Goal: Information Seeking & Learning: Learn about a topic

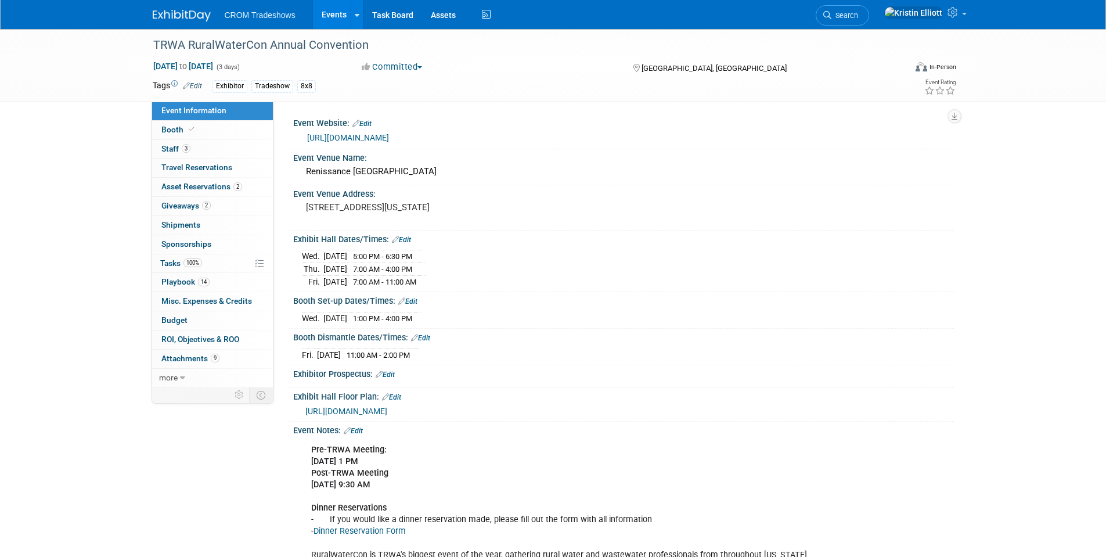
click at [335, 12] on link "Events" at bounding box center [334, 14] width 42 height 29
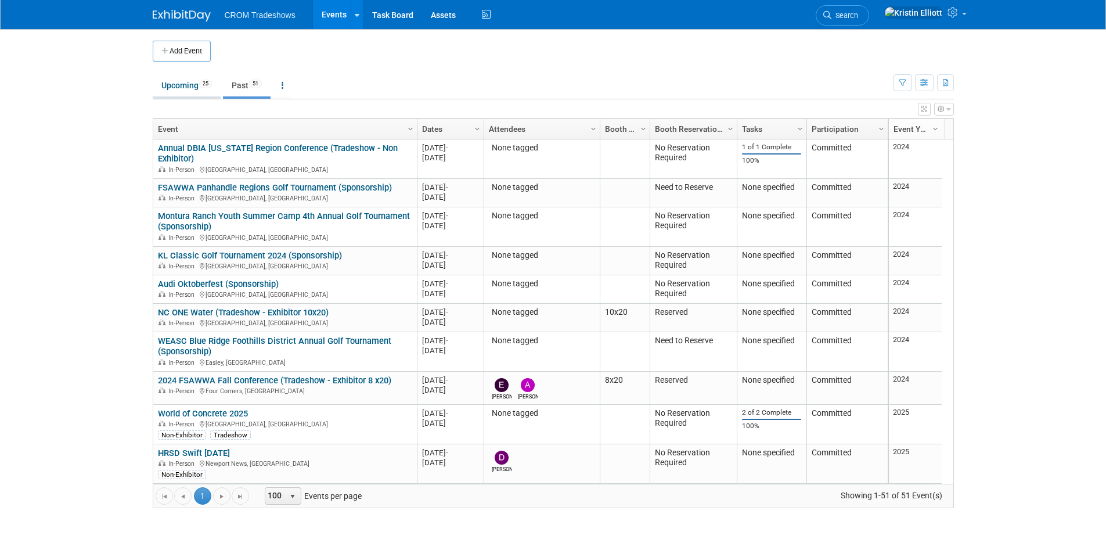
click at [200, 88] on link "Upcoming 25" at bounding box center [187, 85] width 68 height 22
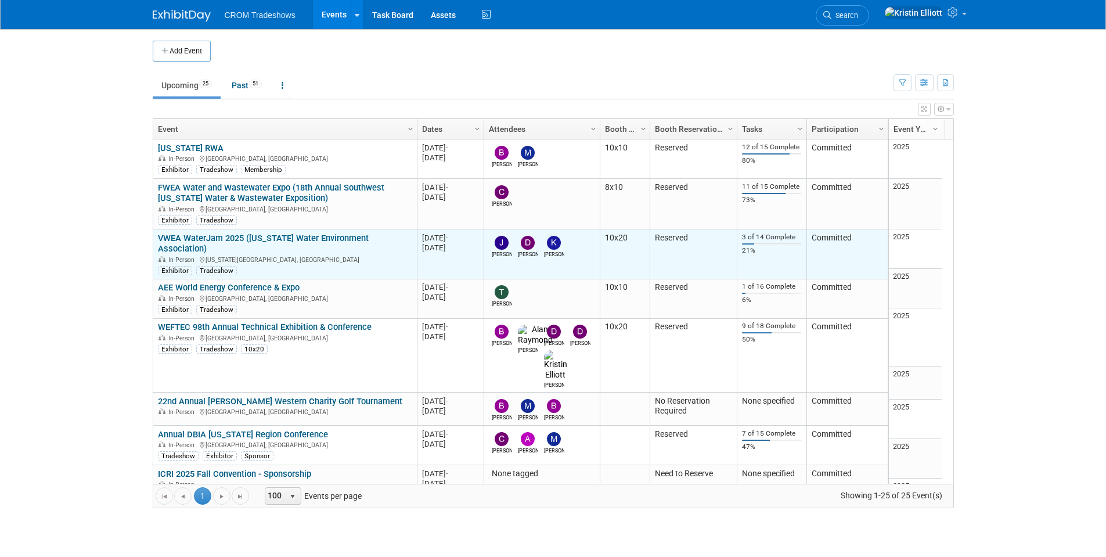
click at [213, 240] on link "VWEA WaterJam 2025 (Virginia Water Environment Association)" at bounding box center [263, 243] width 211 height 21
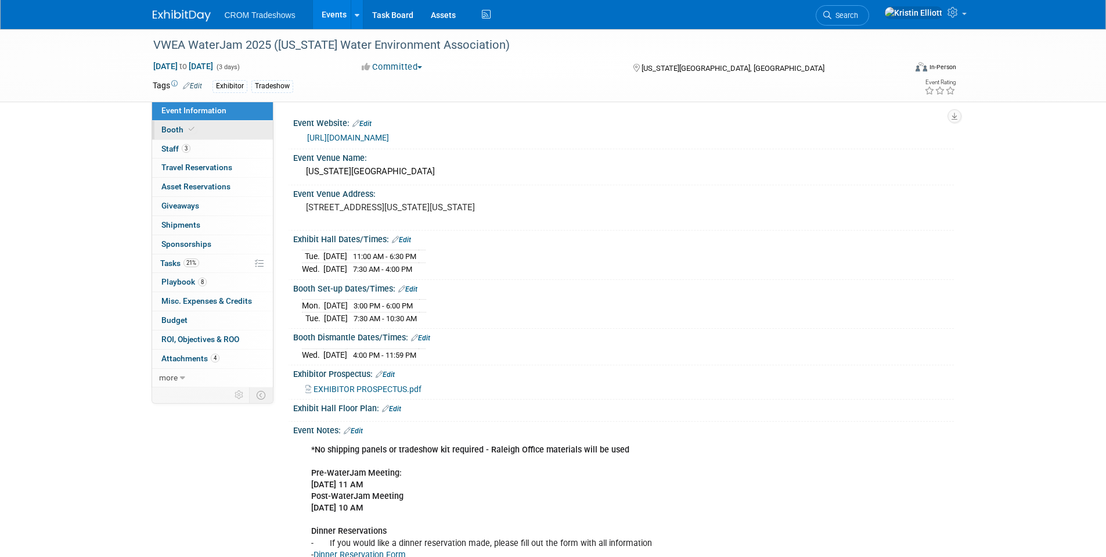
click at [206, 131] on link "Booth" at bounding box center [212, 130] width 121 height 19
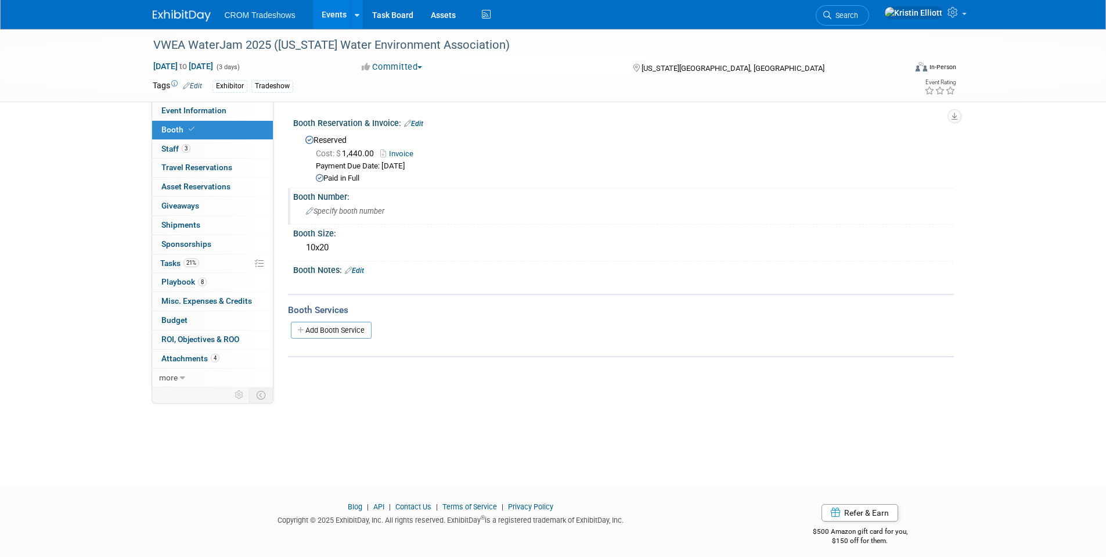
click at [349, 219] on div "Specify booth number" at bounding box center [623, 211] width 643 height 18
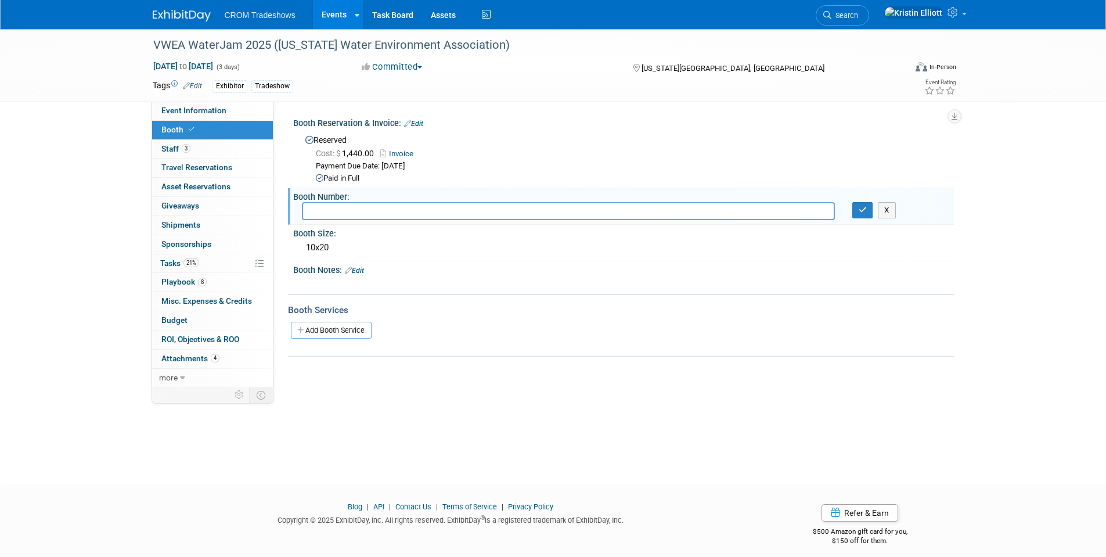
click at [321, 207] on input "text" at bounding box center [568, 211] width 533 height 18
type input "322/324"
click at [865, 215] on button "button" at bounding box center [862, 210] width 21 height 16
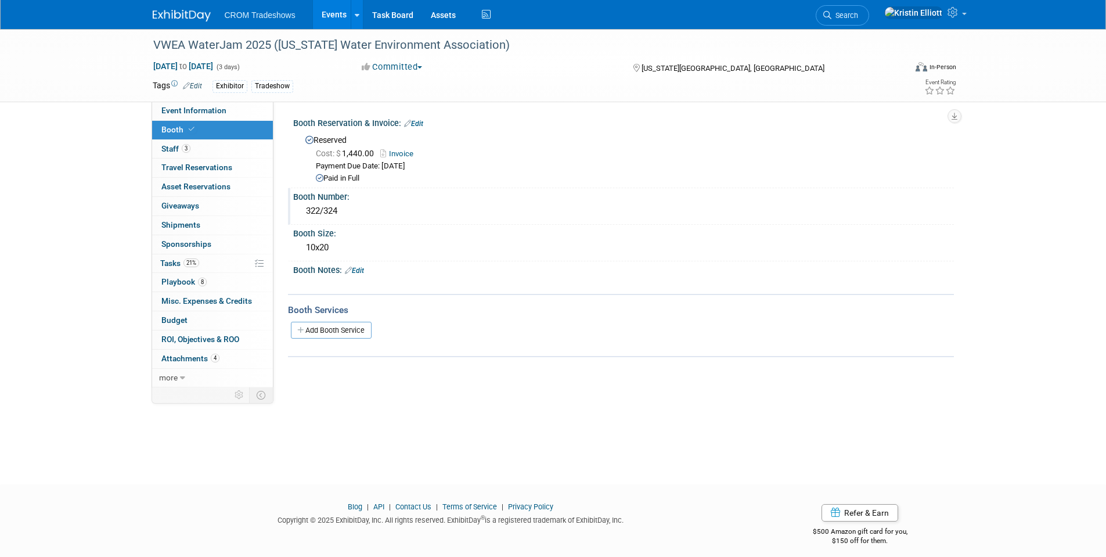
click at [326, 16] on link "Events" at bounding box center [334, 14] width 42 height 29
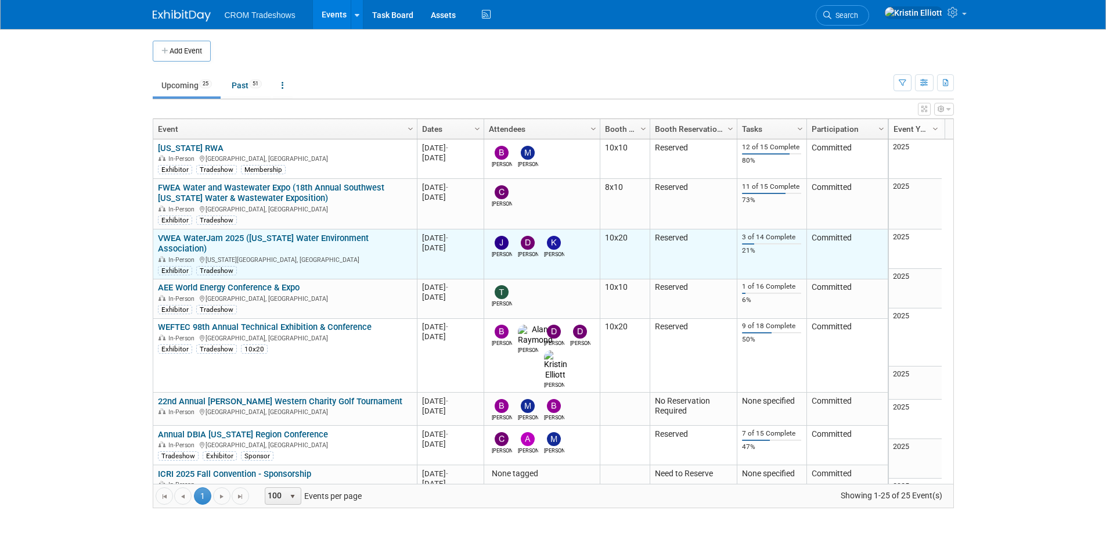
click at [301, 233] on link "VWEA WaterJam 2025 ([US_STATE] Water Environment Association)" at bounding box center [263, 243] width 211 height 21
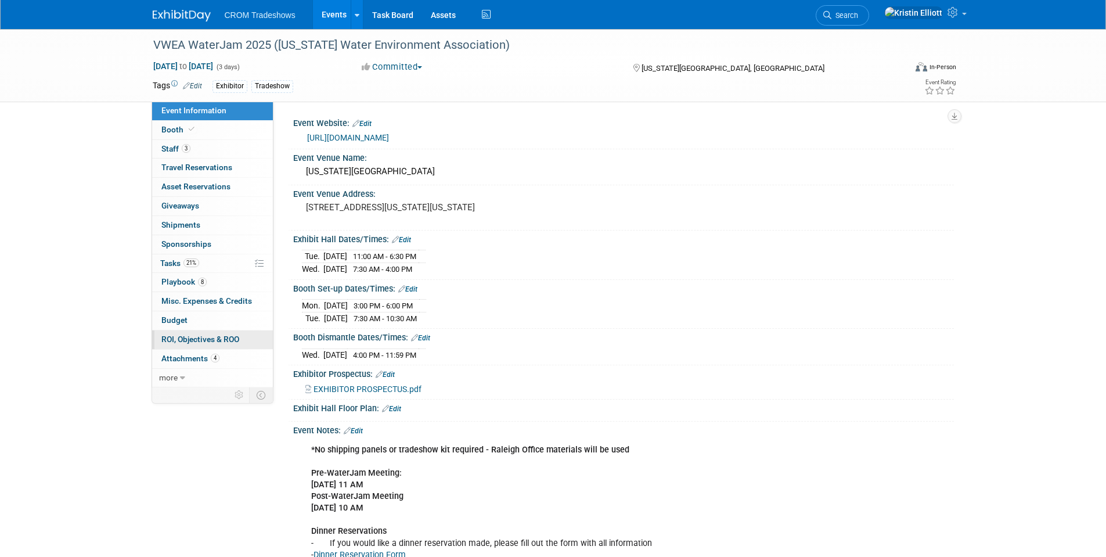
click at [235, 339] on span "ROI, Objectives & ROO 0" at bounding box center [200, 338] width 78 height 9
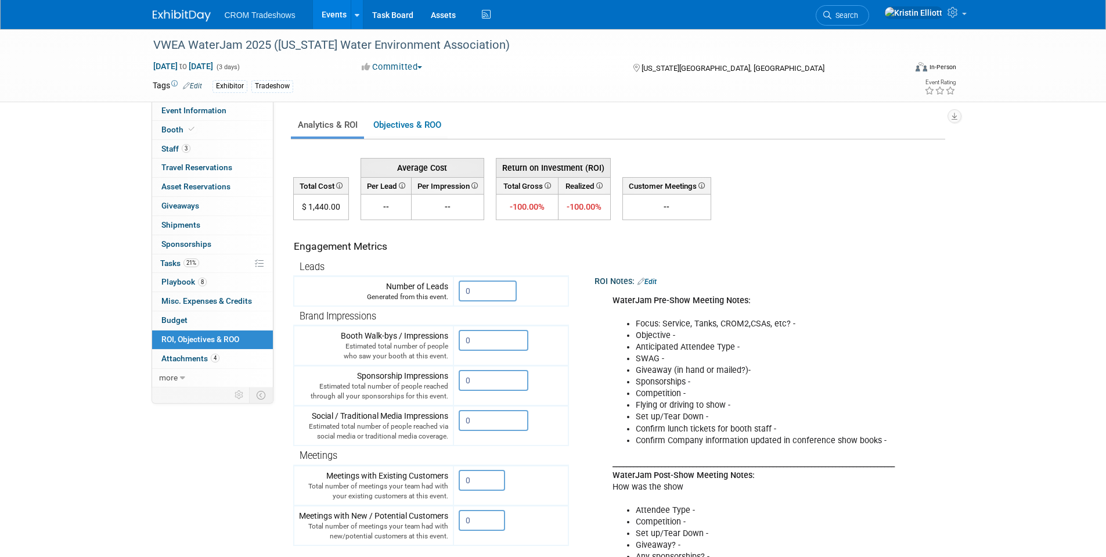
click at [657, 284] on link "Edit" at bounding box center [647, 282] width 19 height 8
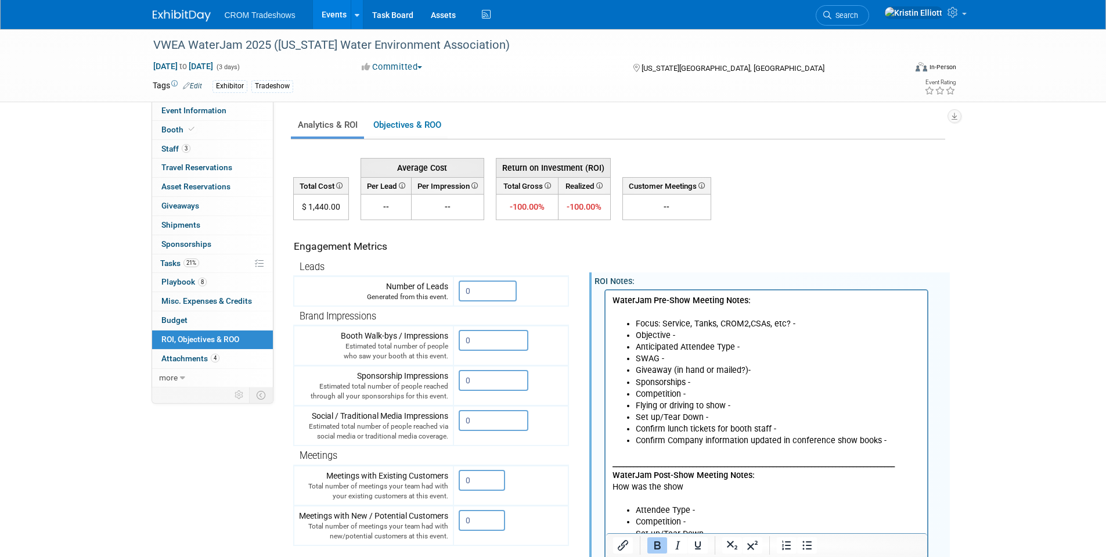
click at [702, 397] on li "Competition -" at bounding box center [778, 394] width 286 height 12
click at [798, 404] on li "Flying or driving to show -" at bounding box center [778, 405] width 286 height 12
click at [757, 302] on p "WaterJam Pre-Show Meeting Notes:" at bounding box center [766, 305] width 309 height 23
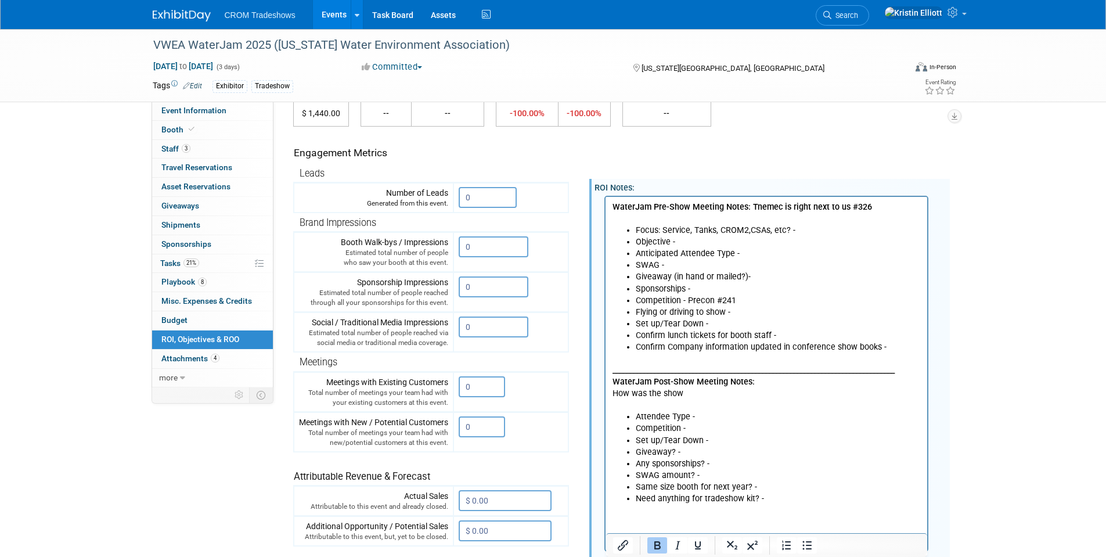
scroll to position [174, 0]
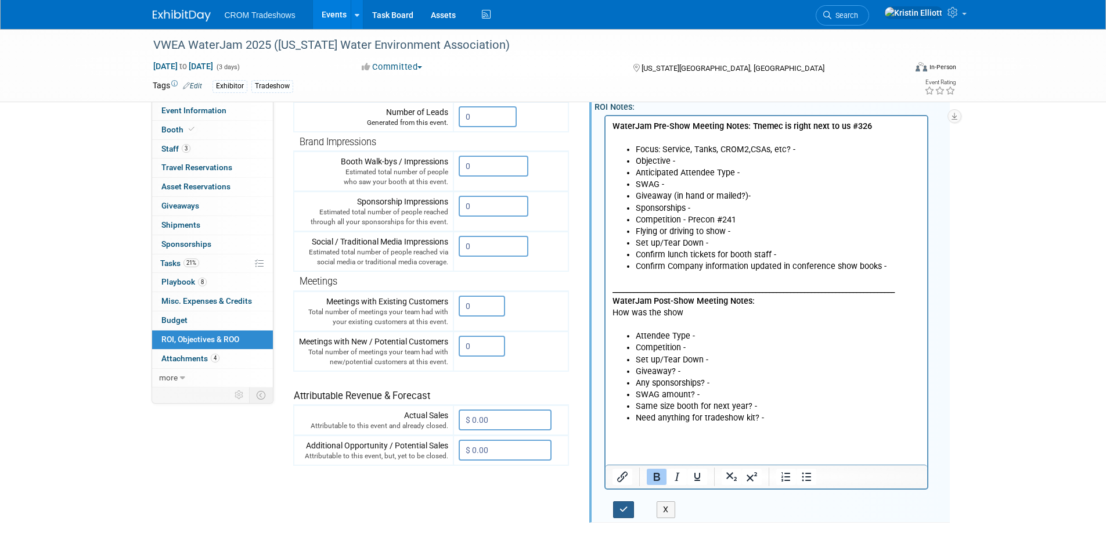
click at [626, 512] on icon "button" at bounding box center [624, 509] width 9 height 8
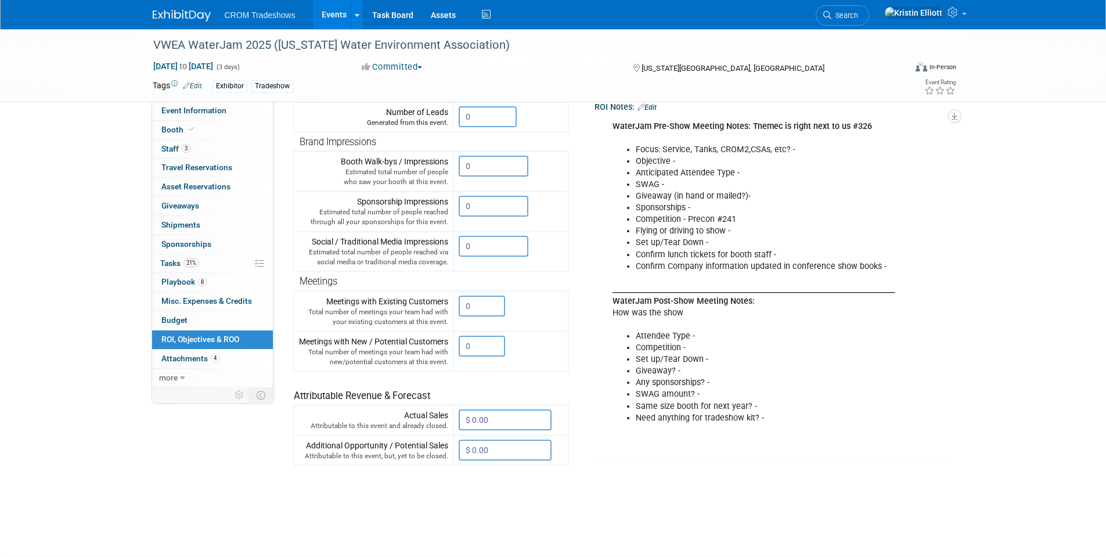
click at [329, 19] on link "Events" at bounding box center [334, 14] width 42 height 29
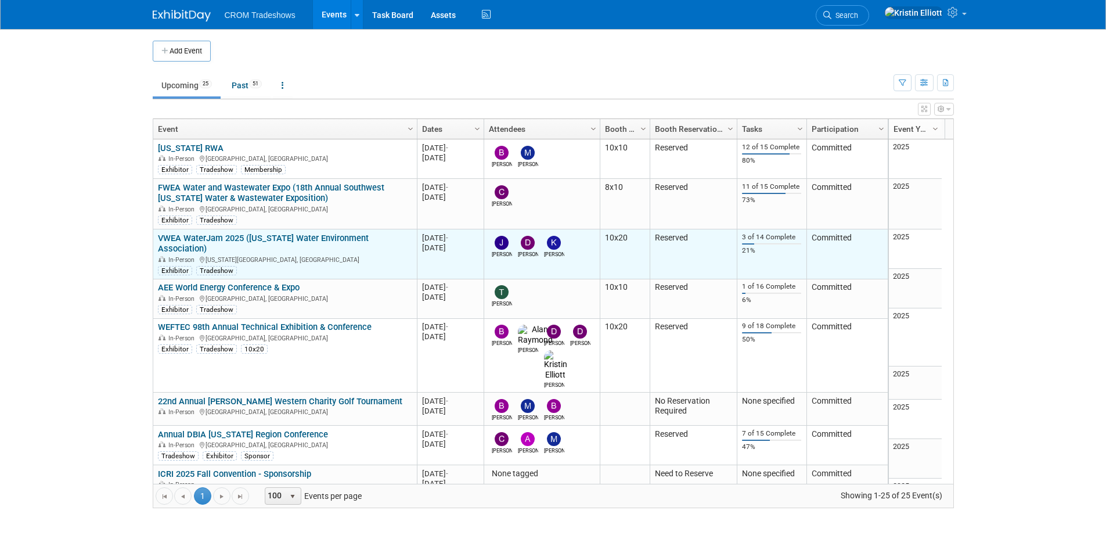
click at [210, 240] on link "VWEA WaterJam 2025 ([US_STATE] Water Environment Association)" at bounding box center [263, 243] width 211 height 21
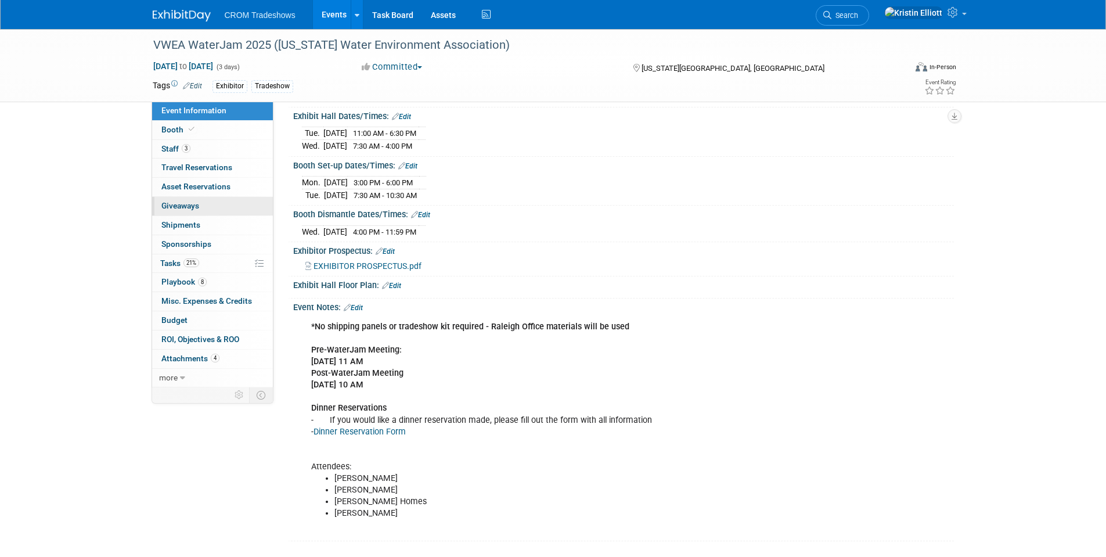
scroll to position [58, 0]
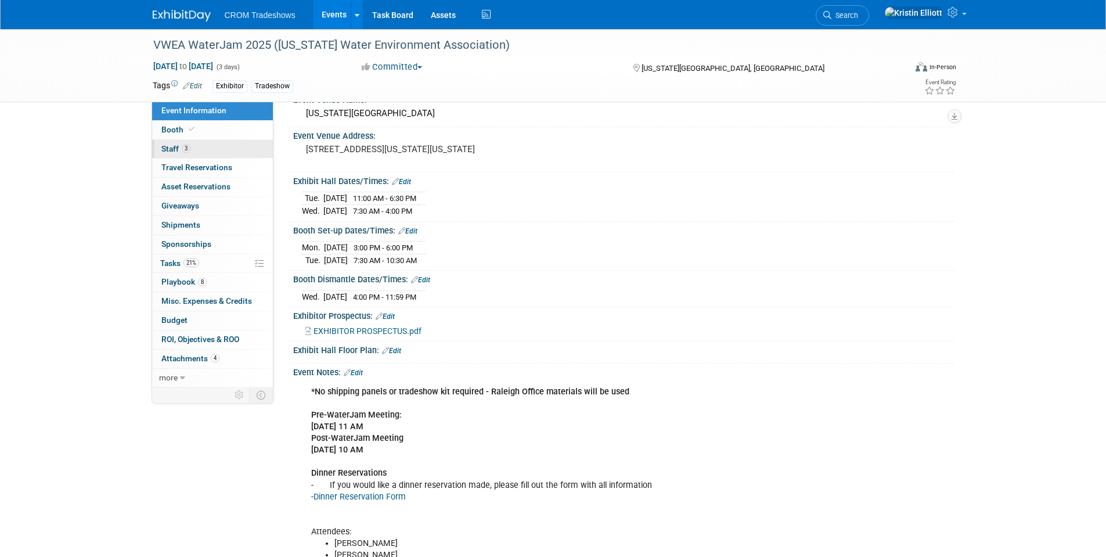
click at [203, 147] on link "3 Staff 3" at bounding box center [212, 149] width 121 height 19
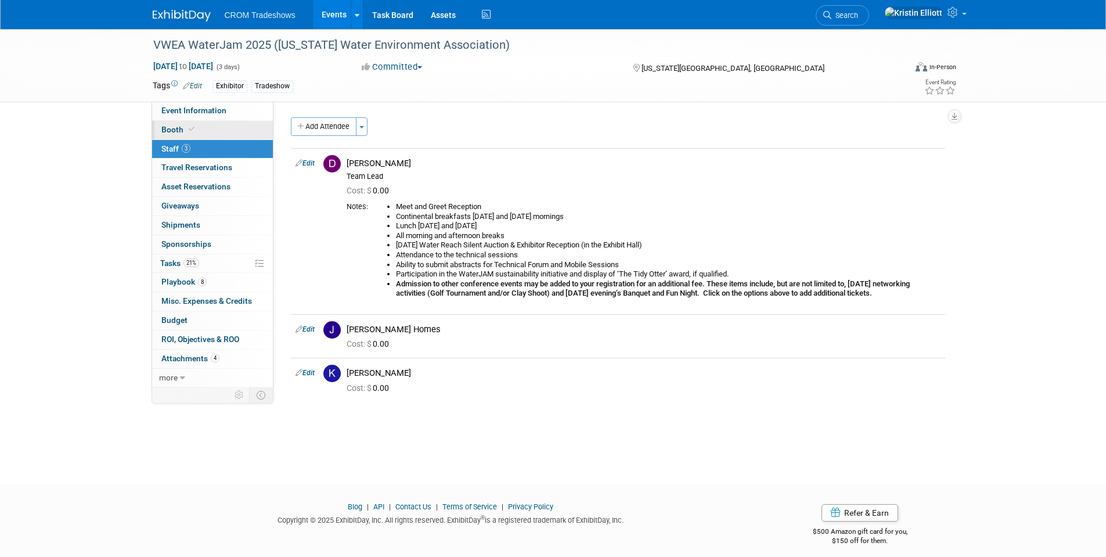
click at [191, 124] on link "Booth" at bounding box center [212, 130] width 121 height 19
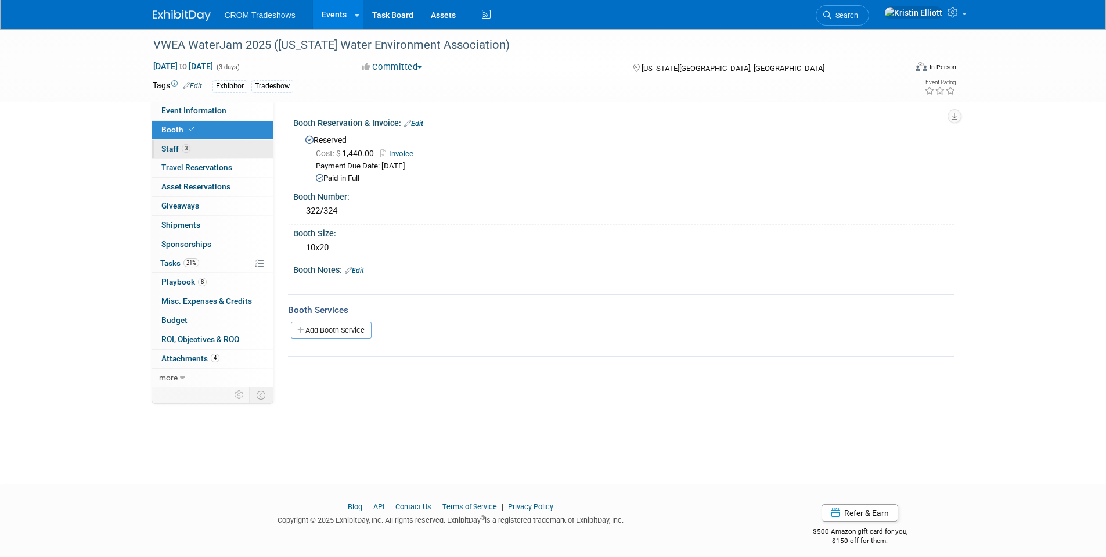
click at [192, 145] on link "3 Staff 3" at bounding box center [212, 149] width 121 height 19
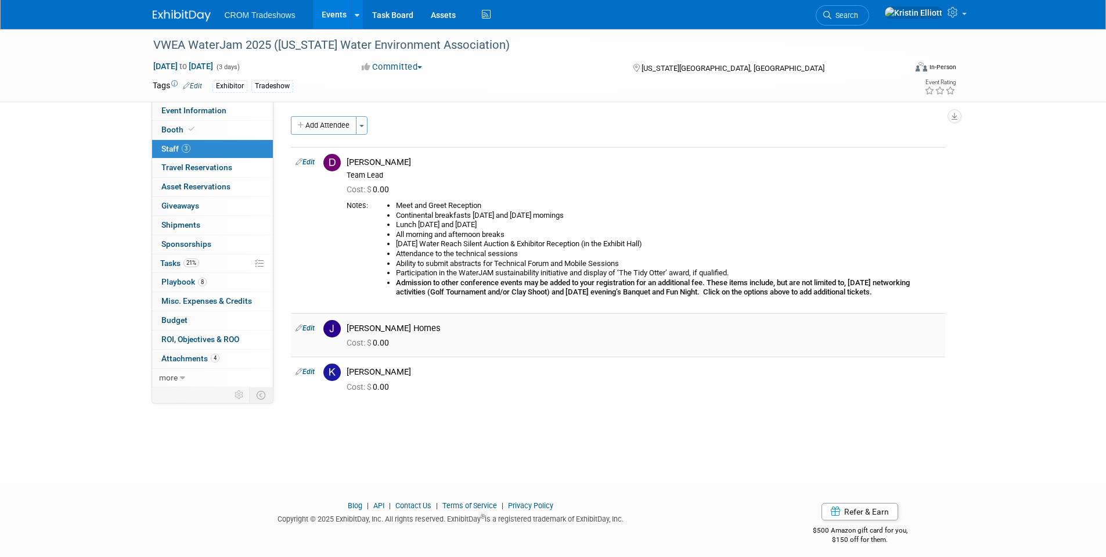
scroll to position [9, 0]
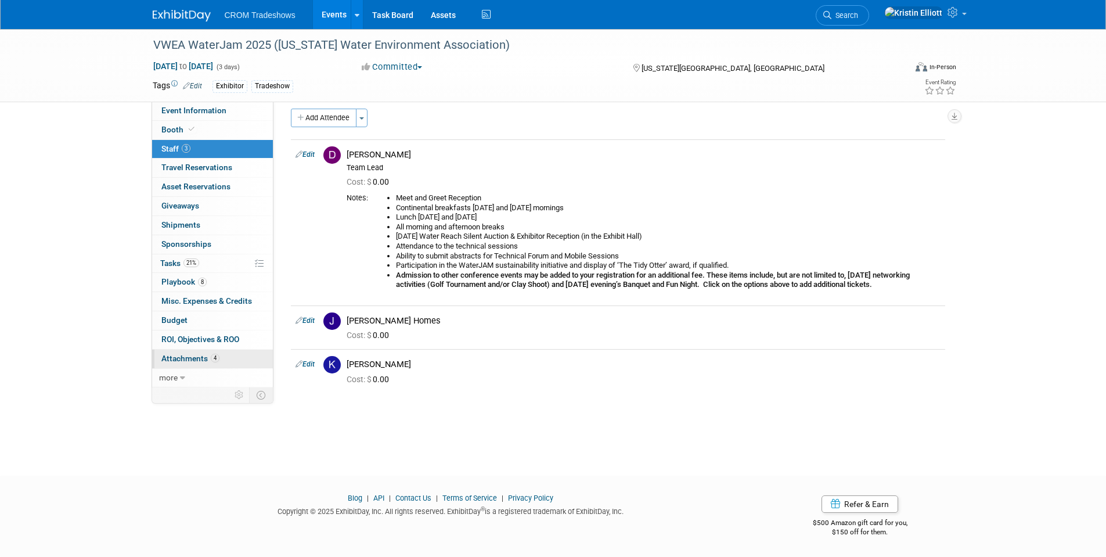
click at [193, 354] on span "Attachments 4" at bounding box center [190, 358] width 58 height 9
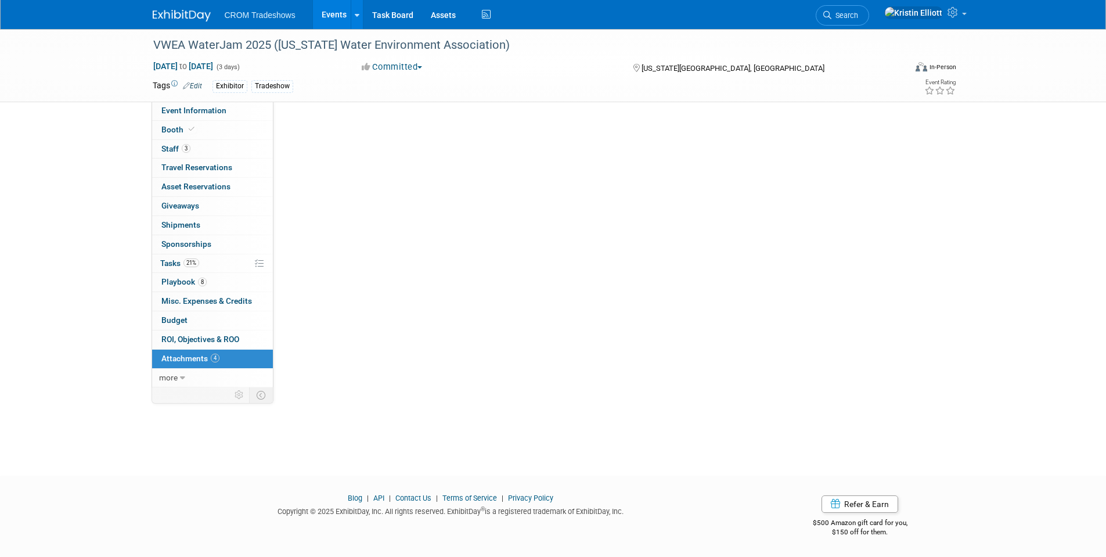
scroll to position [0, 0]
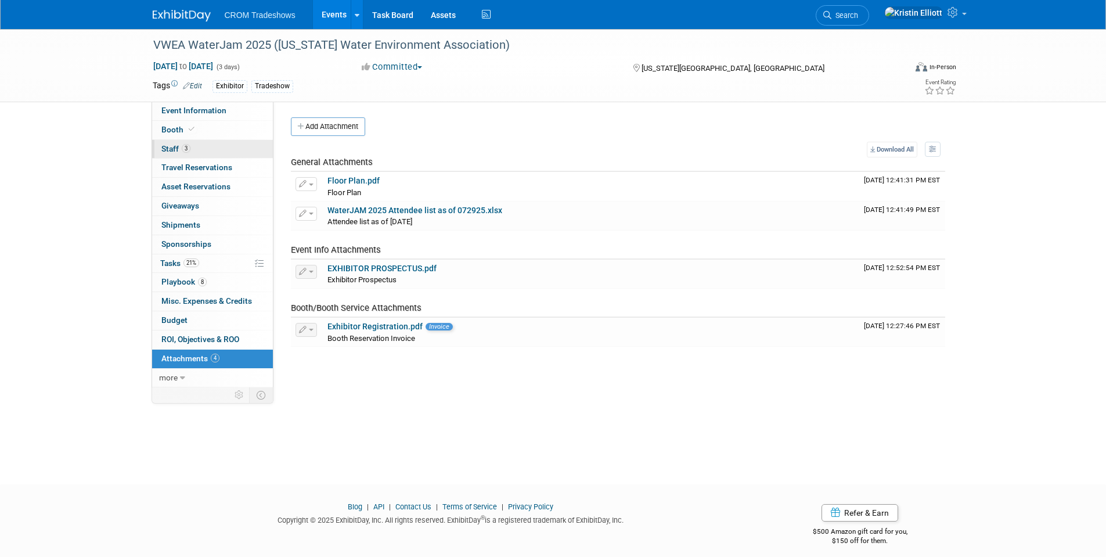
click at [217, 152] on link "3 Staff 3" at bounding box center [212, 149] width 121 height 19
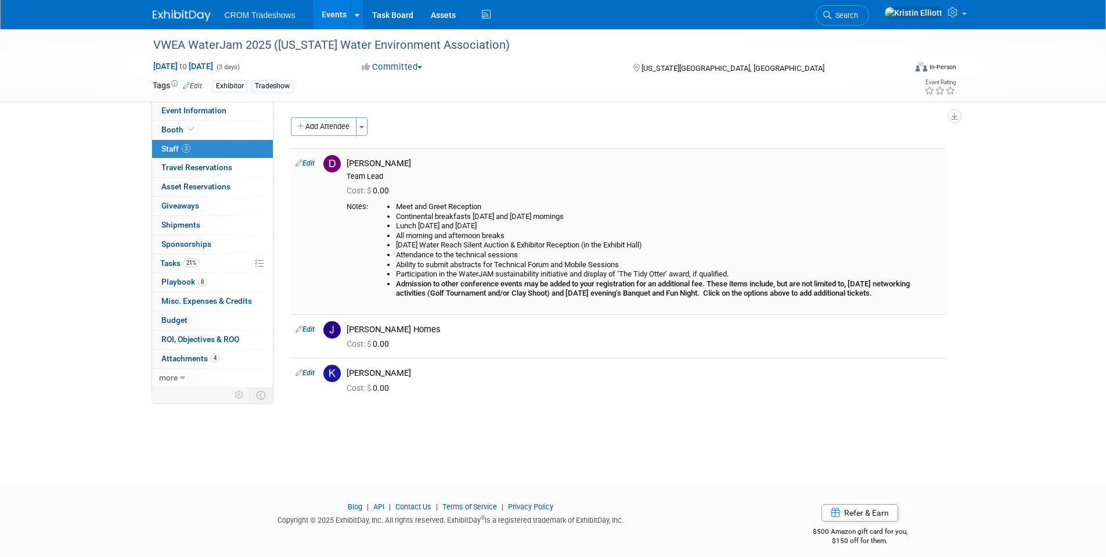
click at [312, 160] on link "Edit" at bounding box center [305, 163] width 19 height 8
select select "f1e693f7-707c-4574-8798-8b982ca0dbdd"
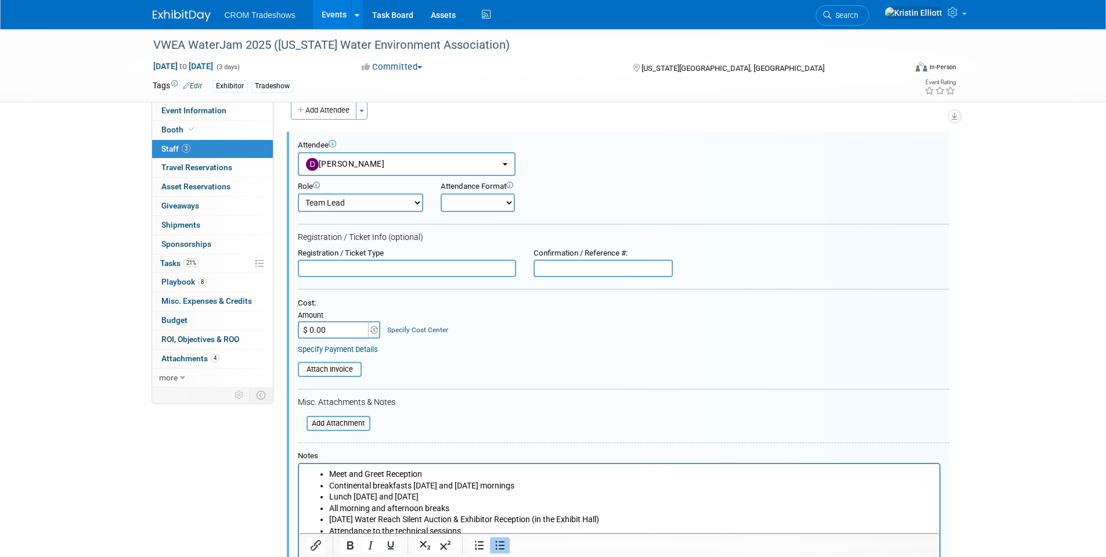
click at [342, 265] on input "text" at bounding box center [407, 268] width 218 height 17
paste input "Exhibit Staff - Booth is purchased separately"
type input "Exhibit Staff - Booth is purchased separately"
click at [339, 332] on input "$ 0.00" at bounding box center [334, 329] width 73 height 17
type input "$ 305.00"
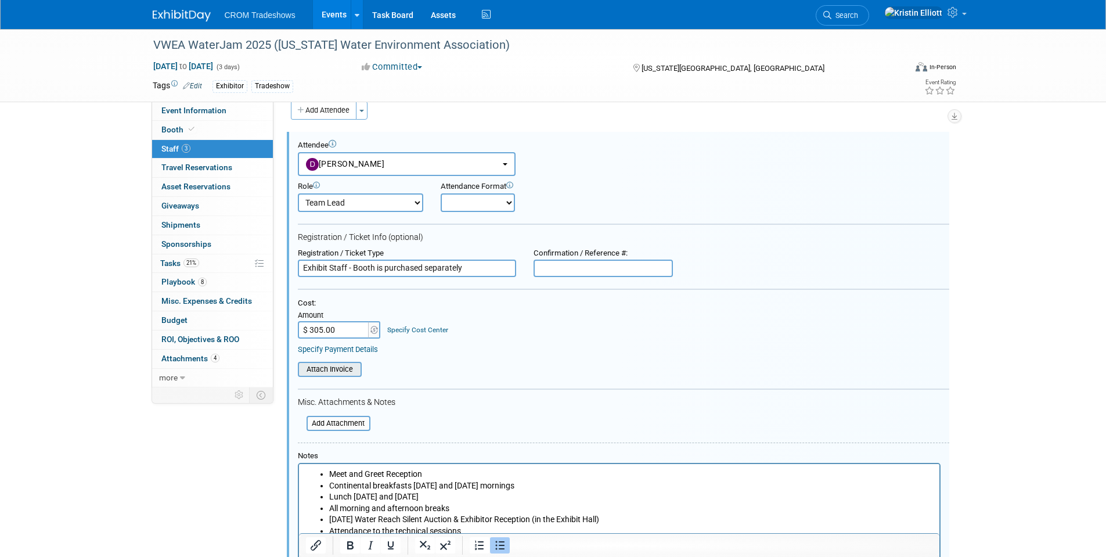
click at [343, 370] on input "file" at bounding box center [291, 369] width 138 height 13
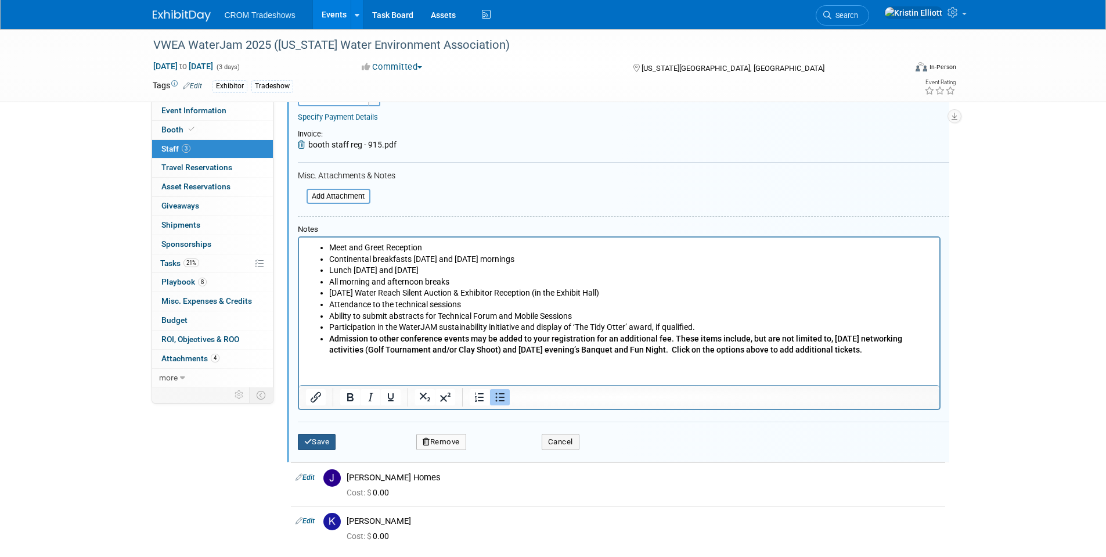
click at [326, 444] on button "Save" at bounding box center [317, 442] width 38 height 16
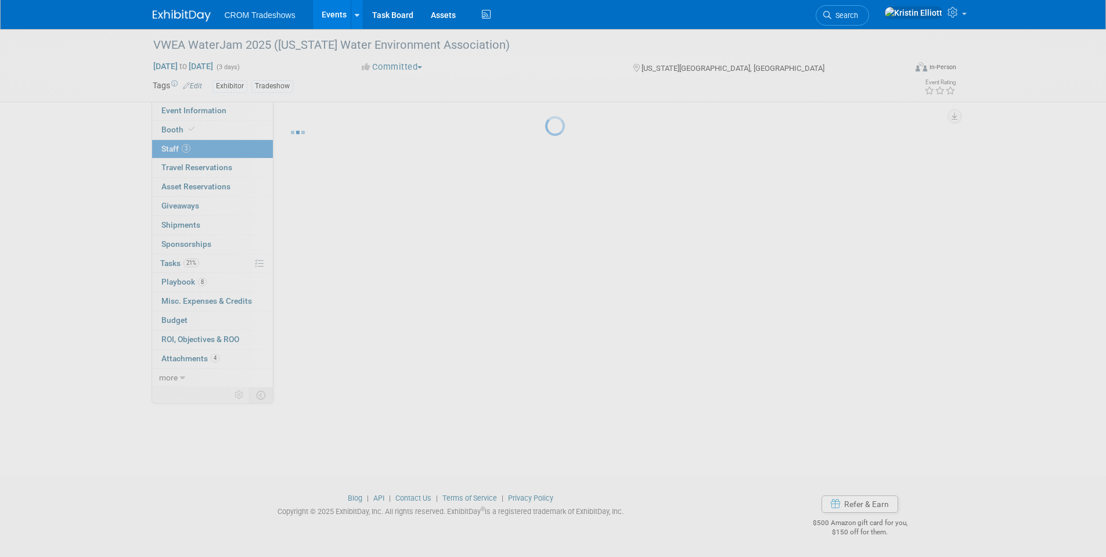
scroll to position [9, 0]
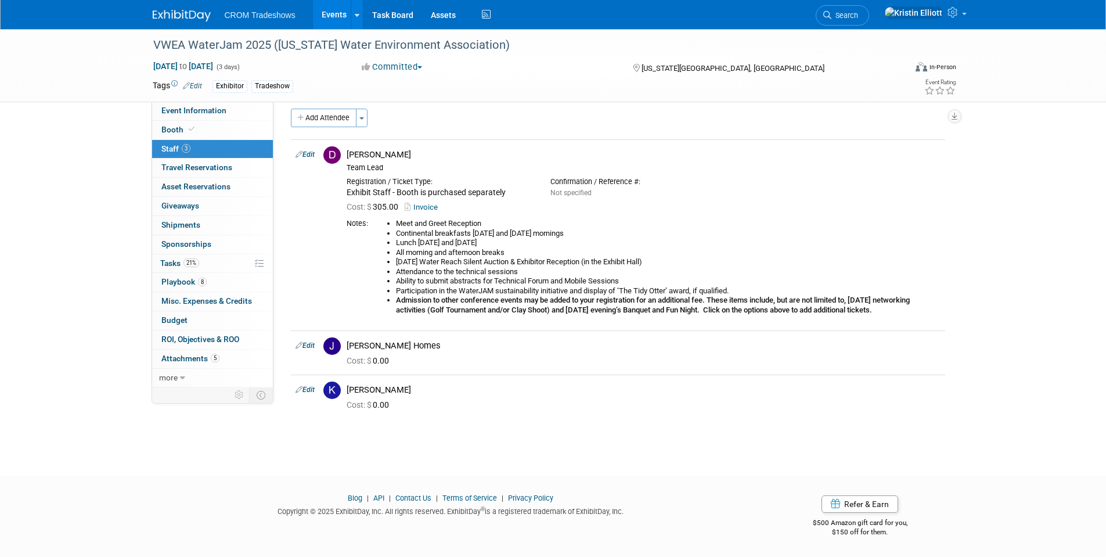
click at [313, 345] on link "Edit" at bounding box center [305, 345] width 19 height 8
select select "2048e705-981e-43b4-97a0-6e2783107c11"
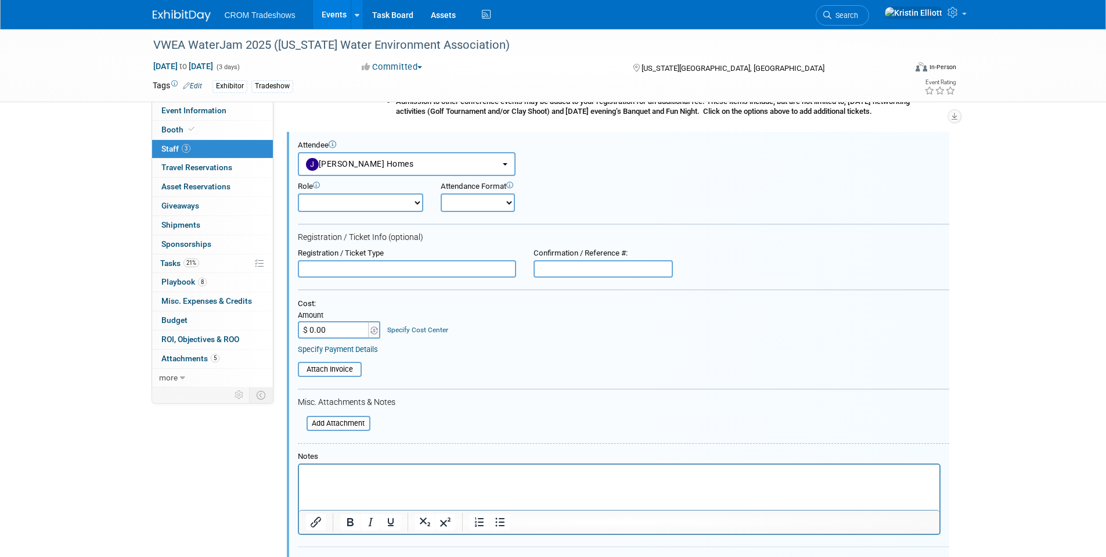
scroll to position [0, 0]
click at [341, 267] on input "text" at bounding box center [407, 268] width 218 height 17
paste input "Exhibit Staff - Booth is purchased separately"
type input "Exhibit Staff - Booth is purchased separately"
click at [339, 337] on input "$ 0.00" at bounding box center [334, 329] width 73 height 17
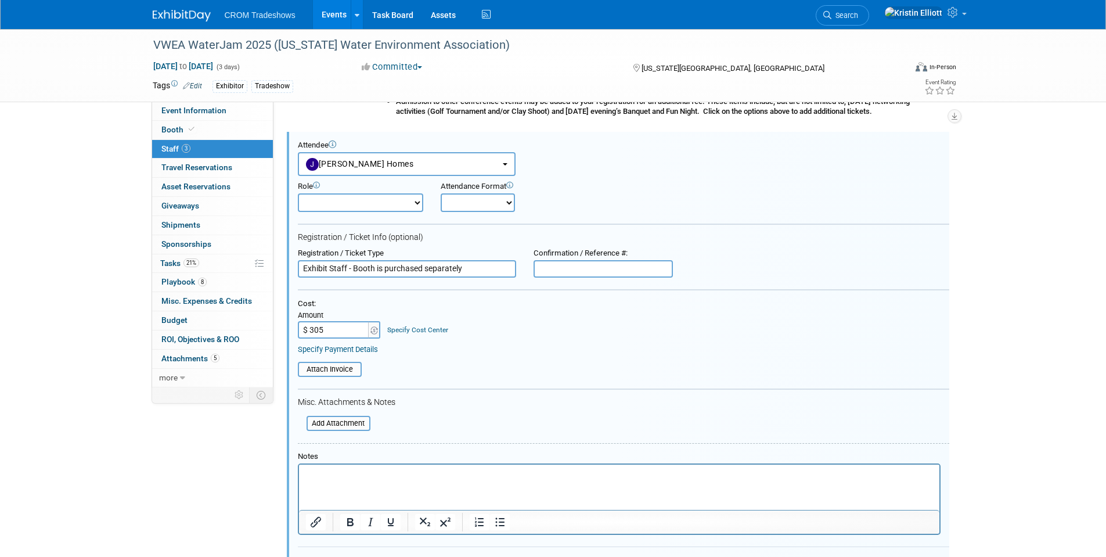
type input "$ 305.00"
click at [337, 379] on form "Attendee <img src="https://www.exhibitday.com/Images/Unassigned-User-Icon.png" …" at bounding box center [623, 362] width 651 height 442
click at [339, 369] on input "file" at bounding box center [291, 369] width 138 height 13
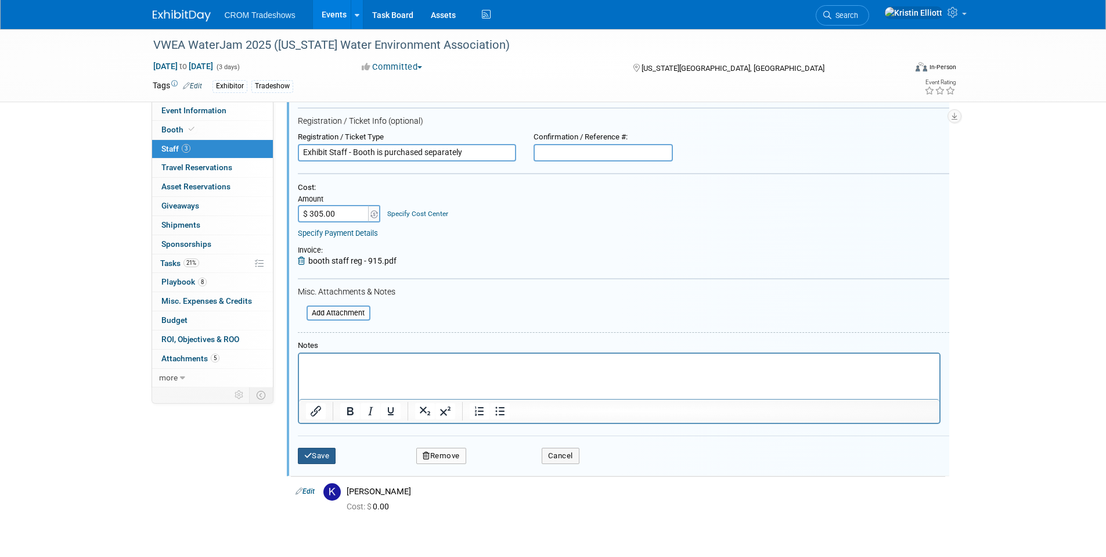
click at [326, 459] on button "Save" at bounding box center [317, 456] width 38 height 16
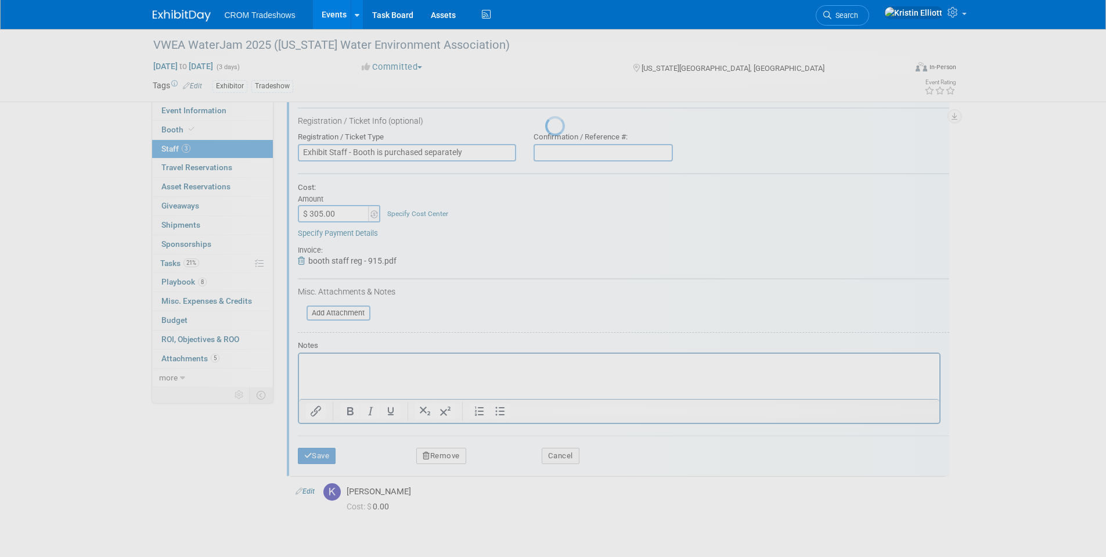
scroll to position [33, 0]
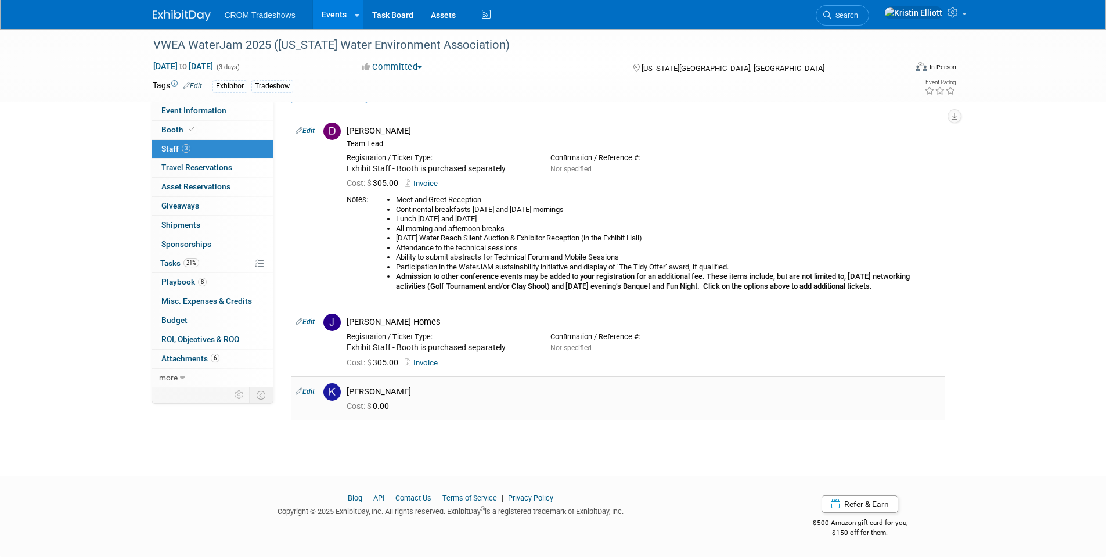
click at [311, 393] on link "Edit" at bounding box center [305, 391] width 19 height 8
select select "d05c892c-60a5-437e-9975-a573018659cf"
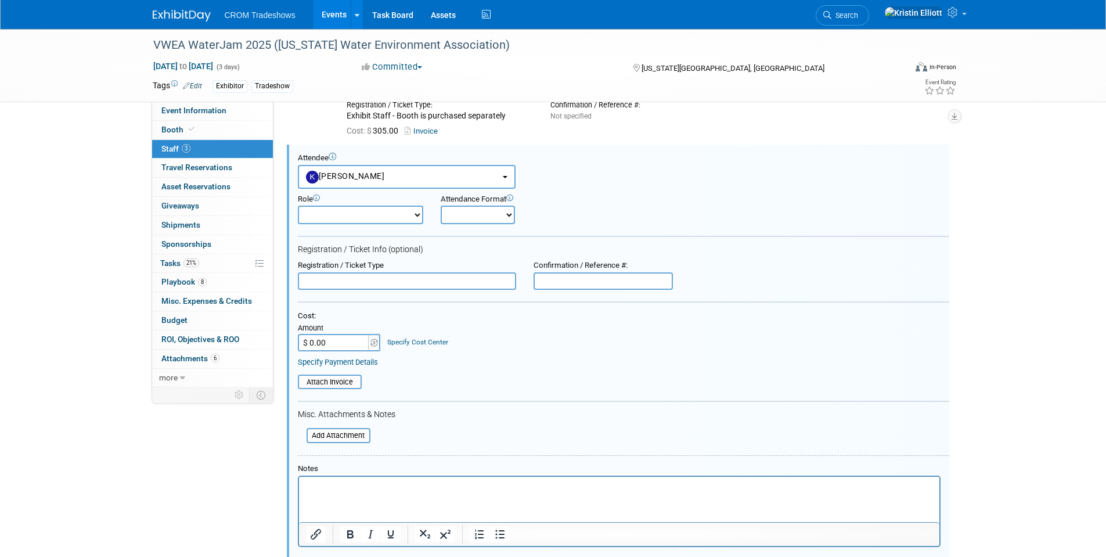
scroll to position [277, 0]
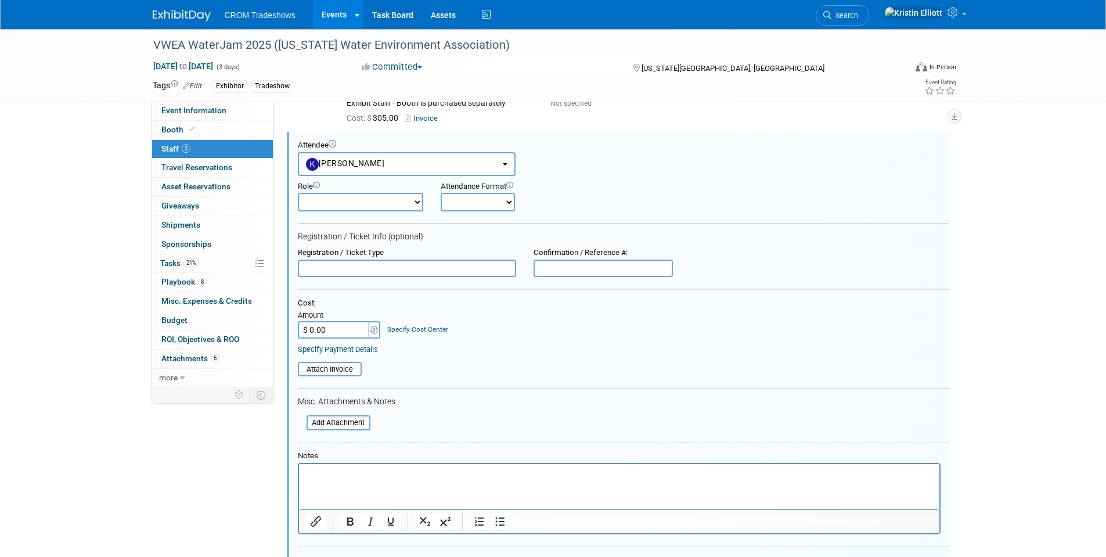
click at [343, 278] on form "Attendee <img src="https://www.exhibitday.com/Images/Unassigned-User-Icon.png" …" at bounding box center [623, 362] width 651 height 442
click at [339, 267] on input "text" at bounding box center [407, 268] width 218 height 17
paste input "Exhibit Staff - Booth is purchased separately"
type input "Exhibit Staff - Booth is purchased separately"
click at [344, 323] on input "$ 0.00" at bounding box center [334, 329] width 73 height 17
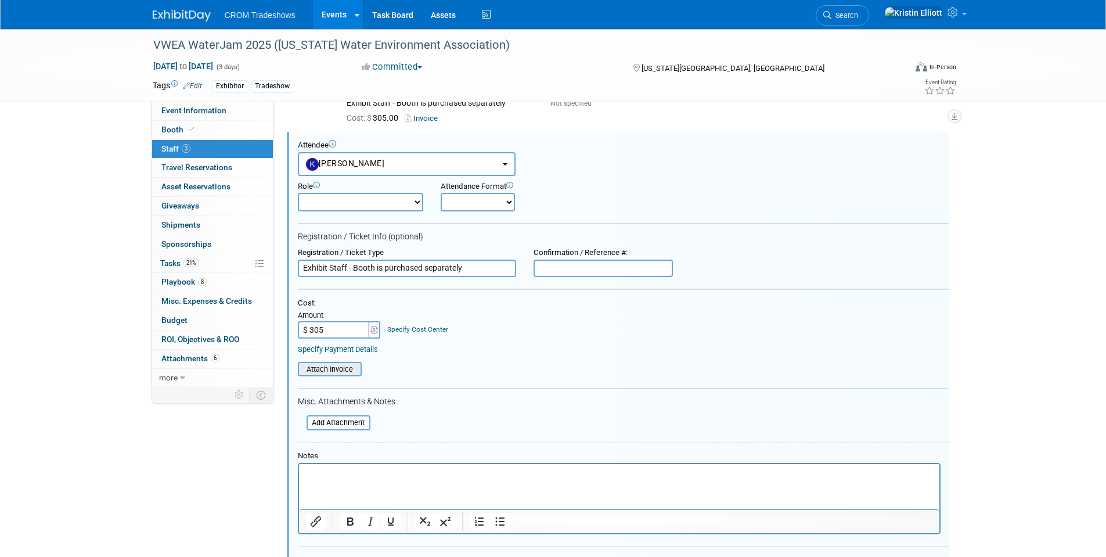
type input "$ 305.00"
click at [330, 367] on input "file" at bounding box center [291, 369] width 138 height 13
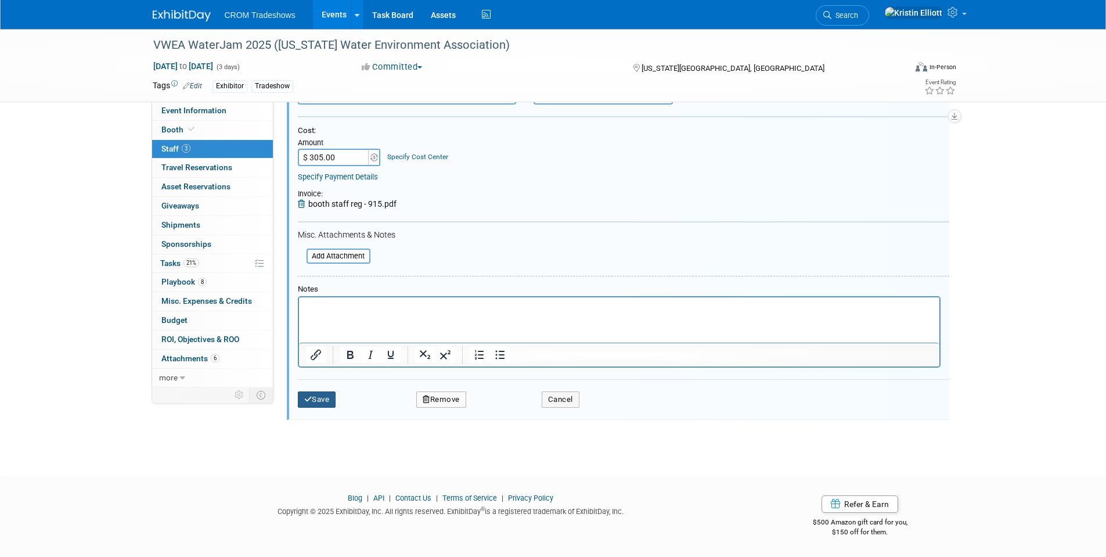
click at [317, 402] on button "Save" at bounding box center [317, 399] width 38 height 16
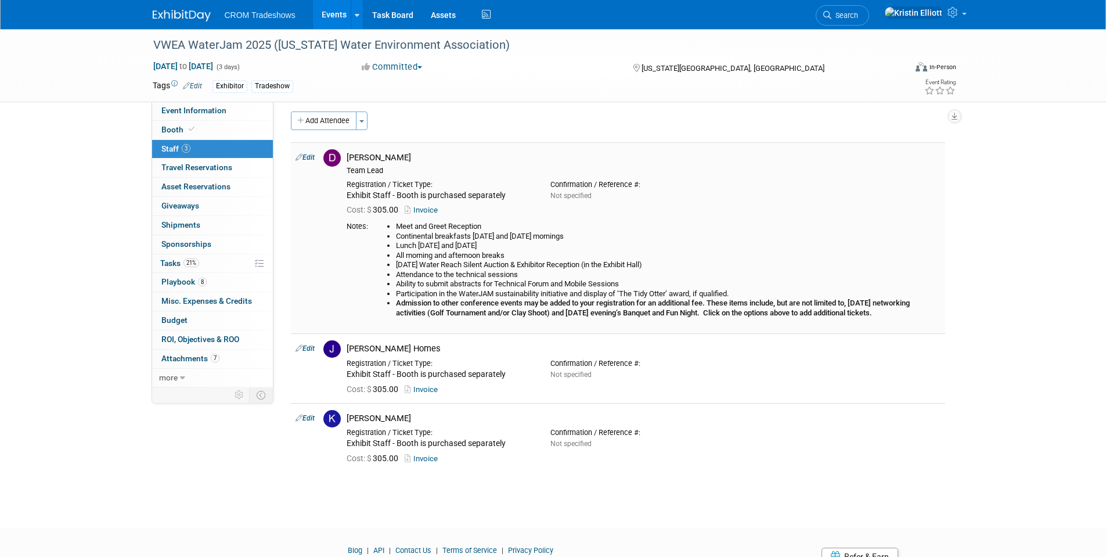
scroll to position [0, 0]
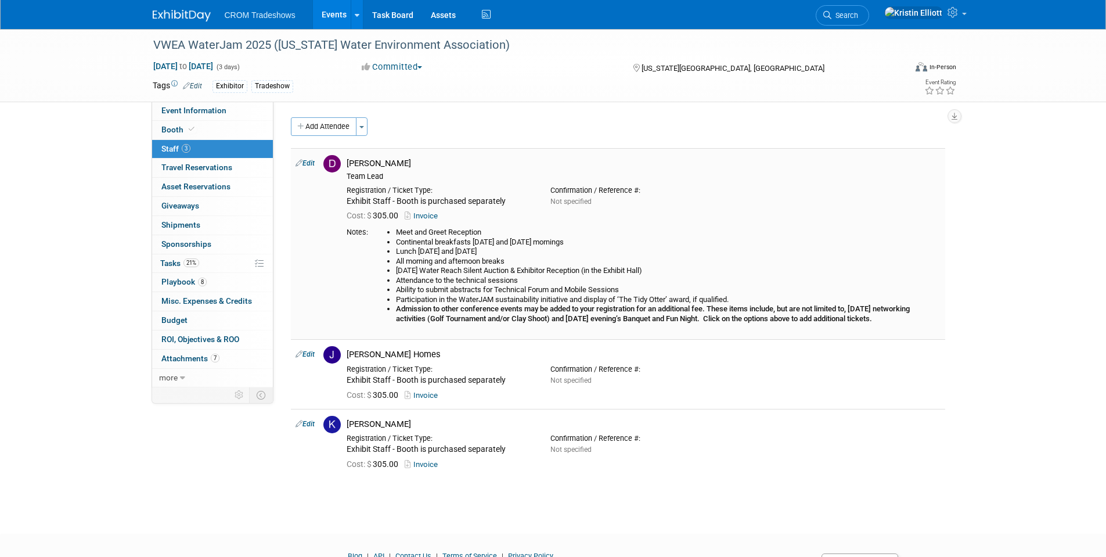
click at [315, 164] on link "Edit" at bounding box center [305, 163] width 19 height 8
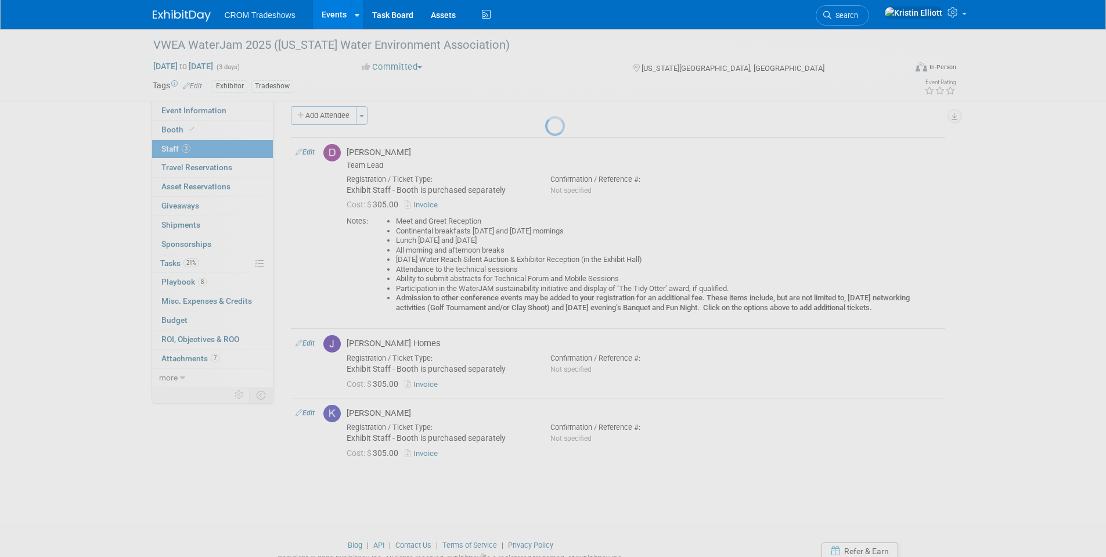
select select "f1e693f7-707c-4574-8798-8b982ca0dbdd"
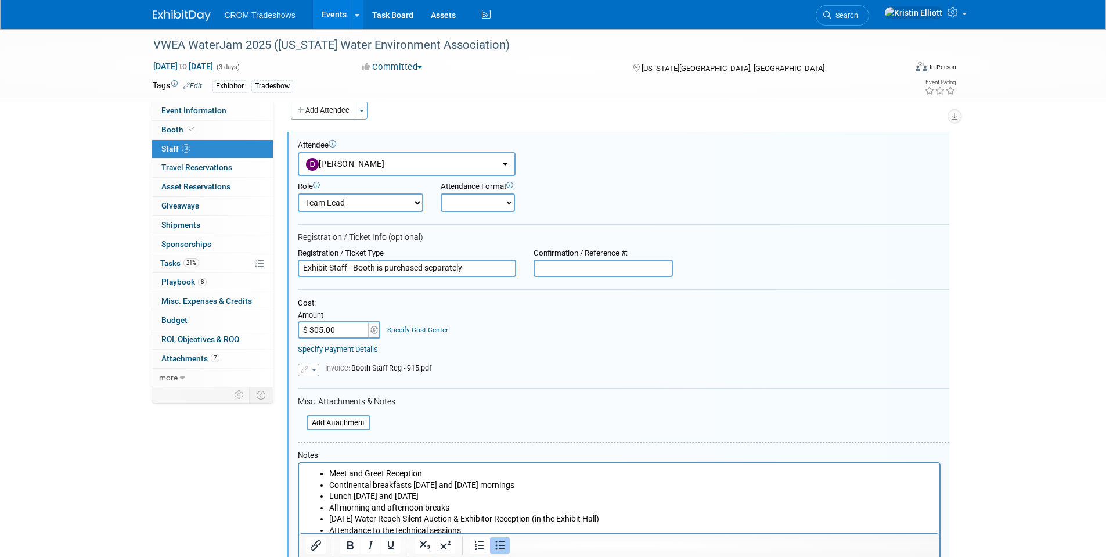
click at [493, 204] on select "Onsite Remote" at bounding box center [478, 202] width 74 height 19
select select "1"
click at [441, 193] on select "Onsite Remote" at bounding box center [478, 202] width 74 height 19
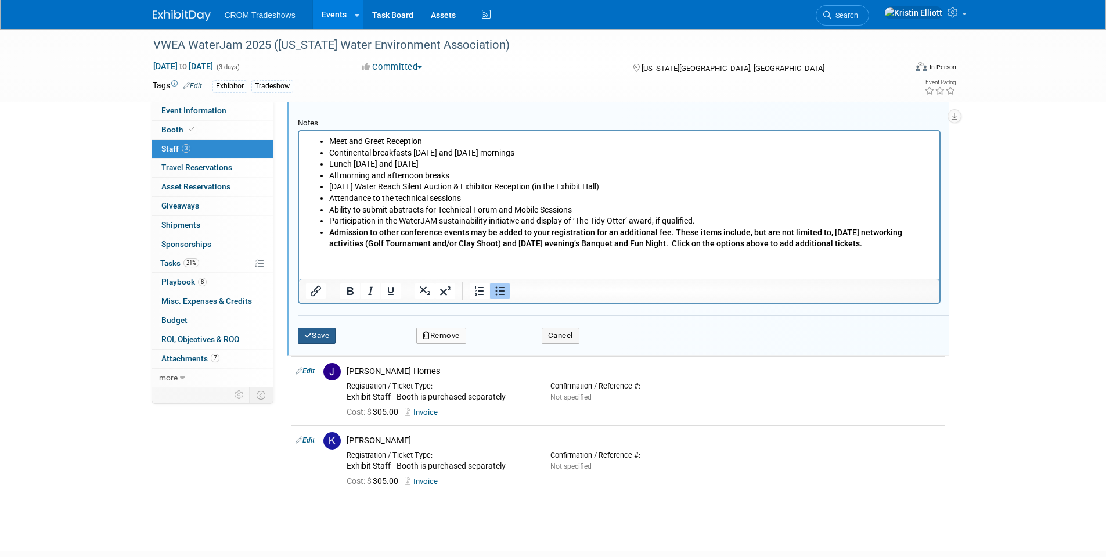
click at [328, 329] on button "Save" at bounding box center [317, 335] width 38 height 16
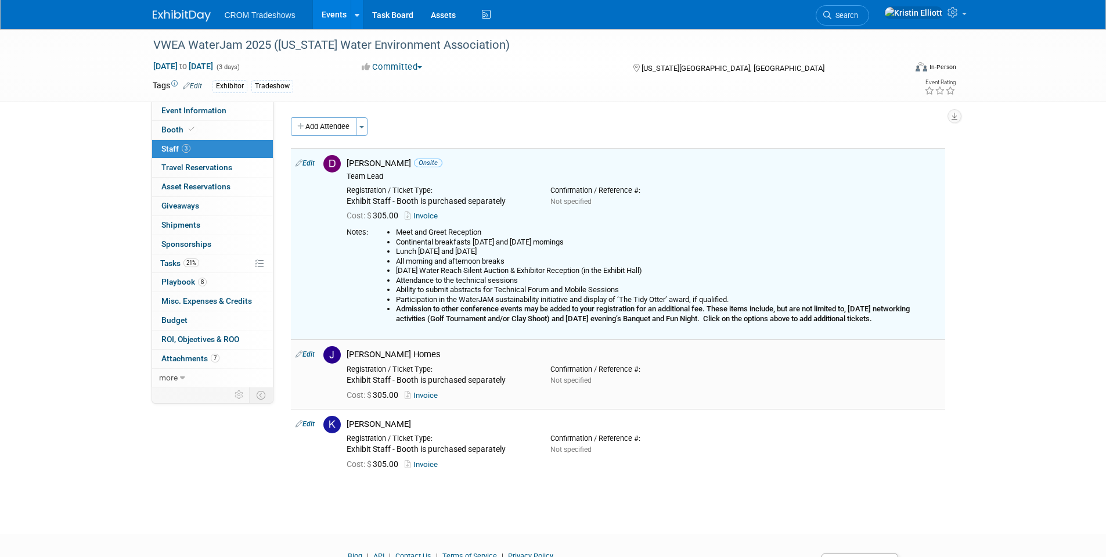
click at [314, 356] on link "Edit" at bounding box center [305, 354] width 19 height 8
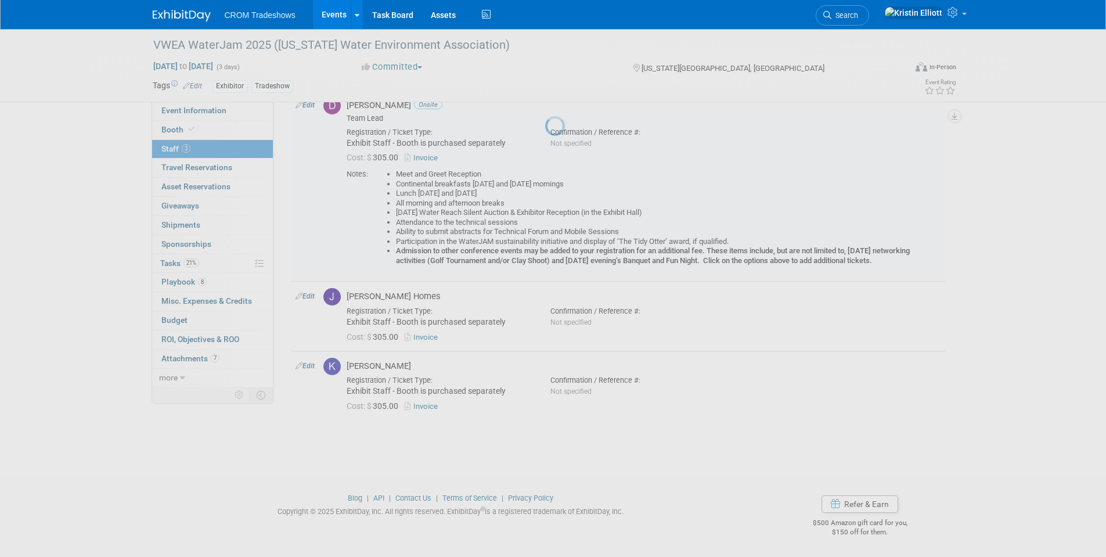
select select "2048e705-981e-43b4-97a0-6e2783107c11"
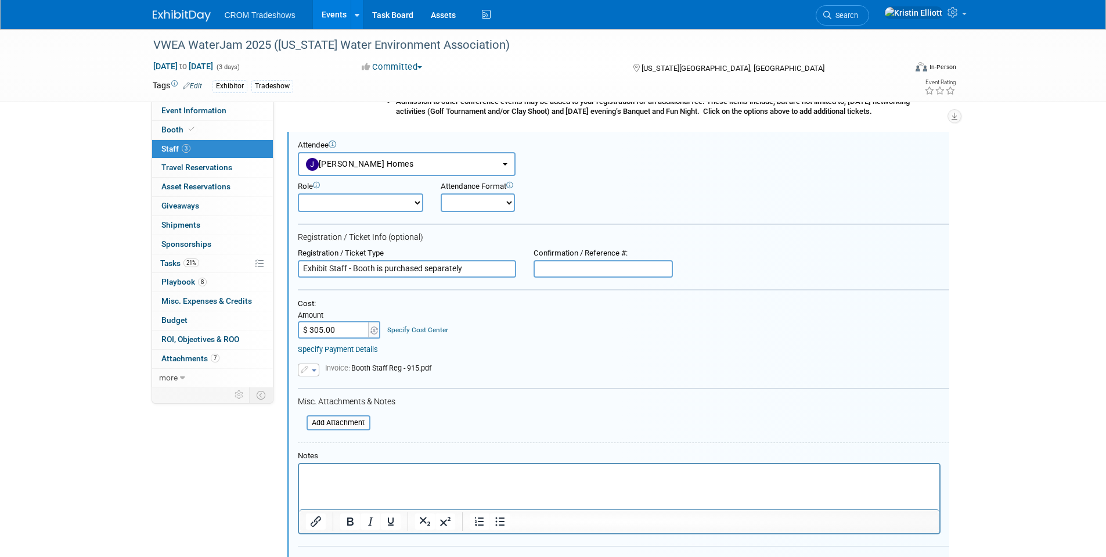
click at [509, 208] on select "Onsite Remote" at bounding box center [478, 202] width 74 height 19
select select "1"
click at [441, 193] on select "Onsite Remote" at bounding box center [478, 202] width 74 height 19
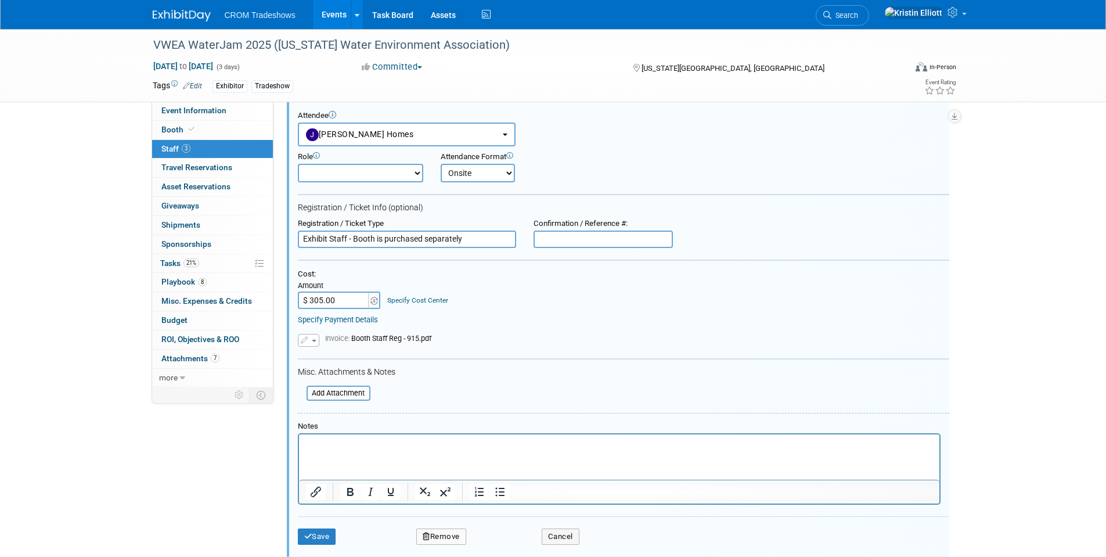
scroll to position [265, 0]
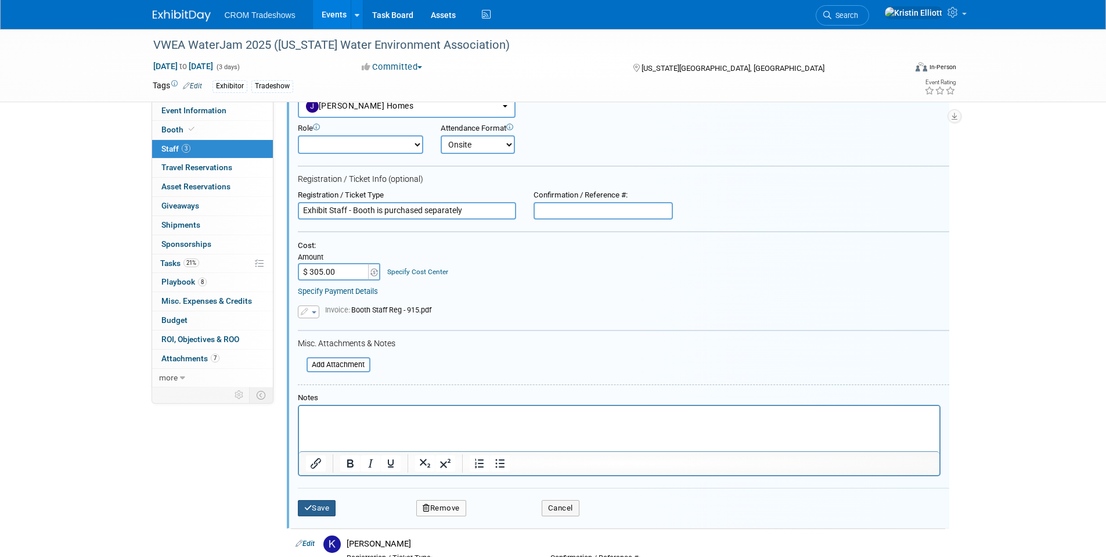
click at [322, 504] on button "Save" at bounding box center [317, 508] width 38 height 16
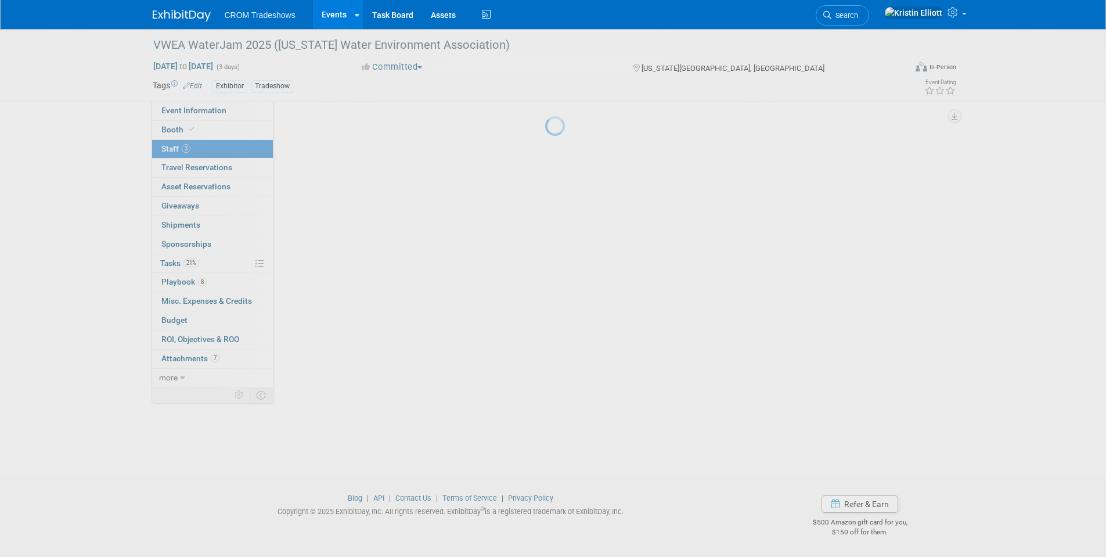
scroll to position [58, 0]
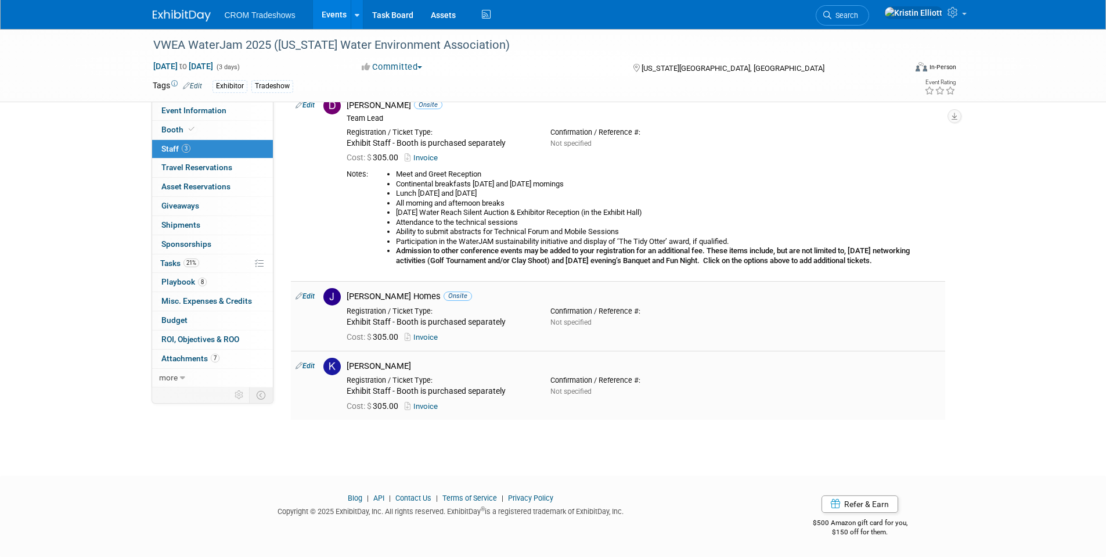
click at [307, 369] on link "Edit" at bounding box center [305, 366] width 19 height 8
select select "d05c892c-60a5-437e-9975-a573018659cf"
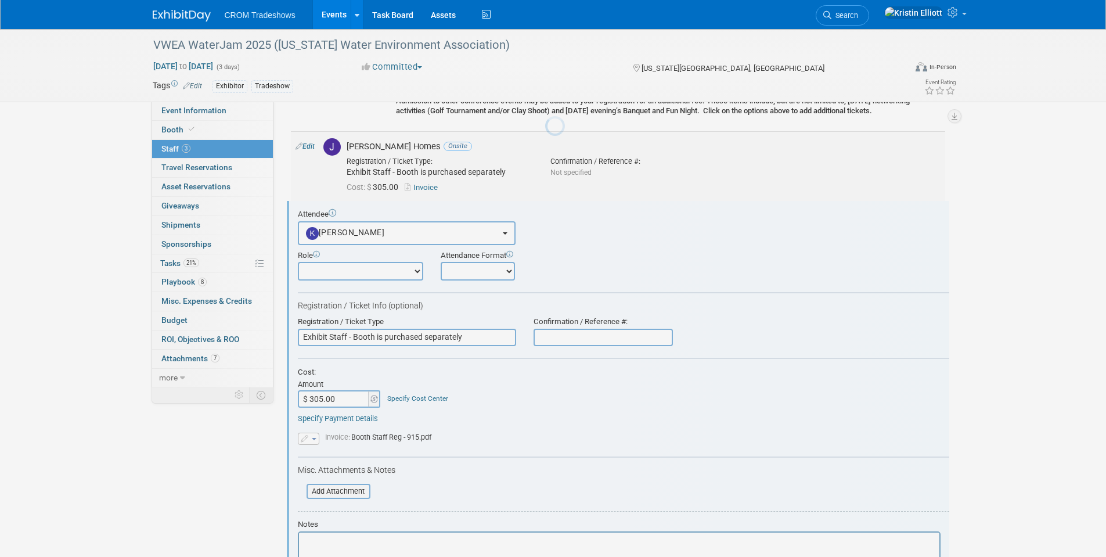
scroll to position [277, 0]
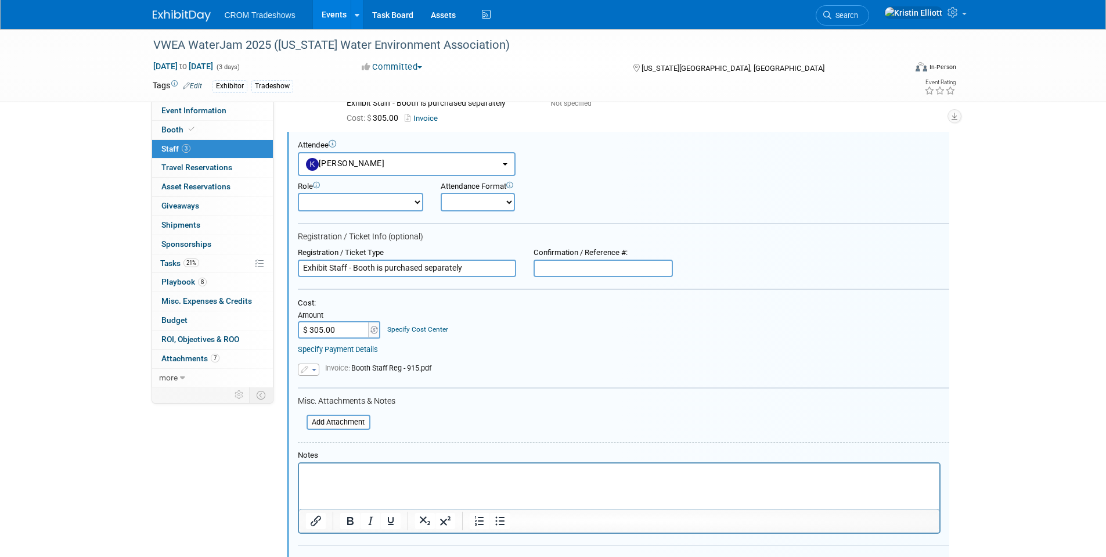
click at [501, 202] on select "Onsite Remote" at bounding box center [478, 202] width 74 height 19
select select "1"
click at [441, 193] on select "Onsite Remote" at bounding box center [478, 202] width 74 height 19
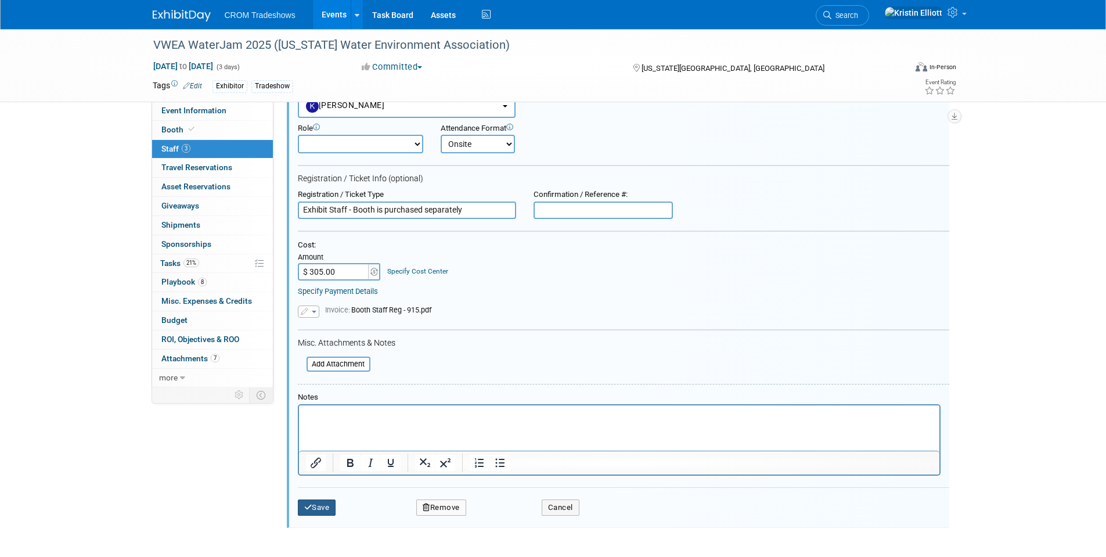
click at [317, 510] on button "Save" at bounding box center [317, 507] width 38 height 16
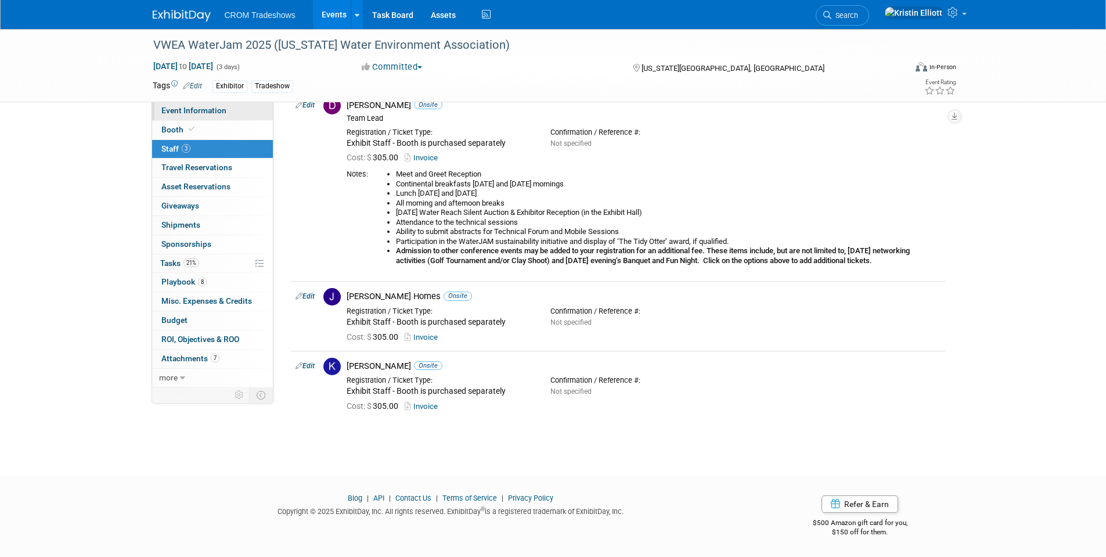
click at [182, 114] on span "Event Information" at bounding box center [193, 110] width 65 height 9
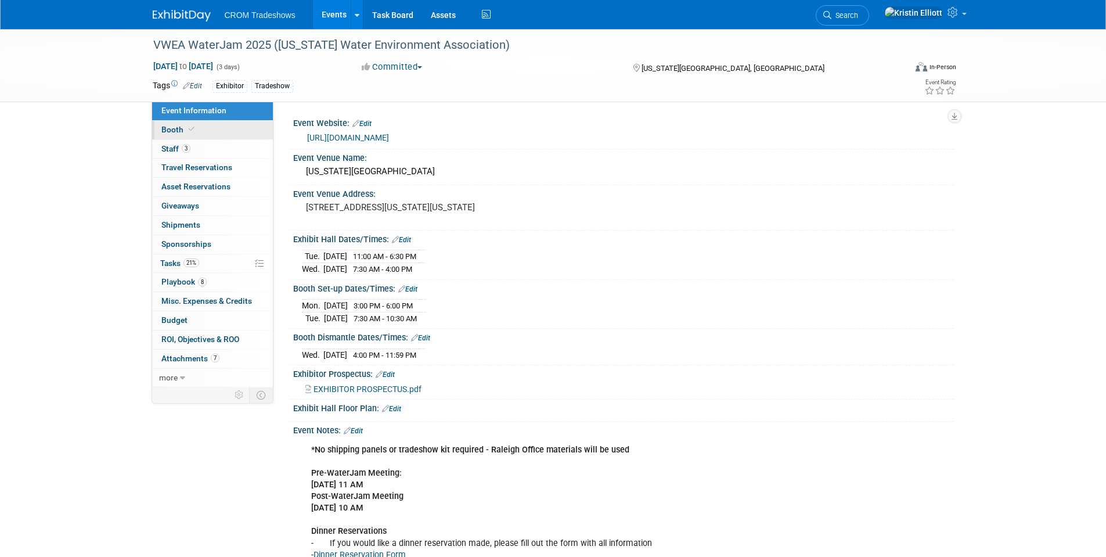
click at [177, 127] on span "Booth" at bounding box center [178, 129] width 35 height 9
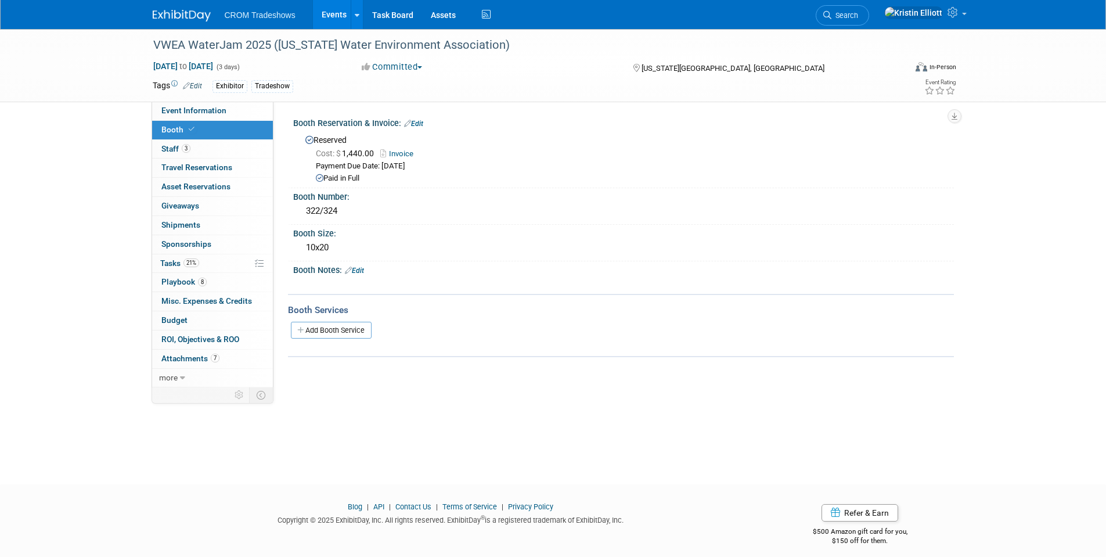
click at [355, 267] on link "Edit" at bounding box center [354, 271] width 19 height 8
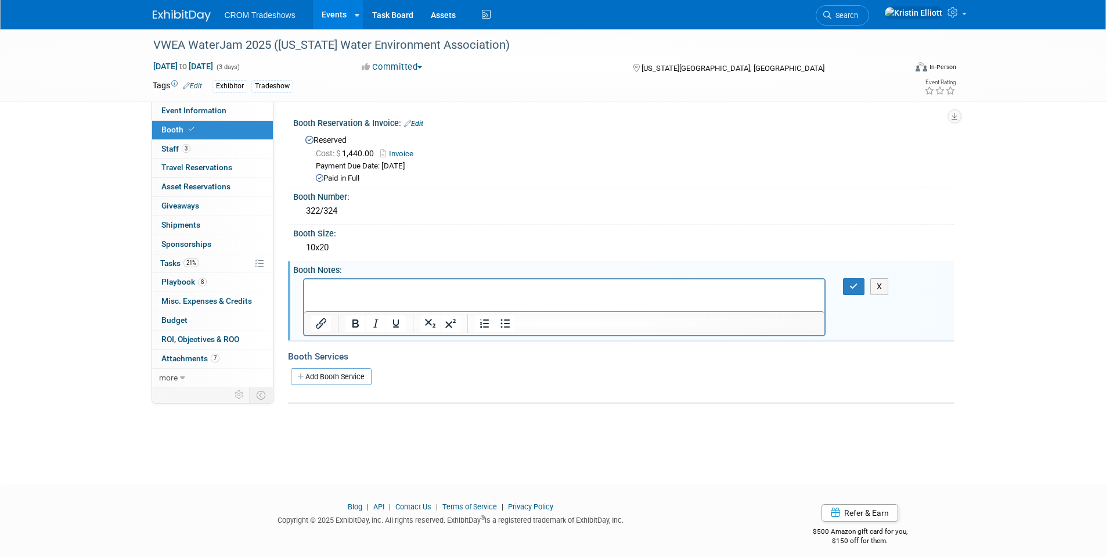
click at [354, 289] on p "Rich Text Area. Press ALT-0 for help." at bounding box center [564, 289] width 507 height 12
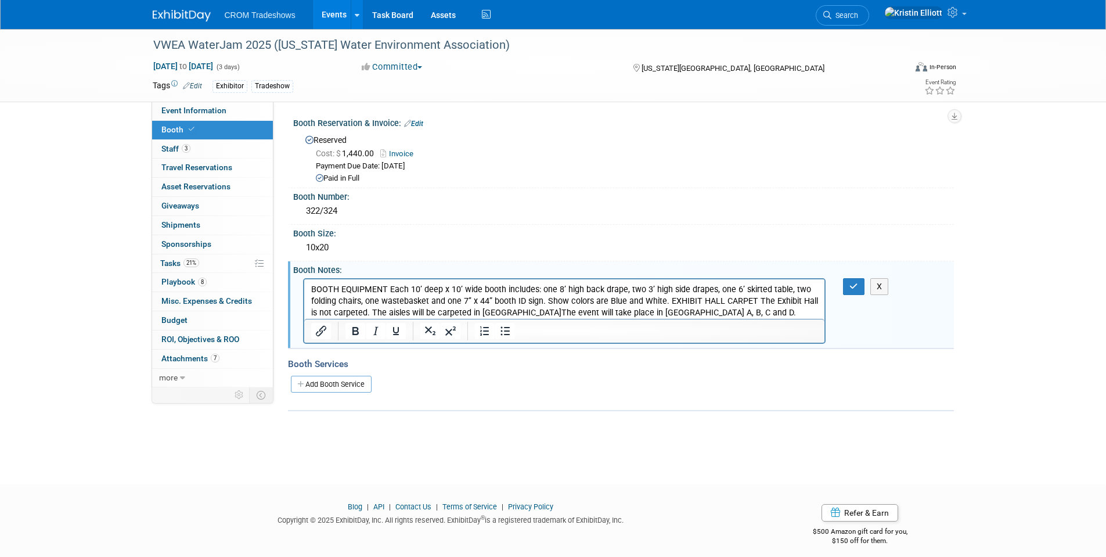
drag, startPoint x: 665, startPoint y: 296, endPoint x: 1138, endPoint y: 633, distance: 581.1
click at [665, 296] on p "BOOTH EQUIPMENT Each 10’ deep x 10’ wide booth includes: one 8’ high back drape…" at bounding box center [564, 300] width 507 height 35
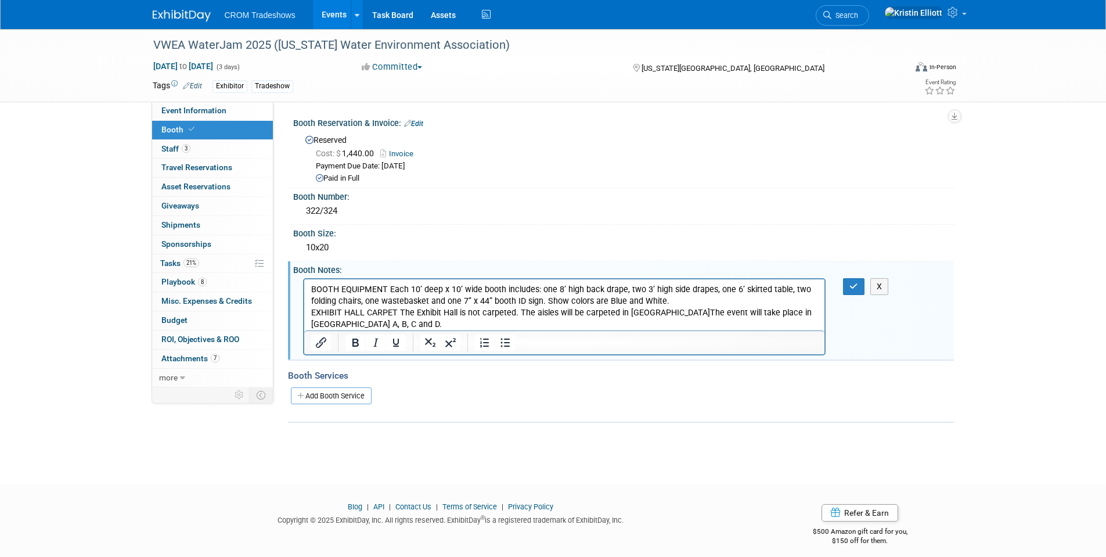
click at [399, 314] on p "EXHIBIT HALL CARPET The Exhibit Hall is not carpeted. The aisles will be carpet…" at bounding box center [564, 318] width 507 height 23
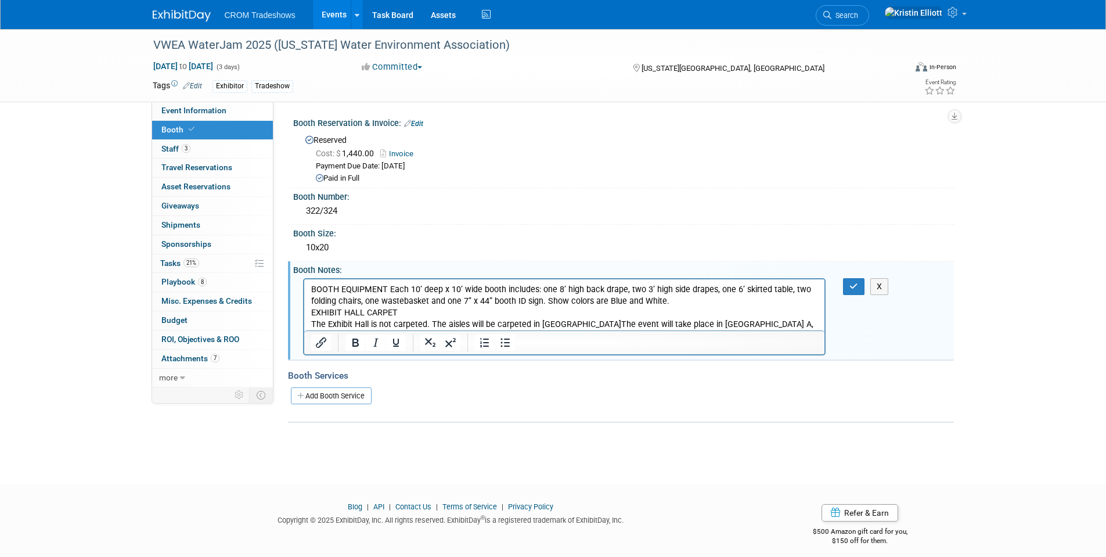
click at [378, 317] on p "EXHIBIT HALL CARPET" at bounding box center [564, 313] width 507 height 12
click at [390, 291] on p "BOOTH EQUIPMENT Each 10’ deep x 10’ wide booth includes: one 8’ high back drape…" at bounding box center [564, 294] width 507 height 23
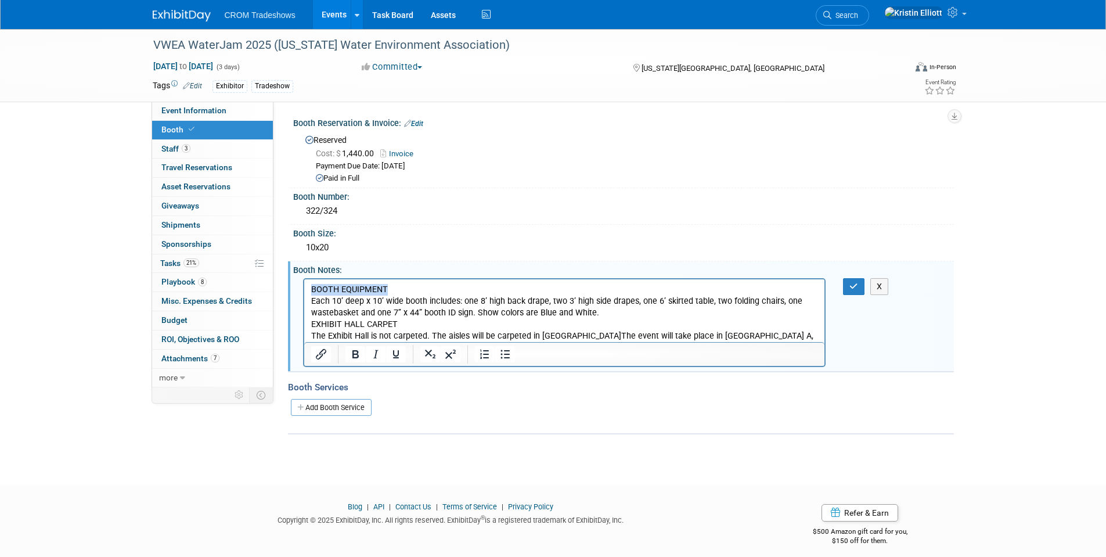
drag, startPoint x: 390, startPoint y: 287, endPoint x: 607, endPoint y: 564, distance: 351.9
click at [304, 285] on html "BOOTH EQUIPMENT Each 10’ deep x 10’ wide booth includes: one 8’ high back drape…" at bounding box center [564, 316] width 521 height 74
click at [359, 354] on icon "Bold" at bounding box center [355, 354] width 14 height 14
click at [398, 322] on p "EXHIBIT HALL CARPET" at bounding box center [564, 324] width 507 height 12
click at [398, 321] on p "EXHIBIT HALL CARPET" at bounding box center [564, 324] width 507 height 12
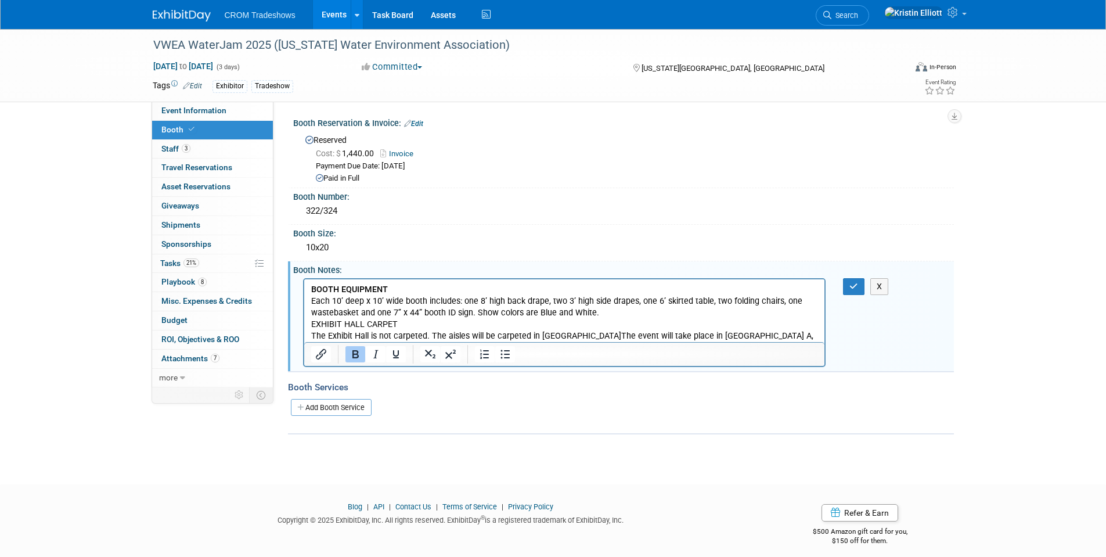
click at [398, 325] on p "EXHIBIT HALL CARPET" at bounding box center [564, 324] width 507 height 12
drag, startPoint x: 404, startPoint y: 323, endPoint x: 308, endPoint y: 325, distance: 96.4
click at [308, 325] on html "BOOTH EQUIPMENT Each 10’ deep x 10’ wide booth includes: one 8’ high back drape…" at bounding box center [564, 316] width 521 height 74
click at [356, 353] on icon "Bold" at bounding box center [355, 354] width 6 height 8
click at [692, 317] on p "Each 10’ deep x 10’ wide booth includes: one 8’ high back drape, two 3’ high si…" at bounding box center [564, 306] width 507 height 23
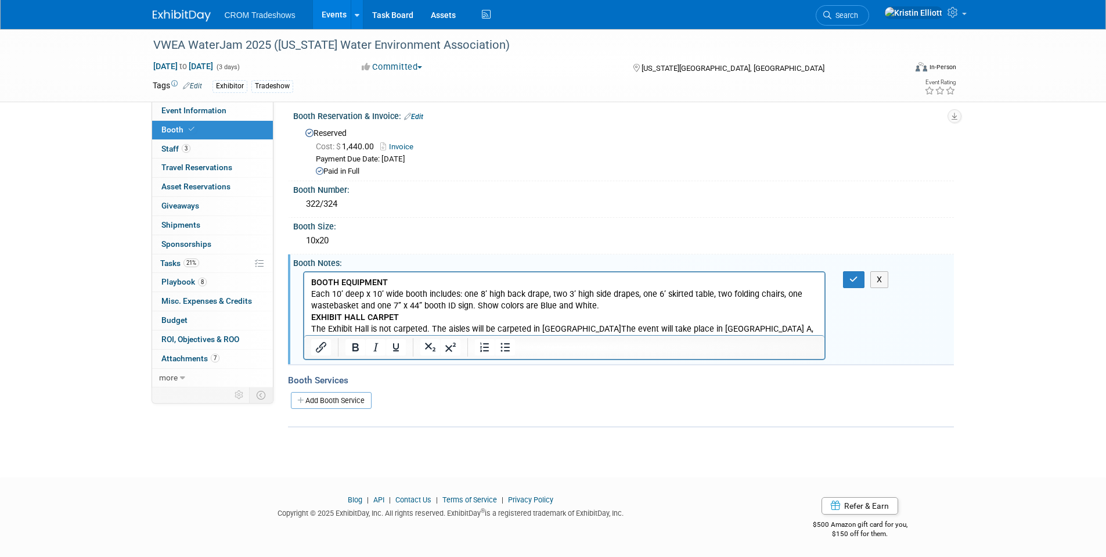
scroll to position [9, 0]
click at [860, 277] on button "button" at bounding box center [853, 277] width 21 height 17
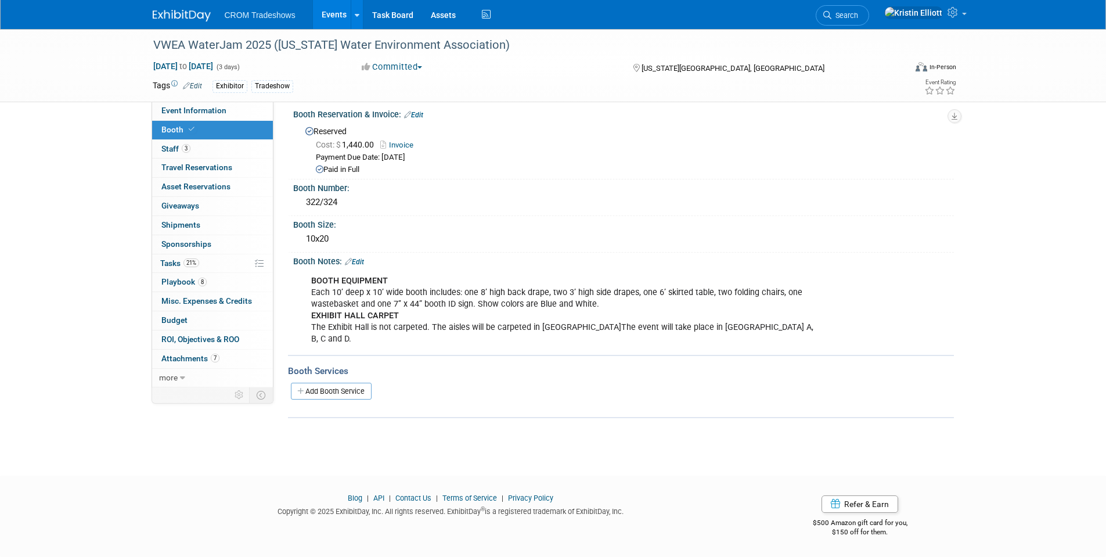
click at [330, 8] on link "Events" at bounding box center [334, 14] width 42 height 29
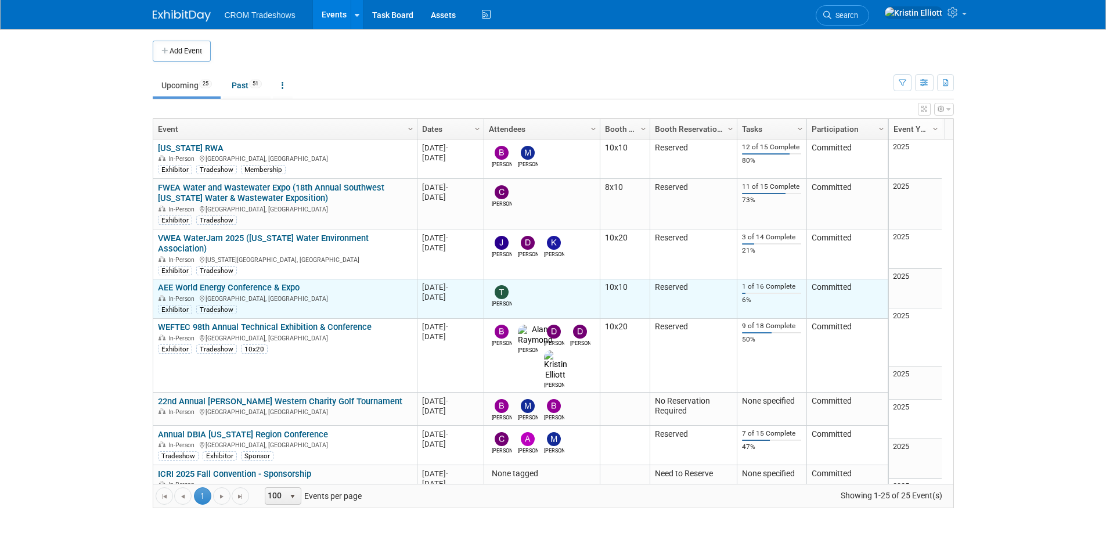
click at [185, 282] on link "AEE World Energy Conference & Expo" at bounding box center [229, 287] width 142 height 10
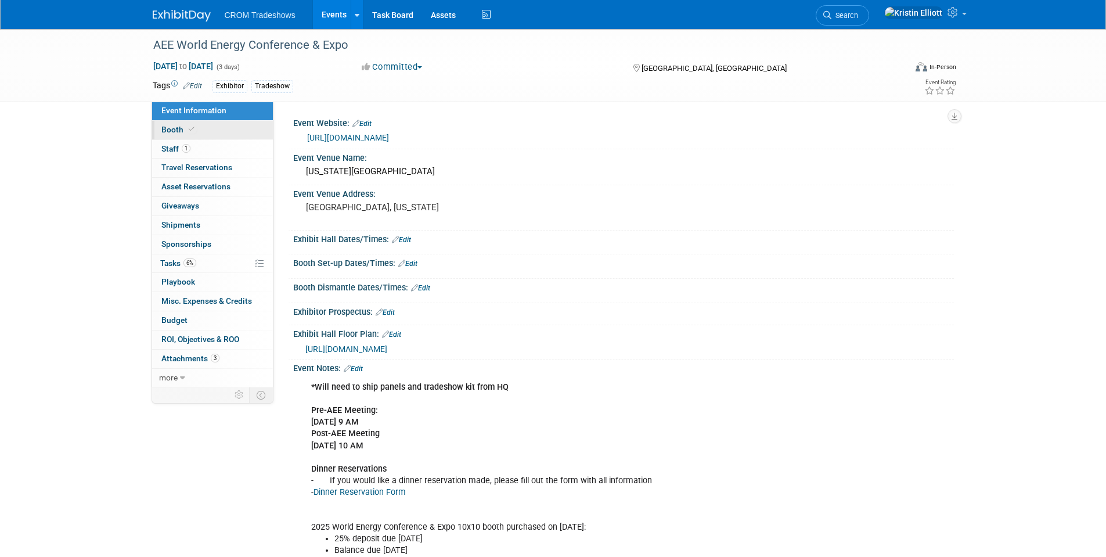
click at [210, 127] on link "Booth" at bounding box center [212, 130] width 121 height 19
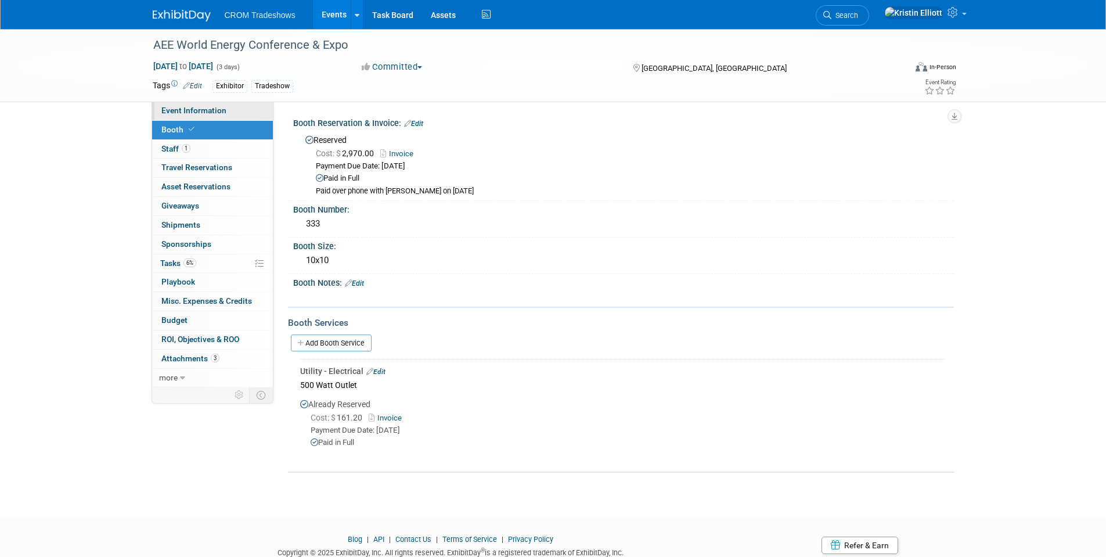
click at [214, 106] on span "Event Information" at bounding box center [193, 110] width 65 height 9
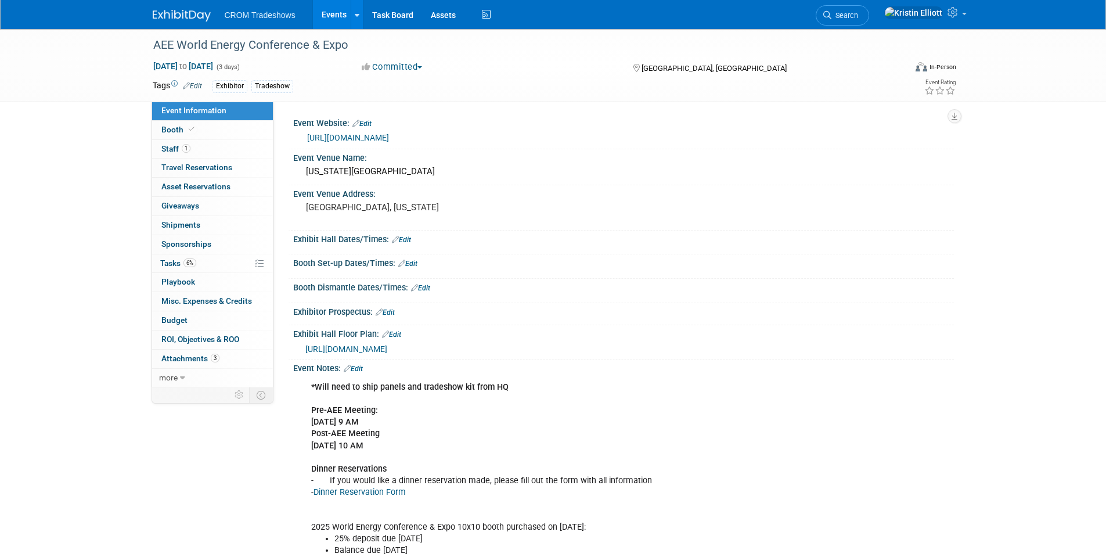
click at [412, 260] on link "Edit" at bounding box center [407, 264] width 19 height 8
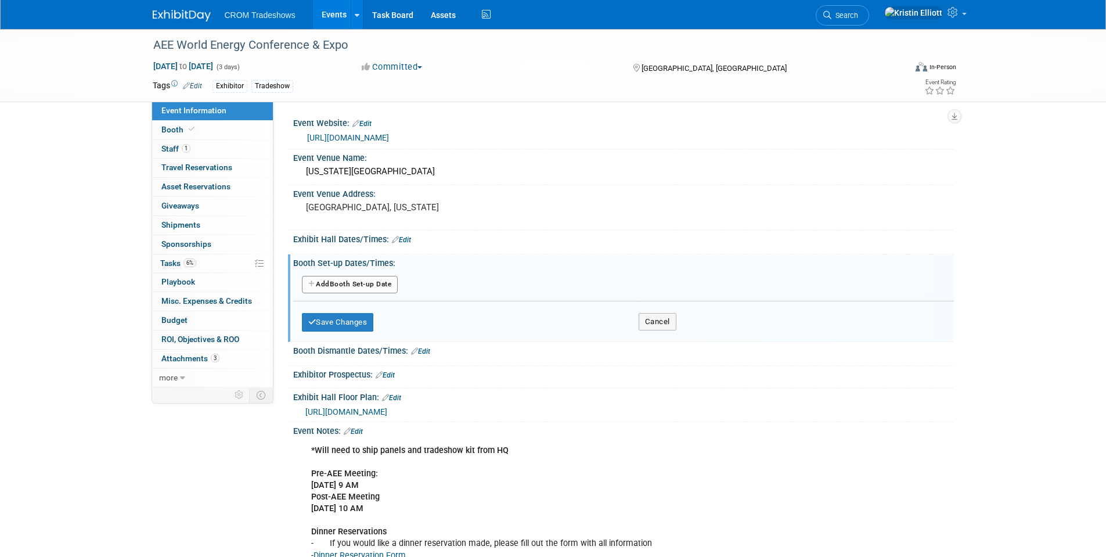
click at [358, 279] on button "Add Another Booth Set-up Date" at bounding box center [350, 284] width 96 height 17
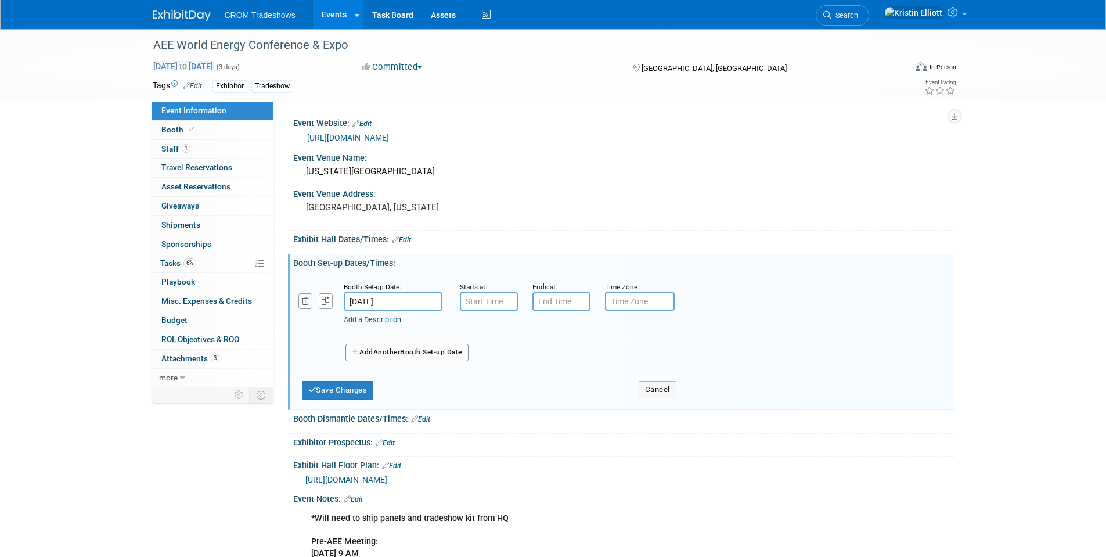
click at [187, 70] on span "Sep 17, 2025 to Sep 19, 2025" at bounding box center [183, 66] width 61 height 10
select select "8"
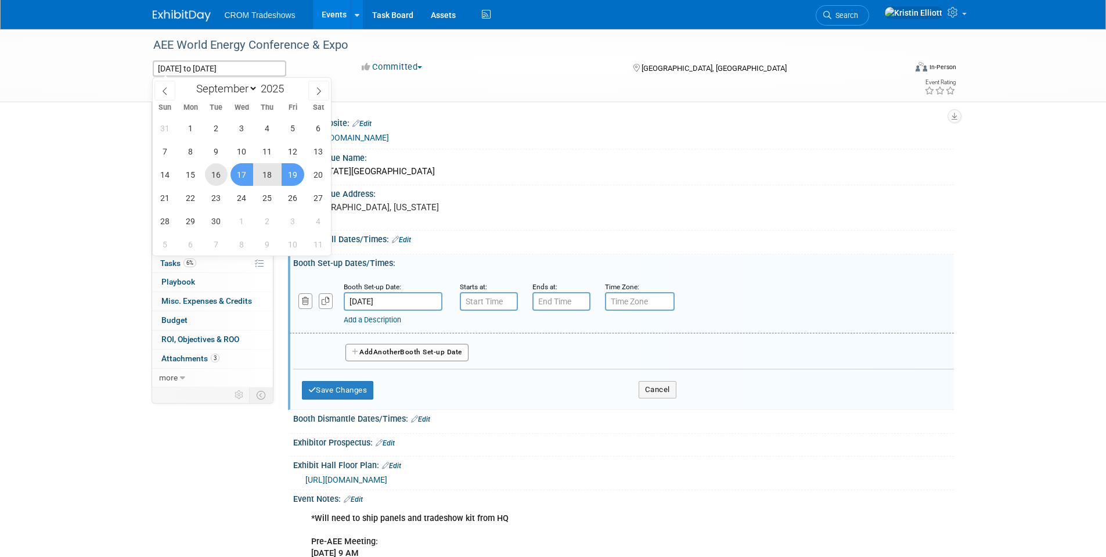
click at [226, 174] on span "16" at bounding box center [216, 174] width 23 height 23
type input "Sep 16, 2025"
click at [276, 177] on span "18" at bounding box center [267, 174] width 23 height 23
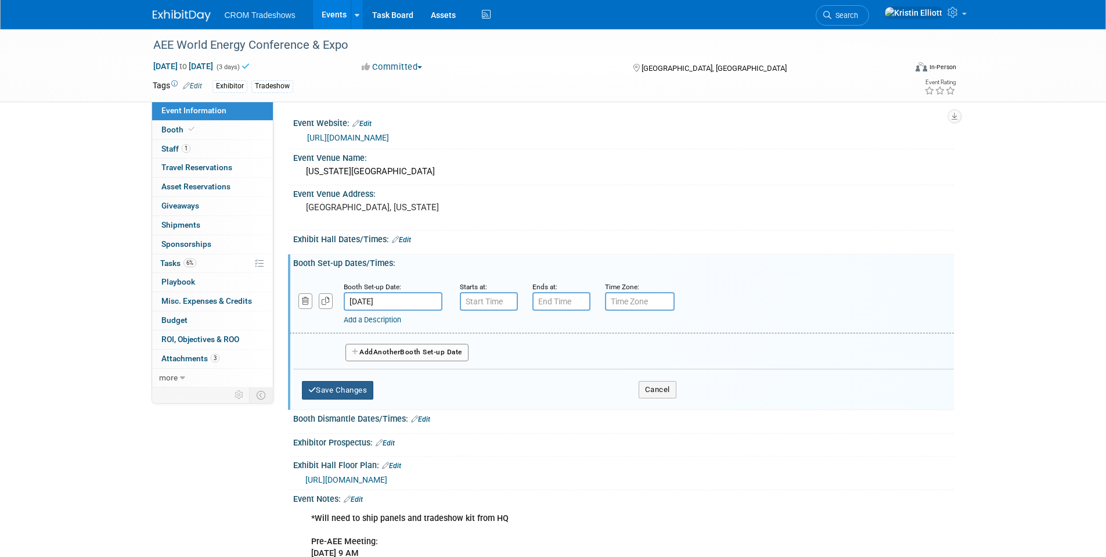
click at [362, 391] on button "Save Changes" at bounding box center [338, 390] width 72 height 19
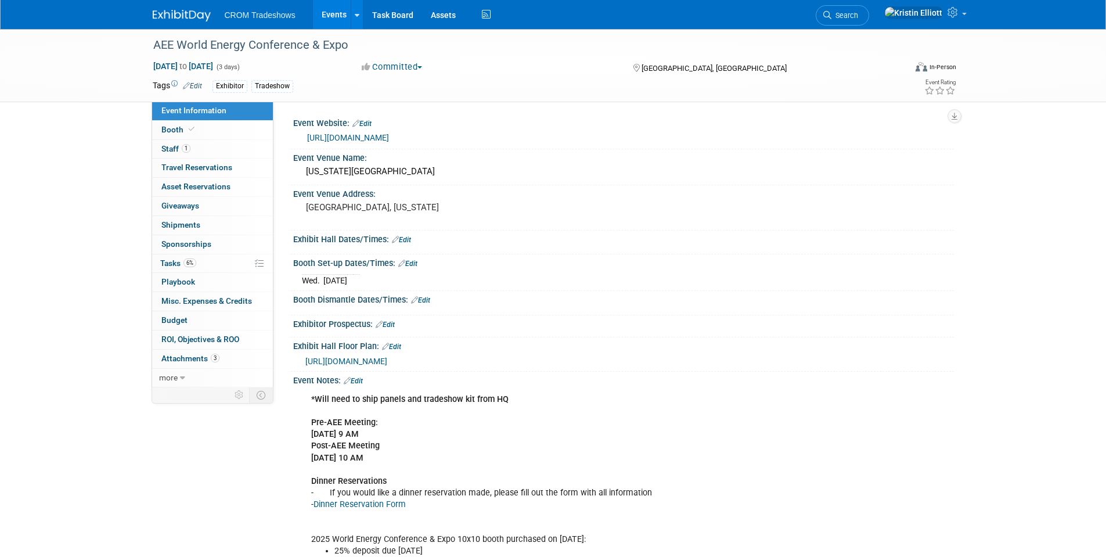
click at [410, 265] on link "Edit" at bounding box center [407, 264] width 19 height 8
select select "8"
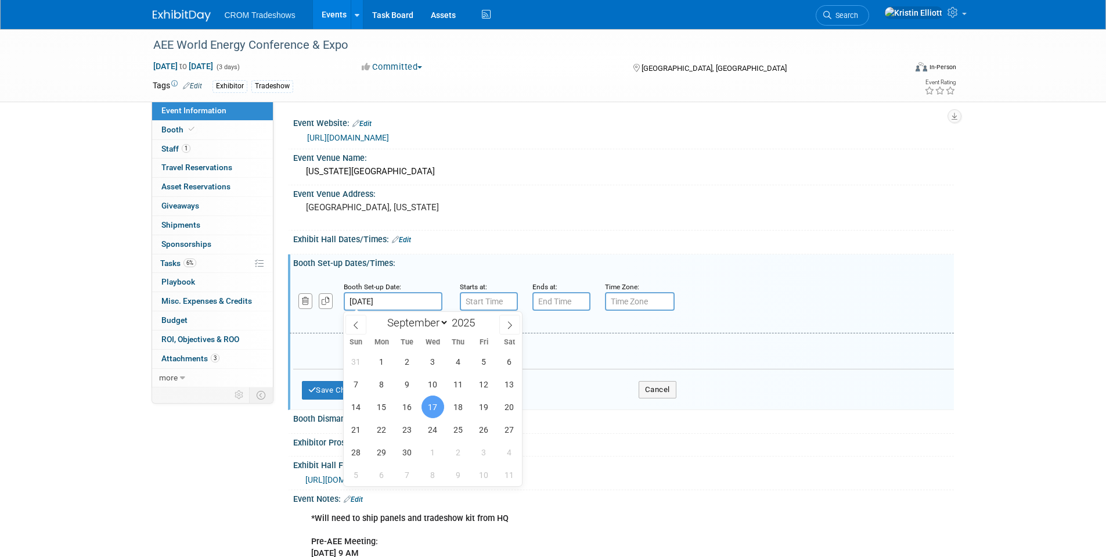
click at [373, 302] on input "Sep 17, 2025" at bounding box center [393, 301] width 99 height 19
click at [411, 409] on span "16" at bounding box center [407, 406] width 23 height 23
type input "[DATE]"
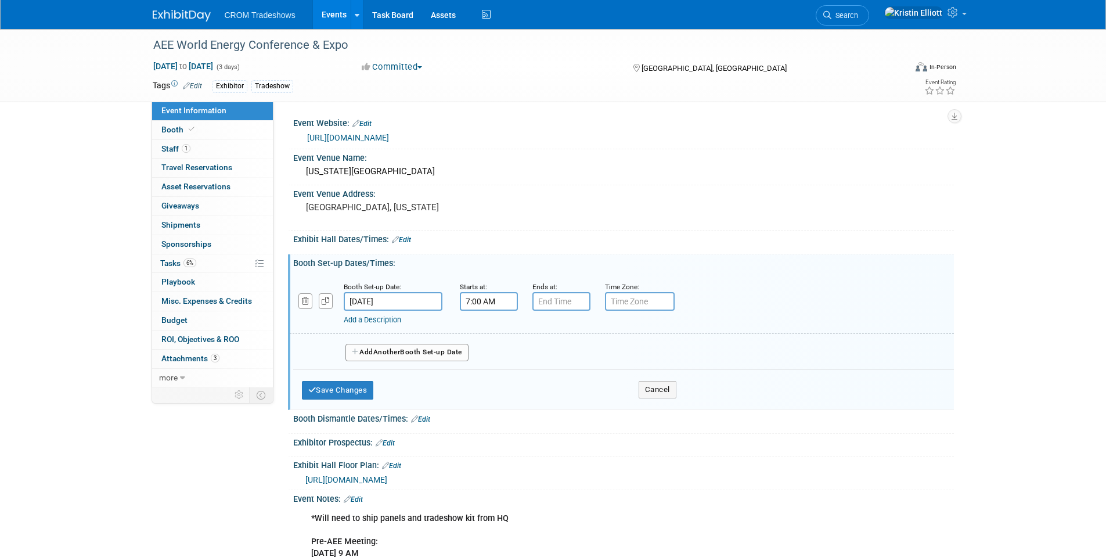
click at [474, 295] on input "7:00 AM" at bounding box center [489, 301] width 58 height 19
click at [466, 303] on input "7:00 AM" at bounding box center [489, 301] width 58 height 19
click at [491, 358] on span "07" at bounding box center [487, 354] width 22 height 21
click at [490, 387] on td "08" at bounding box center [481, 392] width 37 height 31
type input "8:00 AM"
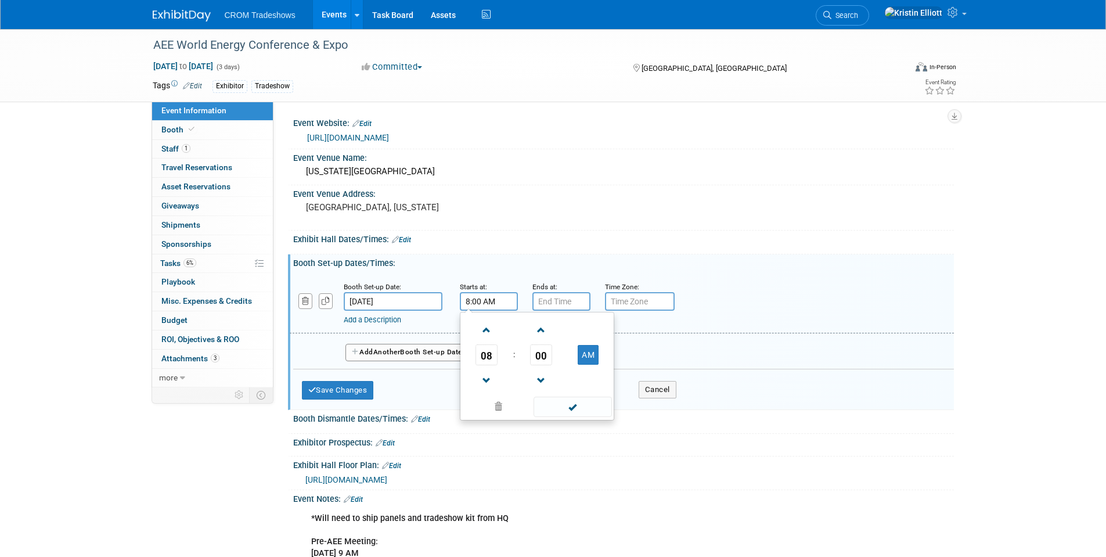
click at [561, 403] on span at bounding box center [573, 407] width 78 height 20
click at [561, 304] on input "7:00 PM" at bounding box center [561, 301] width 58 height 19
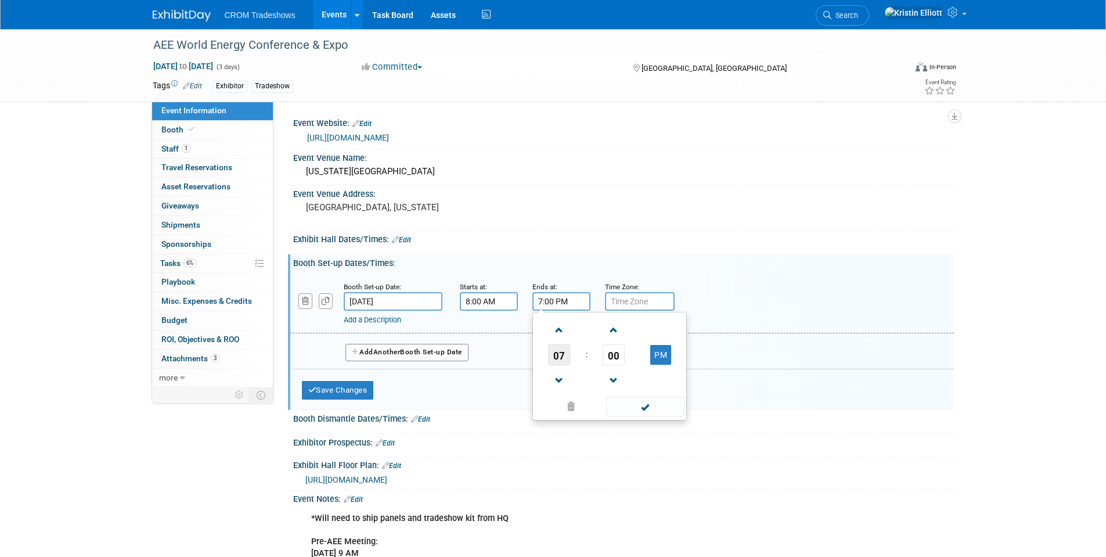
click at [569, 355] on span "07" at bounding box center [559, 354] width 22 height 21
click at [601, 365] on td "05" at bounding box center [591, 361] width 37 height 31
type input "5:00 PM"
click at [650, 415] on span at bounding box center [645, 407] width 78 height 20
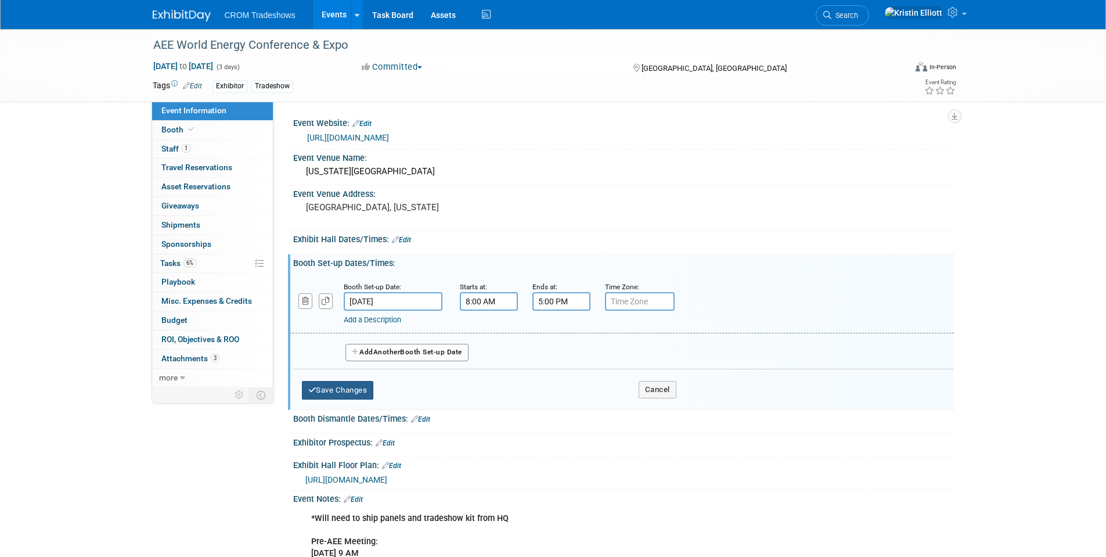
click at [333, 381] on button "Save Changes" at bounding box center [338, 390] width 72 height 19
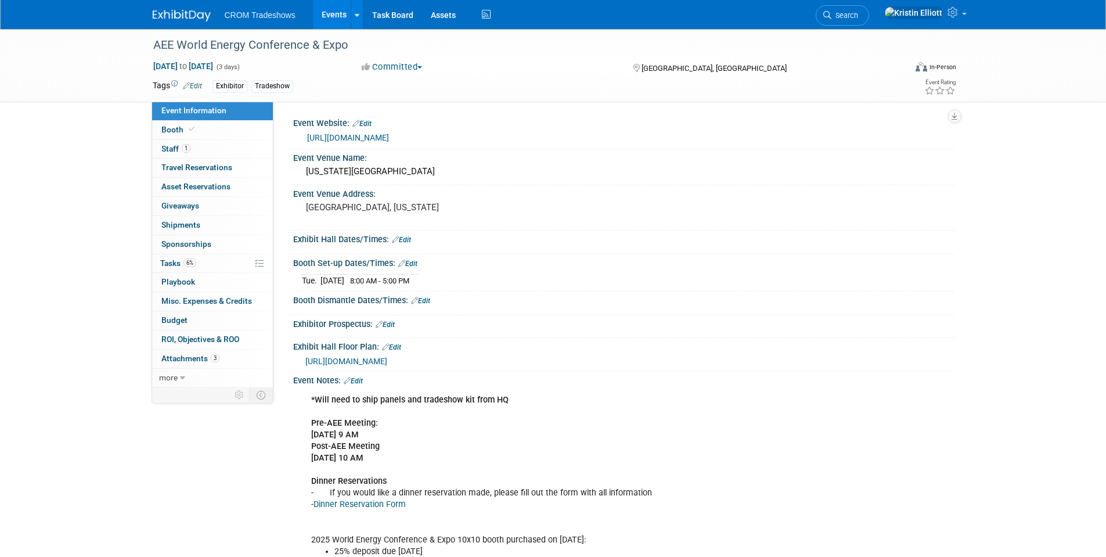
click at [429, 302] on link "Edit" at bounding box center [420, 301] width 19 height 8
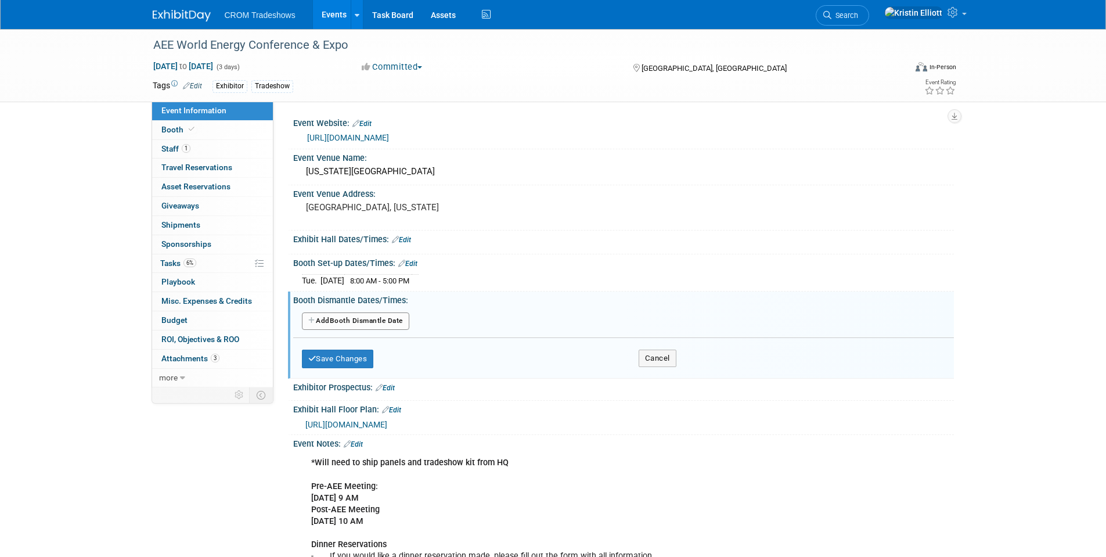
click at [361, 324] on button "Add Another Booth Dismantle Date" at bounding box center [355, 320] width 107 height 17
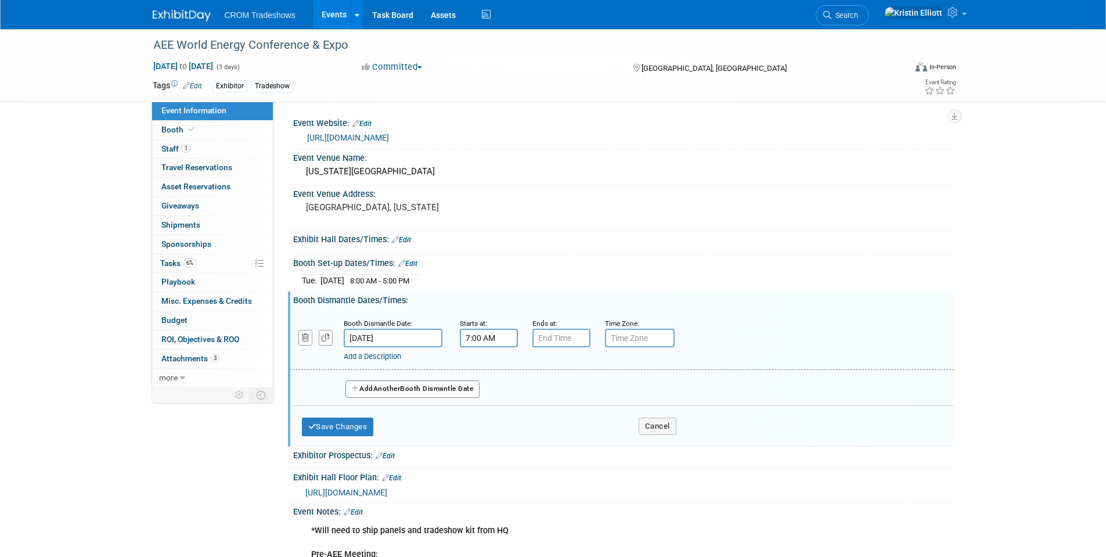
click at [480, 337] on input "7:00 AM" at bounding box center [489, 338] width 58 height 19
click at [484, 386] on span "07" at bounding box center [487, 391] width 22 height 21
click at [557, 361] on td "02" at bounding box center [555, 366] width 37 height 31
click at [585, 388] on button "AM" at bounding box center [588, 391] width 21 height 20
type input "2:00 PM"
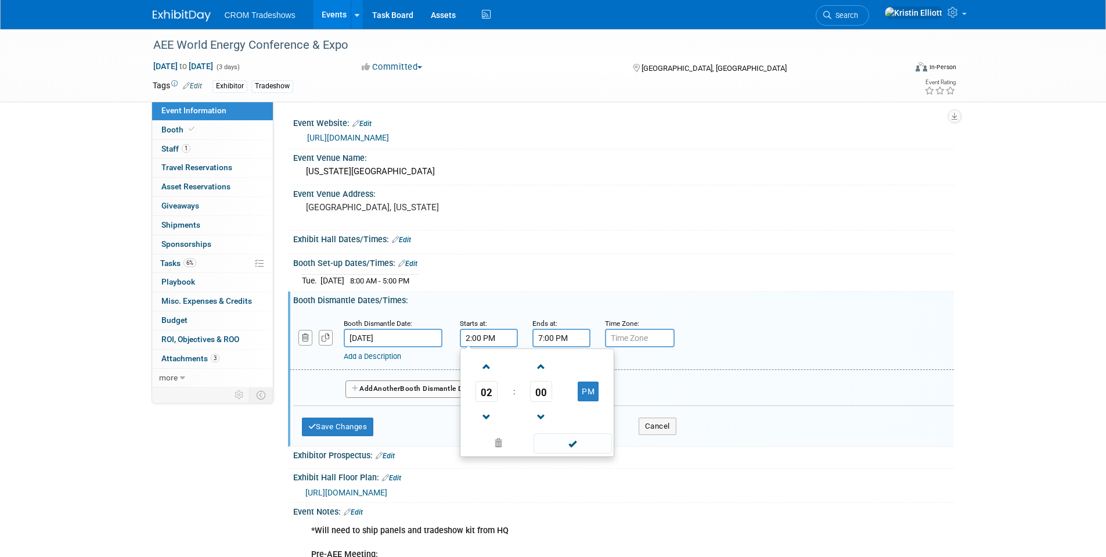
click at [567, 341] on input "7:00 PM" at bounding box center [561, 338] width 58 height 19
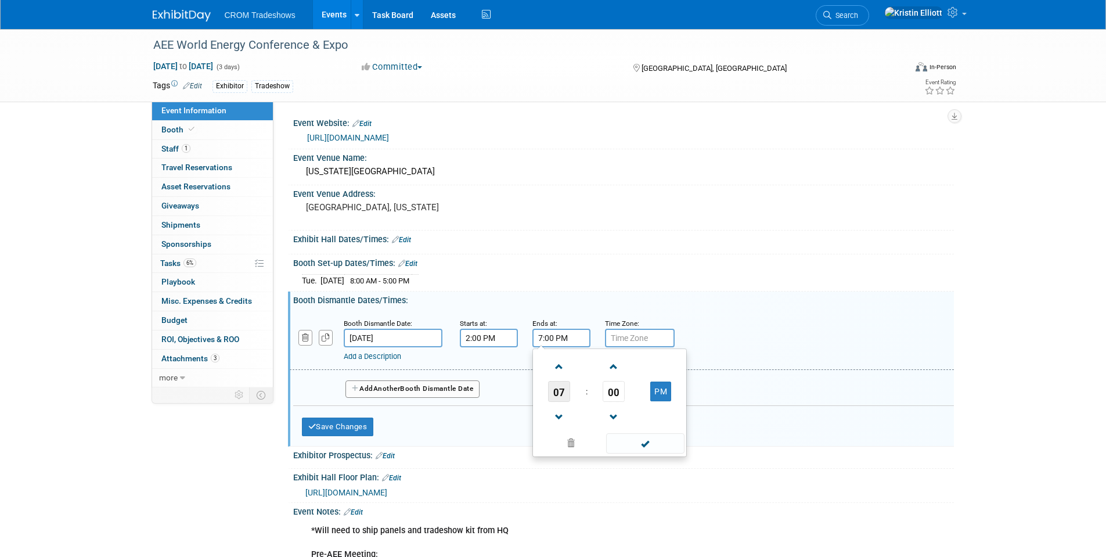
click at [566, 390] on span "07" at bounding box center [559, 391] width 22 height 21
click at [614, 401] on td "06" at bounding box center [628, 398] width 37 height 31
type input "6:00 PM"
click at [640, 449] on span at bounding box center [645, 443] width 78 height 20
click at [336, 425] on button "Save Changes" at bounding box center [338, 426] width 72 height 19
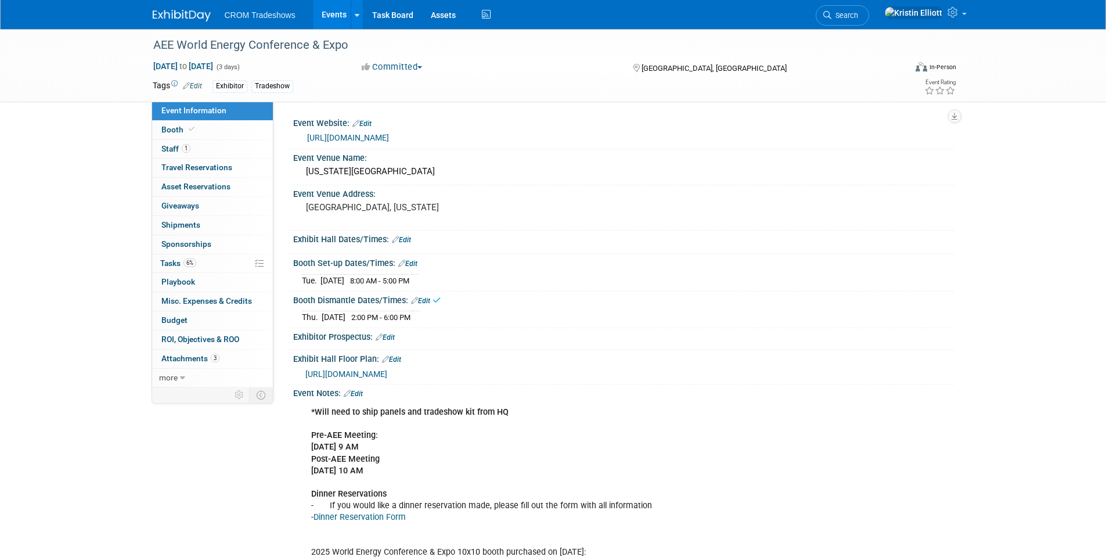
click at [408, 240] on link "Edit" at bounding box center [401, 240] width 19 height 8
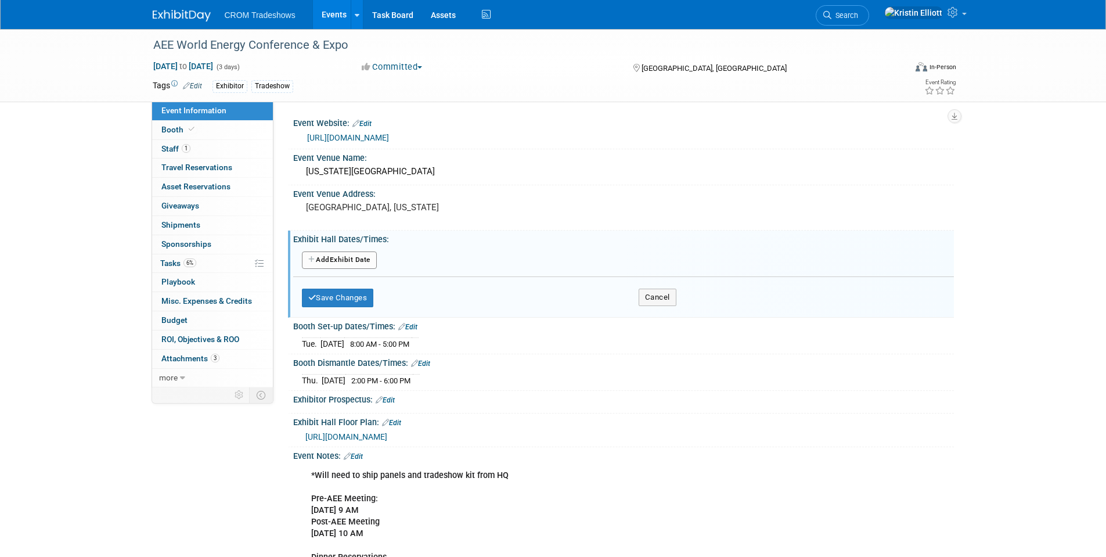
click at [359, 261] on button "Add Another Exhibit Date" at bounding box center [339, 259] width 75 height 17
select select "8"
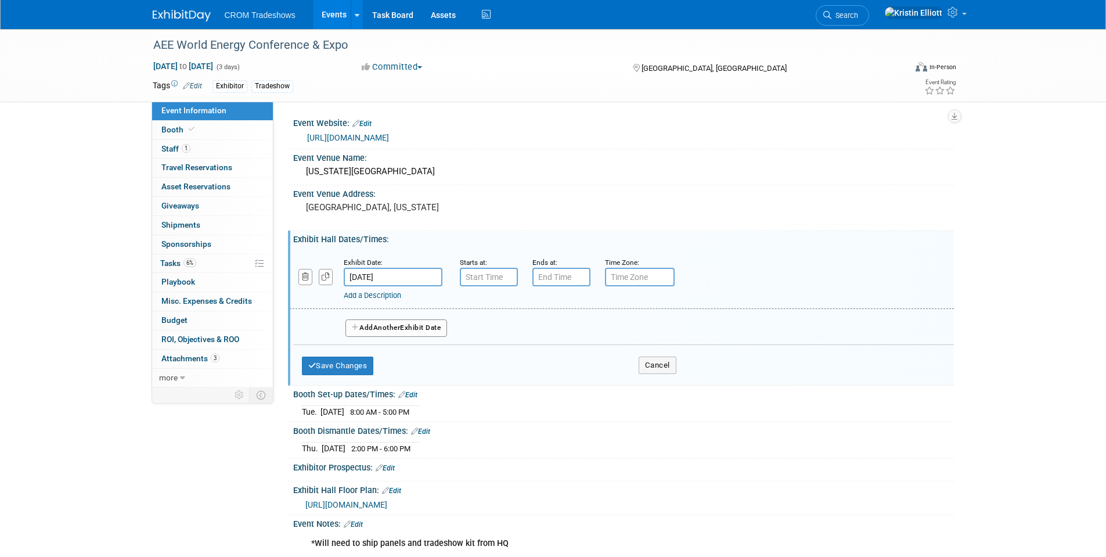
click at [393, 278] on input "Sep 16, 2025" at bounding box center [393, 277] width 99 height 19
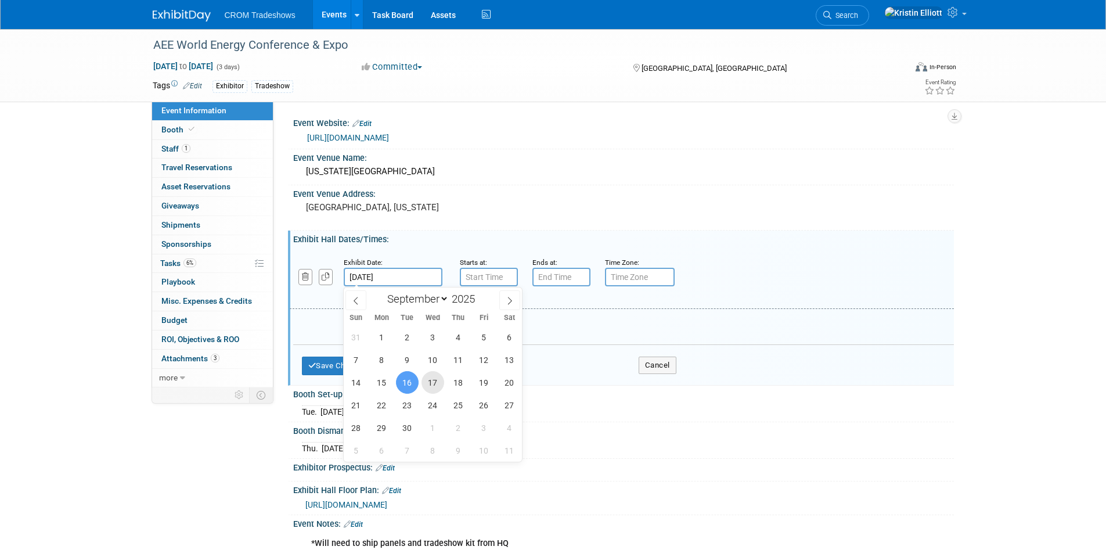
click at [430, 379] on span "17" at bounding box center [433, 382] width 23 height 23
type input "Sep 17, 2025"
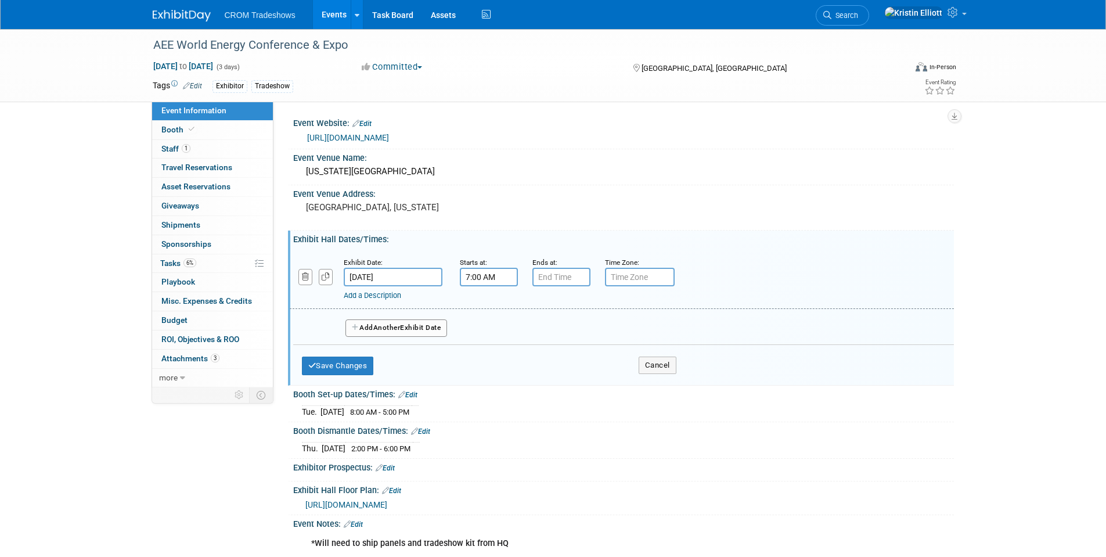
click at [478, 285] on input "7:00 AM" at bounding box center [489, 277] width 58 height 19
click at [489, 326] on span "07" at bounding box center [487, 330] width 22 height 21
click at [549, 362] on td "10" at bounding box center [555, 368] width 37 height 31
click at [538, 333] on span "00" at bounding box center [541, 330] width 22 height 21
click at [556, 344] on td "30" at bounding box center [555, 337] width 37 height 31
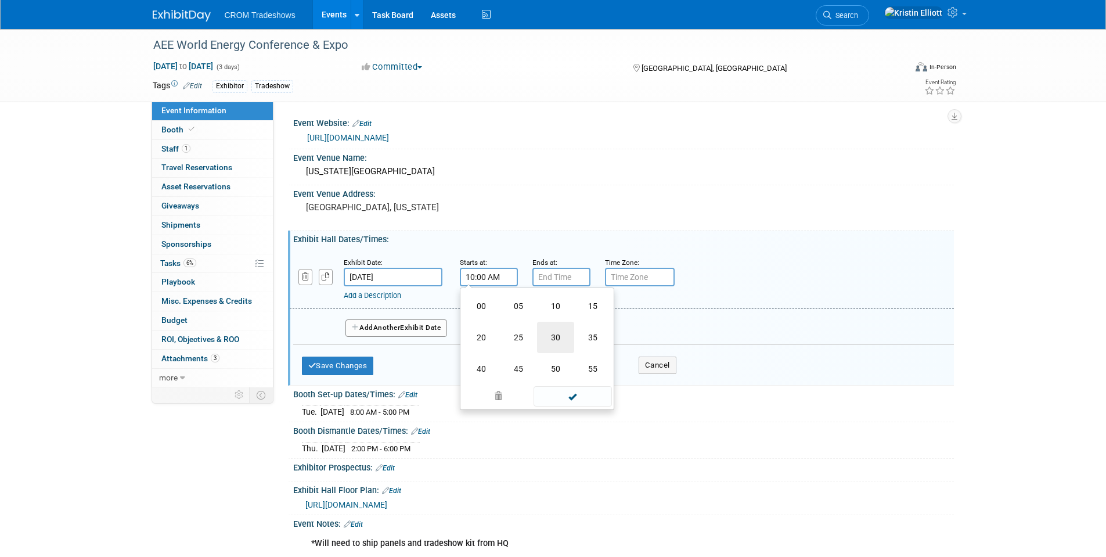
type input "10:30 AM"
click at [565, 386] on span at bounding box center [573, 382] width 78 height 20
click at [564, 279] on input "7:00 PM" at bounding box center [561, 277] width 58 height 19
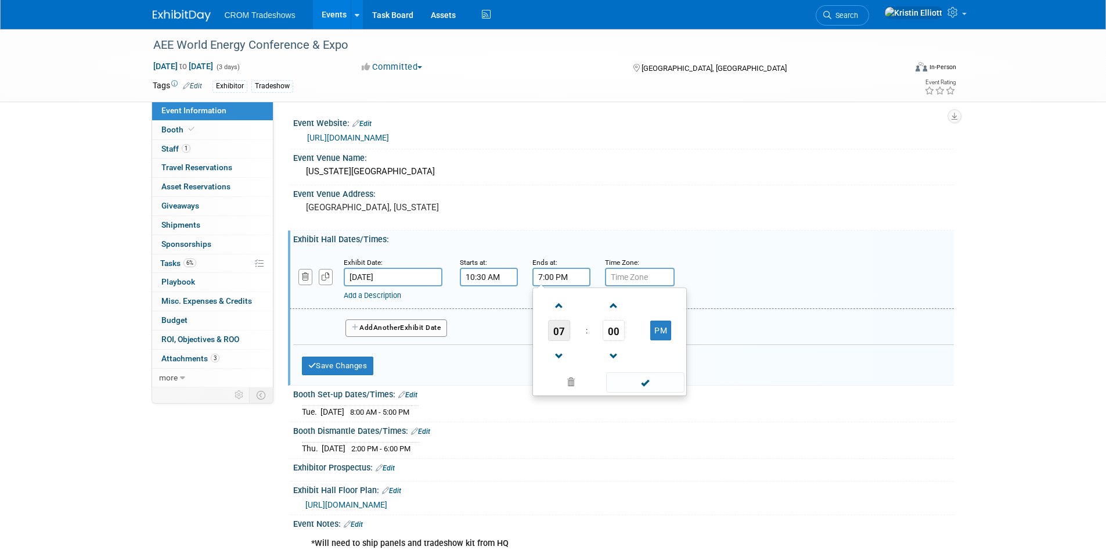
click at [560, 333] on span "07" at bounding box center [559, 330] width 22 height 21
click at [616, 338] on td "06" at bounding box center [628, 337] width 37 height 31
type input "6:00 PM"
click at [629, 379] on span at bounding box center [645, 382] width 78 height 20
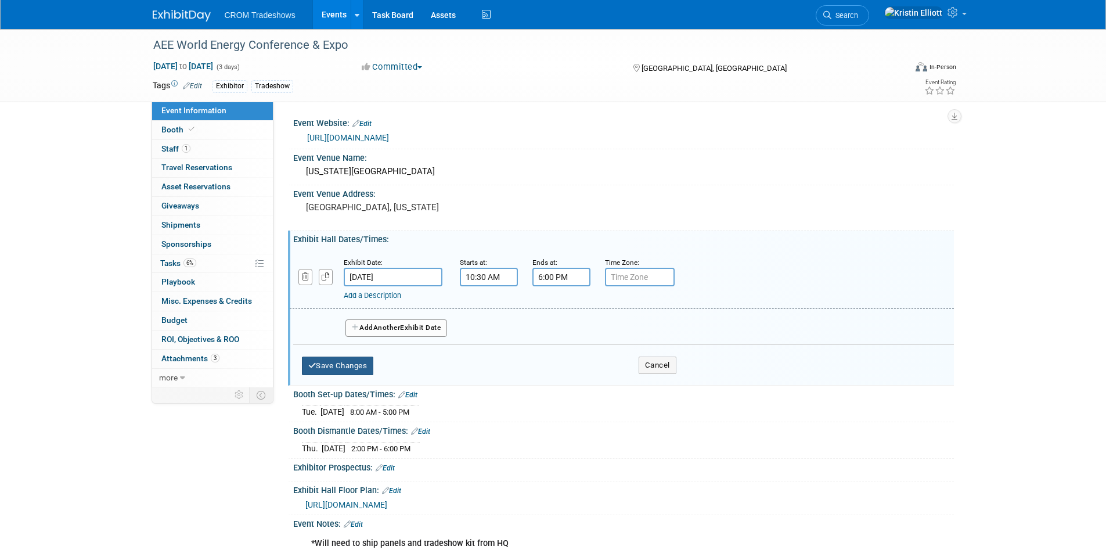
click at [366, 368] on button "Save Changes" at bounding box center [338, 366] width 72 height 19
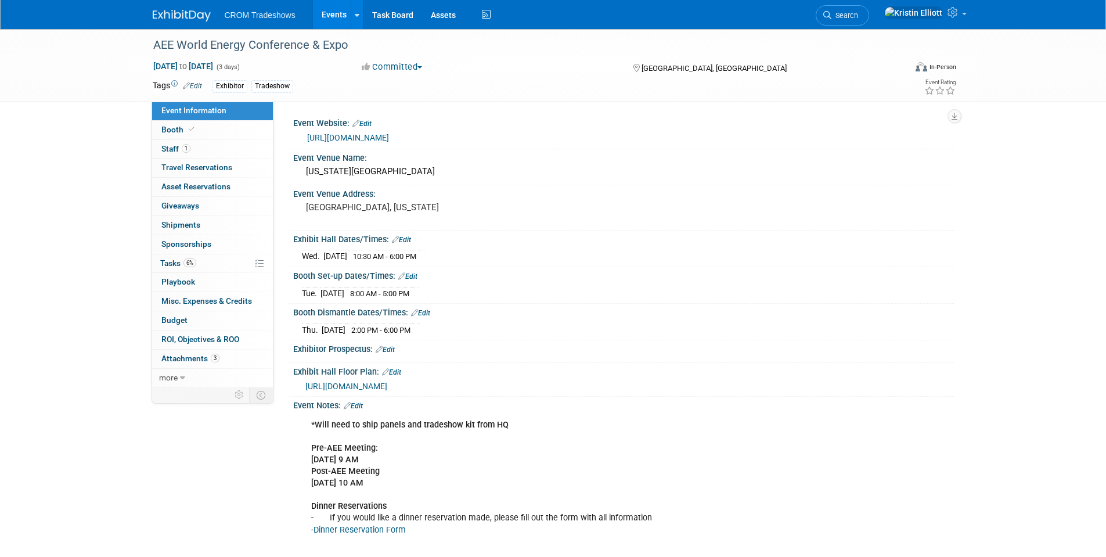
click at [406, 239] on link "Edit" at bounding box center [401, 240] width 19 height 8
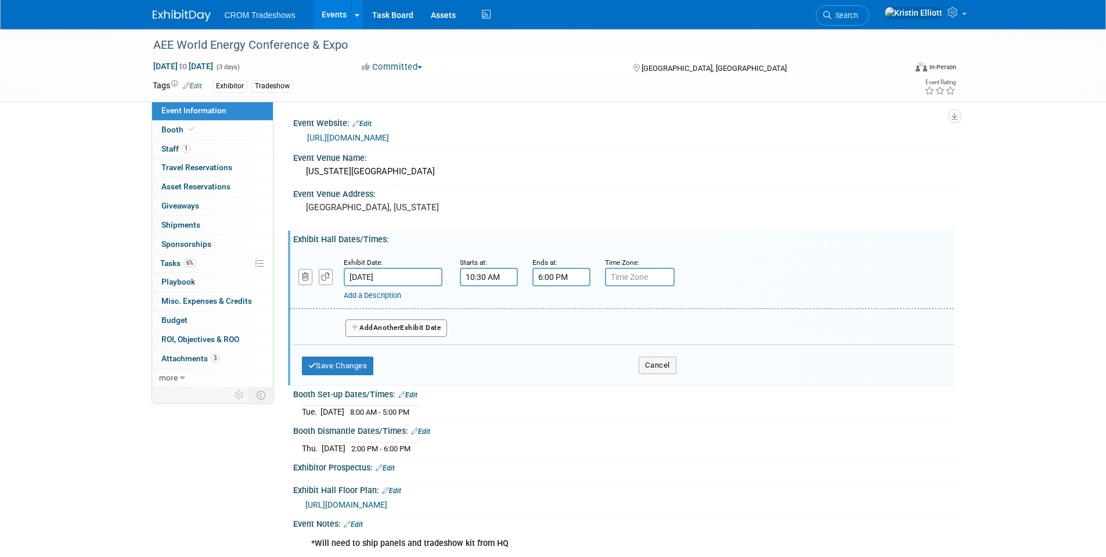
click at [362, 321] on button "Add Another Exhibit Date" at bounding box center [396, 327] width 102 height 17
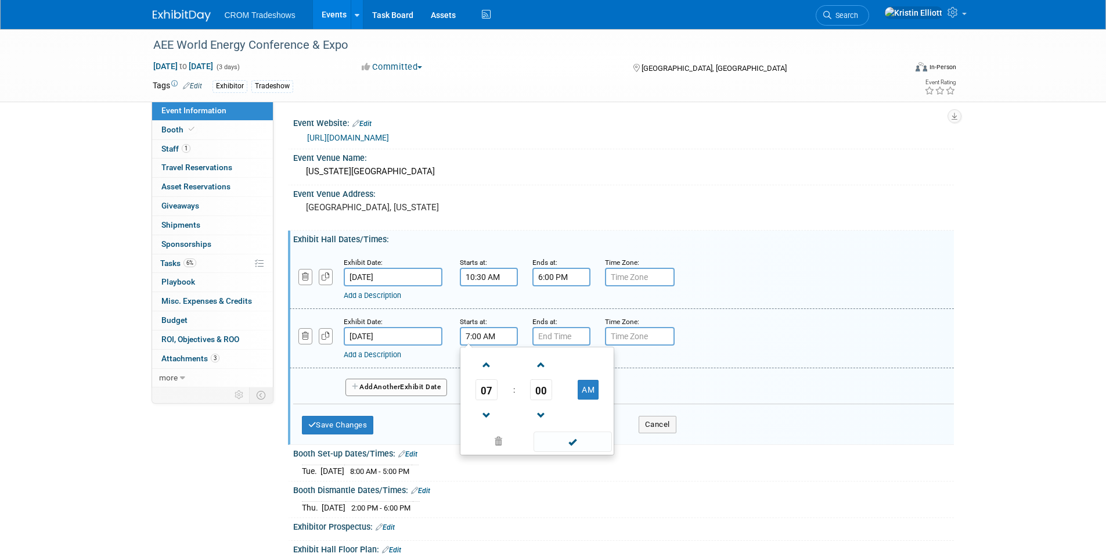
click at [483, 340] on input "7:00 AM" at bounding box center [489, 336] width 58 height 19
click at [495, 391] on span "07" at bounding box center [487, 389] width 22 height 21
click at [571, 423] on td "10" at bounding box center [555, 427] width 37 height 31
type input "10:00 AM"
click at [561, 434] on span at bounding box center [573, 441] width 78 height 20
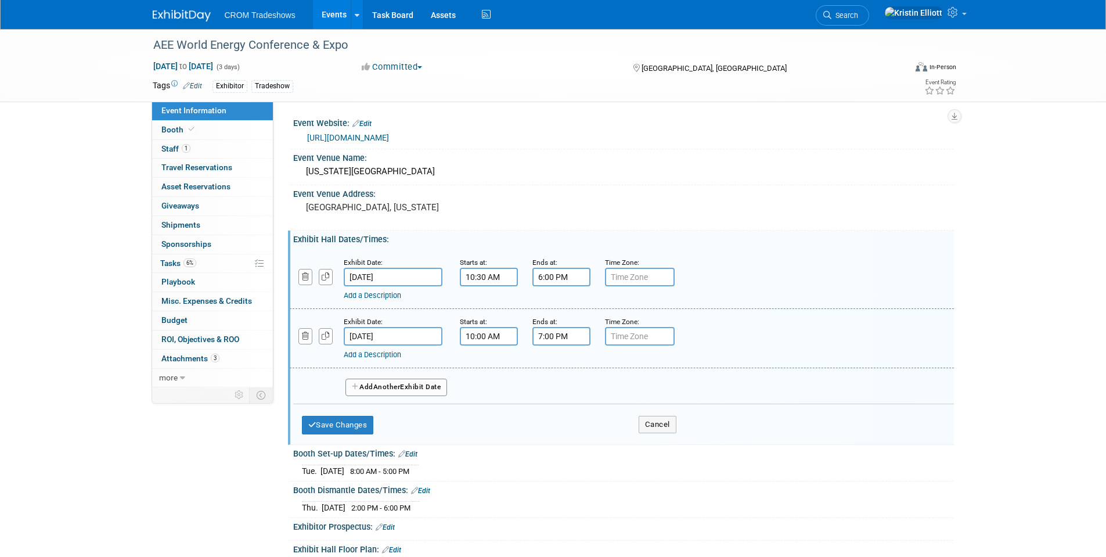
click at [557, 334] on input "7:00 PM" at bounding box center [561, 336] width 58 height 19
click at [561, 408] on span at bounding box center [559, 415] width 20 height 20
click at [564, 392] on span "06" at bounding box center [559, 389] width 22 height 21
click at [623, 369] on td "02" at bounding box center [628, 365] width 37 height 31
type input "2:00 PM"
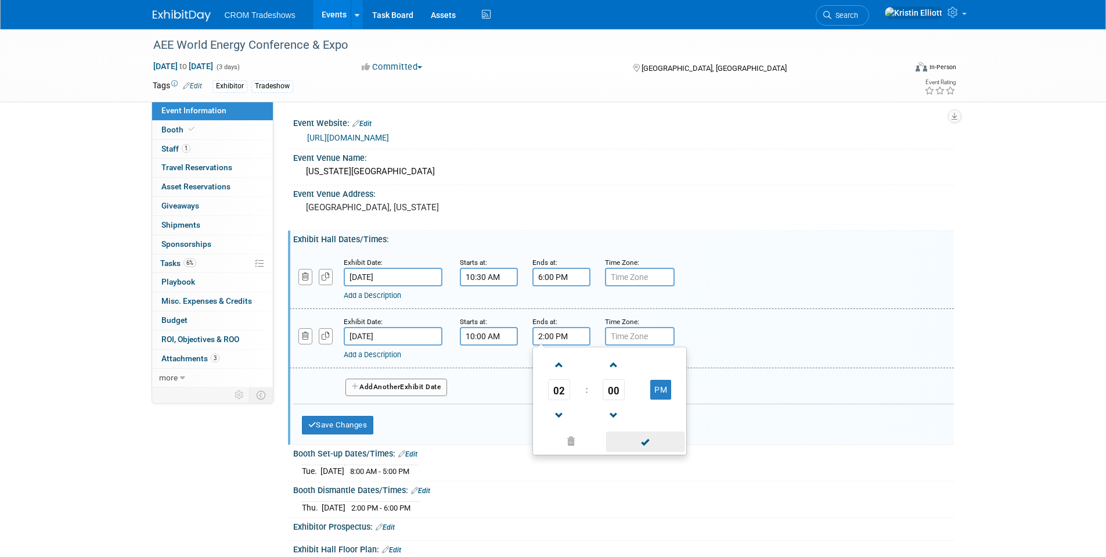
click at [629, 437] on span at bounding box center [645, 441] width 78 height 20
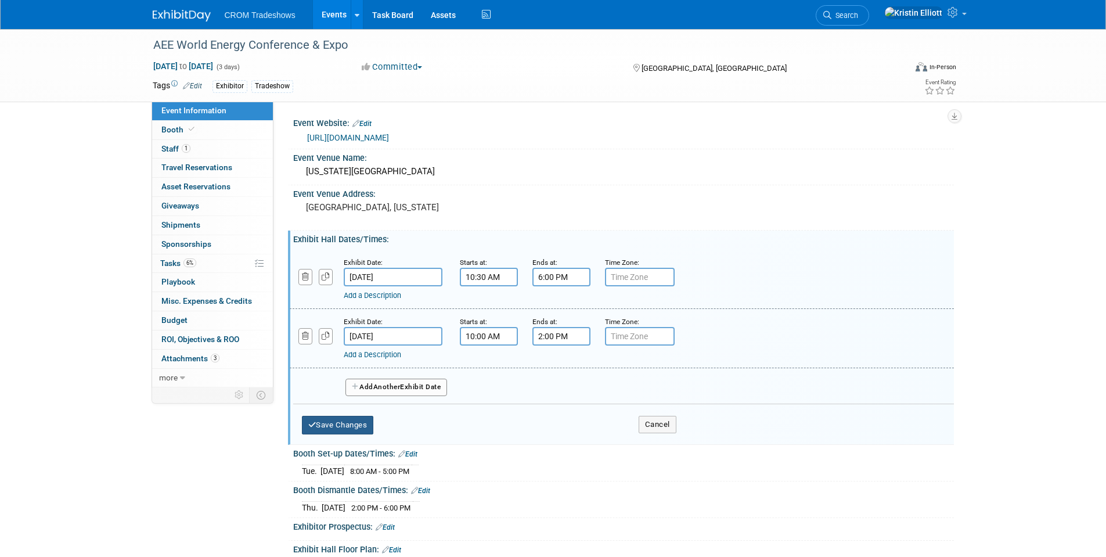
click at [359, 427] on button "Save Changes" at bounding box center [338, 425] width 72 height 19
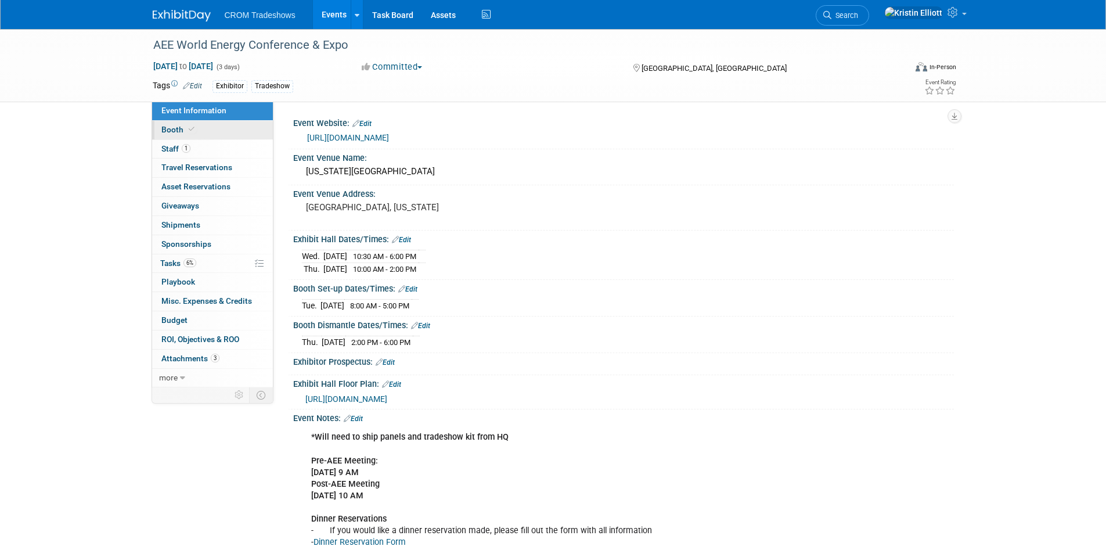
click at [184, 134] on span "Booth" at bounding box center [178, 129] width 35 height 9
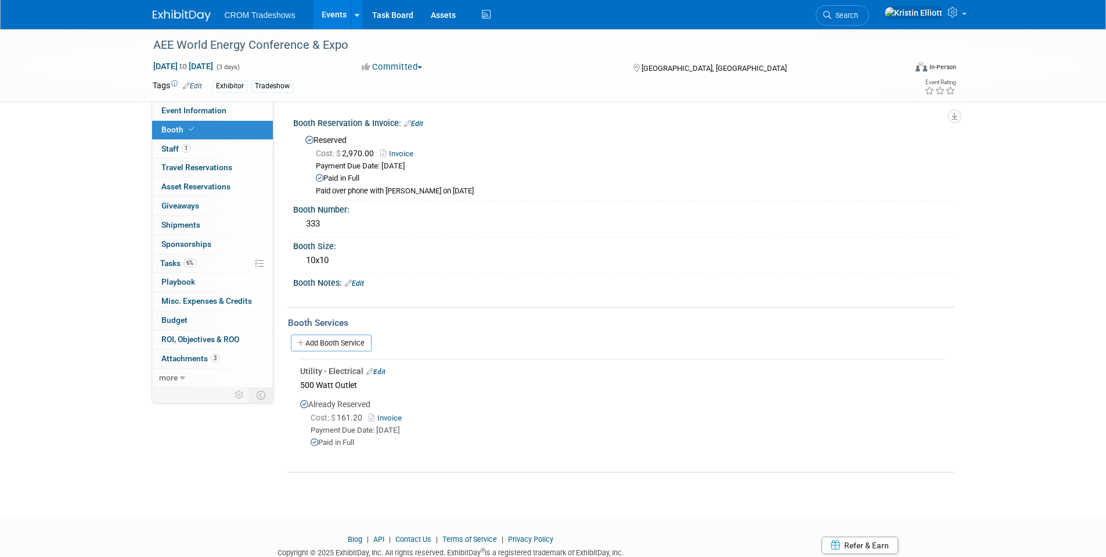
click at [362, 283] on link "Edit" at bounding box center [354, 283] width 19 height 8
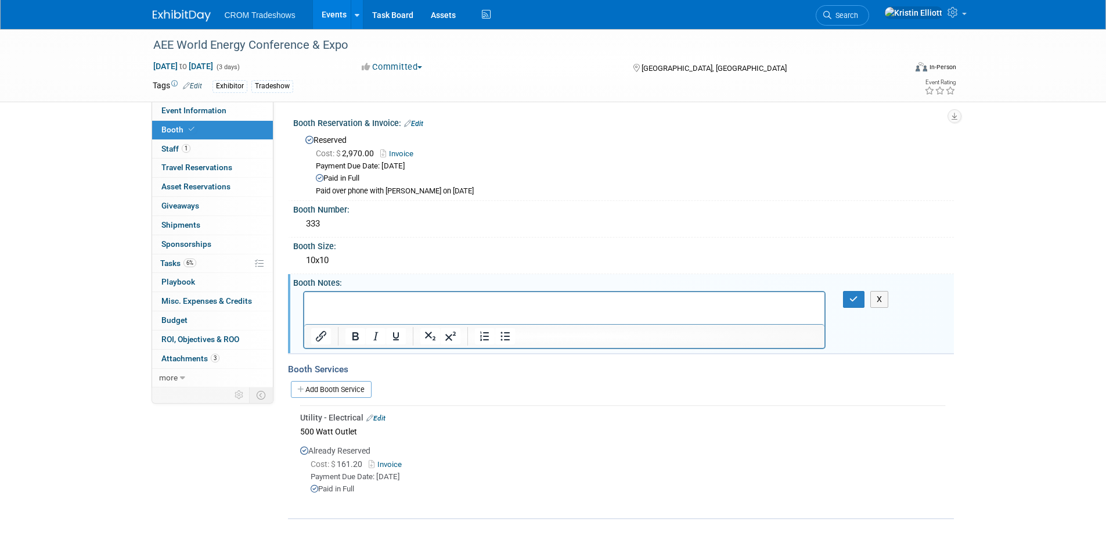
click at [375, 301] on p "Rich Text Area. Press ALT-0 for help." at bounding box center [564, 302] width 507 height 12
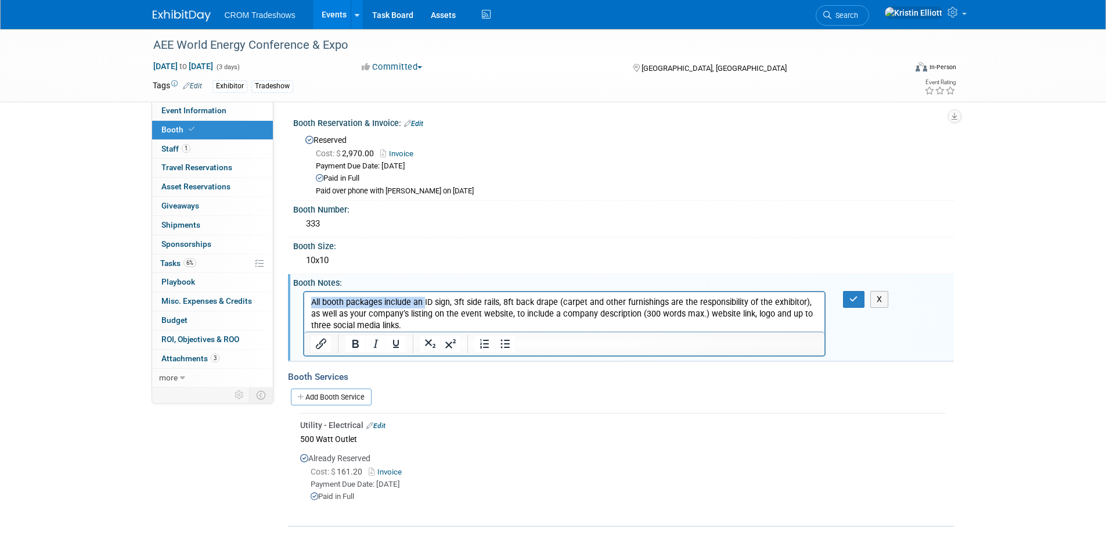
drag, startPoint x: 424, startPoint y: 300, endPoint x: 219, endPoint y: 272, distance: 206.2
click at [304, 291] on html "All booth packages include an ID sign, 3ft side rails, 8ft back drape (carpet a…" at bounding box center [564, 310] width 521 height 39
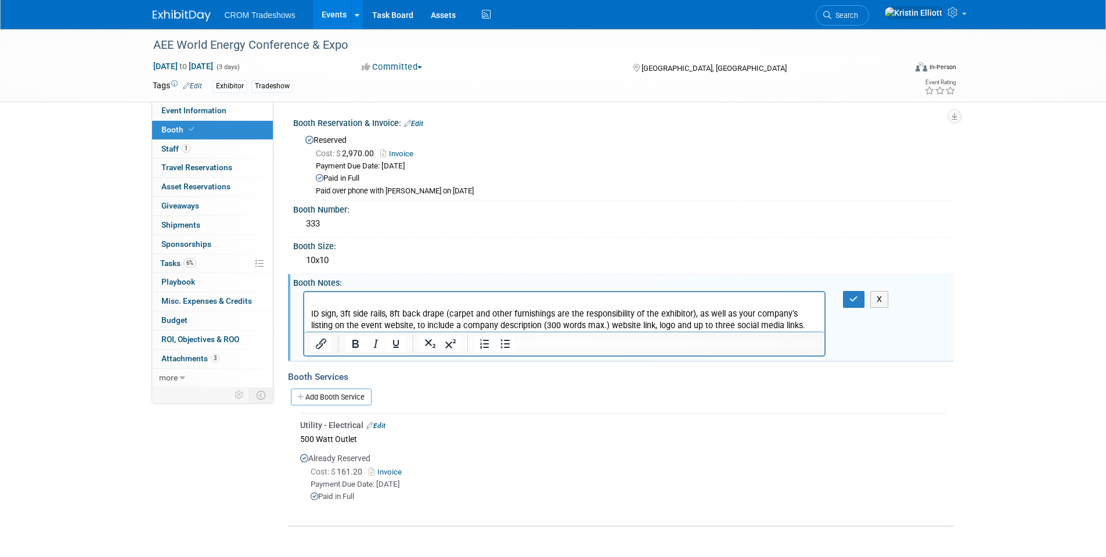
click at [341, 316] on p "ID sign, 3ft side rails, 8ft back drape (carpet and other furnishings are the r…" at bounding box center [564, 319] width 507 height 23
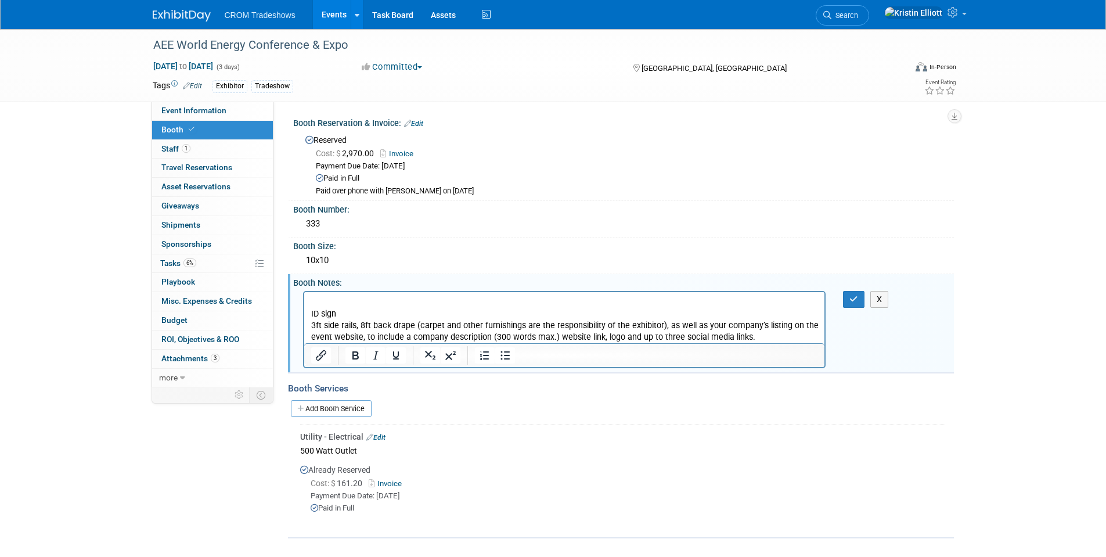
drag, startPoint x: 361, startPoint y: 323, endPoint x: 698, endPoint y: 651, distance: 470.1
click at [361, 323] on p "3ft side rails, 8ft back drape (carpet and other furnishings are the responsibi…" at bounding box center [564, 330] width 507 height 23
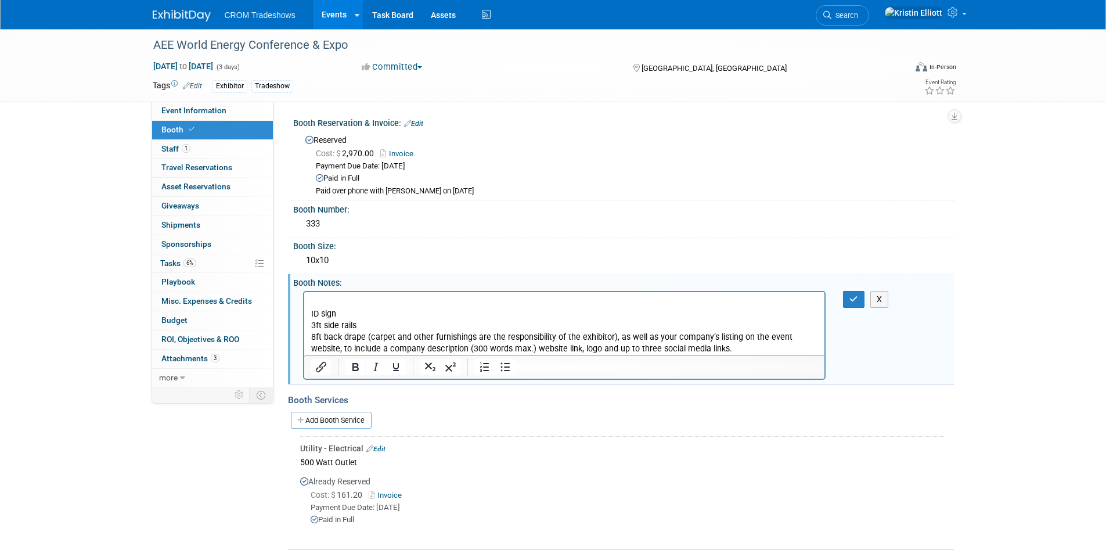
click at [364, 338] on p "8ft back drape (carpet and other furnishings are the responsibility of the exhi…" at bounding box center [564, 342] width 507 height 23
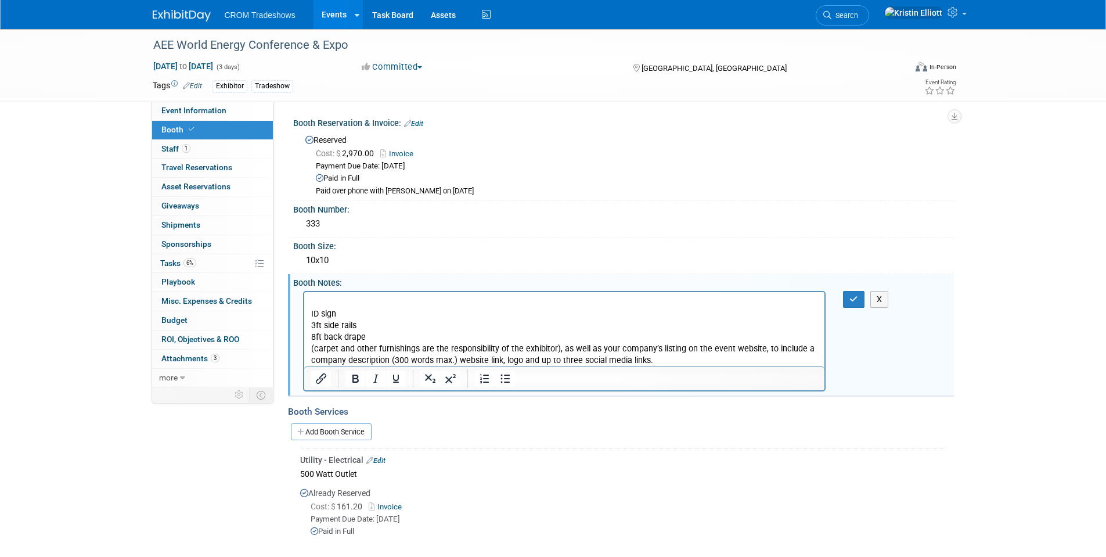
click at [563, 349] on p "(carpet and other furnishings are the responsibility of the exhibitor), as well…" at bounding box center [564, 354] width 507 height 23
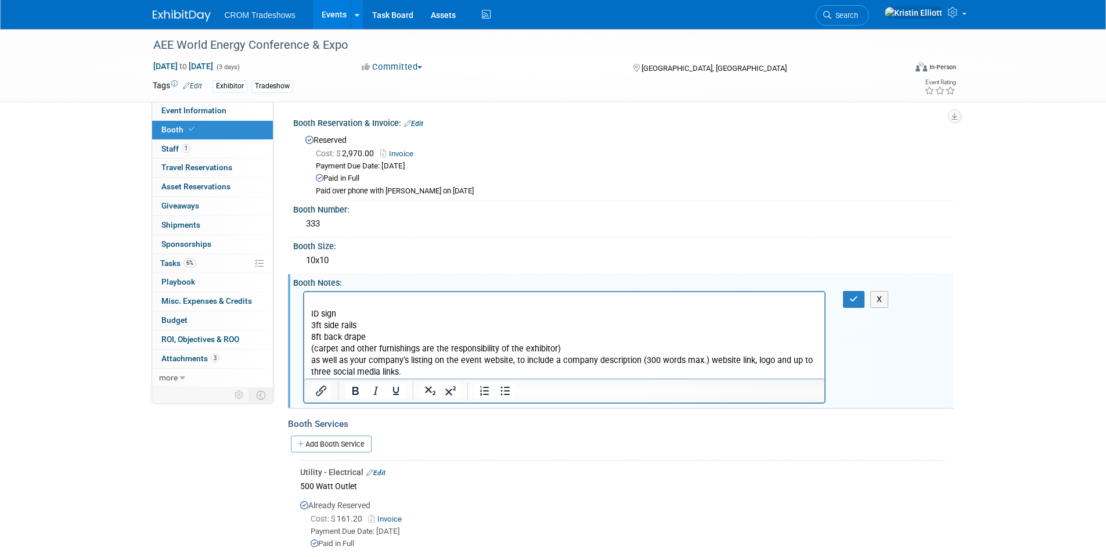
click at [311, 314] on p "ID sign" at bounding box center [564, 314] width 507 height 12
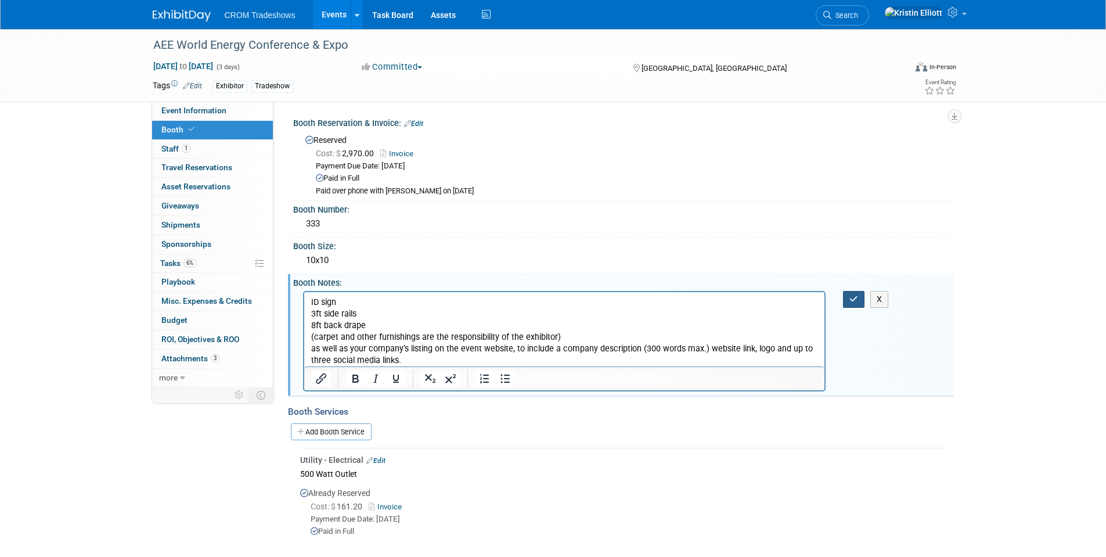
click at [854, 300] on icon "button" at bounding box center [853, 299] width 9 height 8
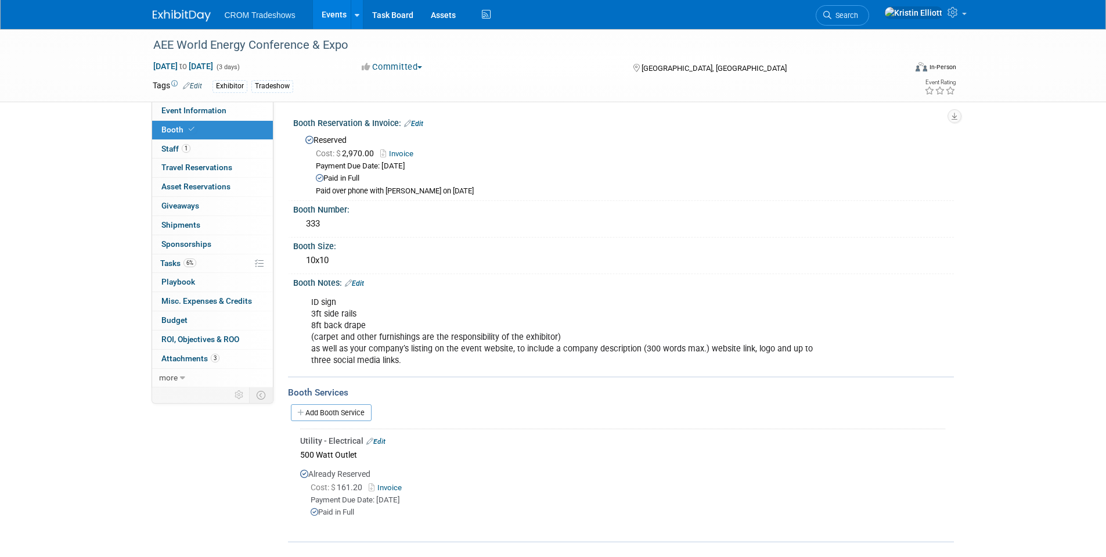
click at [362, 280] on link "Edit" at bounding box center [354, 283] width 19 height 8
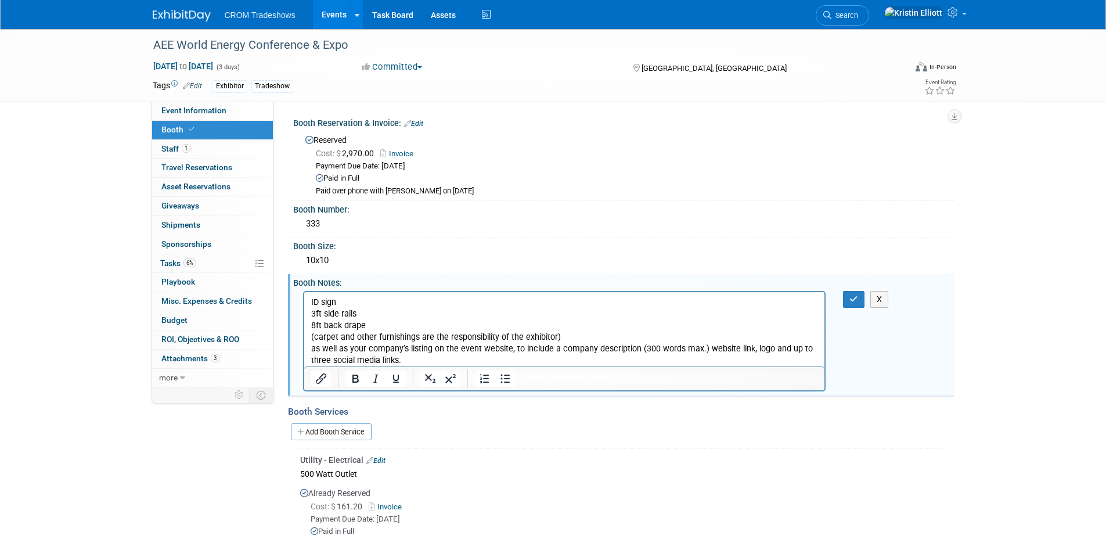
click at [313, 337] on p "ID sign 3ft side rails 8ft back drape (carpet and other furnishings are the res…" at bounding box center [564, 331] width 507 height 70
click at [853, 300] on icon "button" at bounding box center [853, 299] width 9 height 8
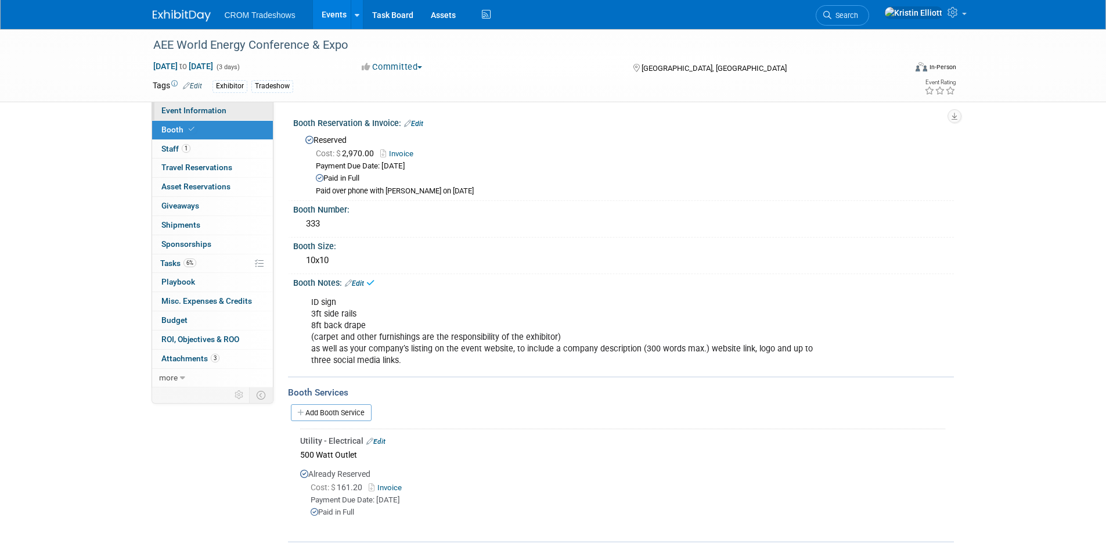
click at [222, 113] on span "Event Information" at bounding box center [193, 110] width 65 height 9
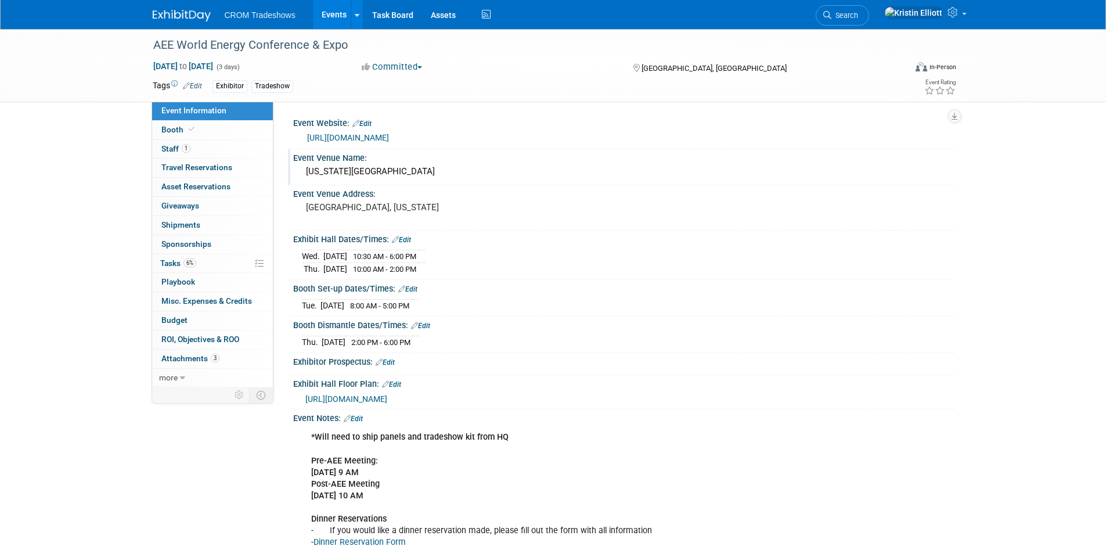
click at [377, 174] on div "Georgia World Congress Center" at bounding box center [623, 172] width 643 height 18
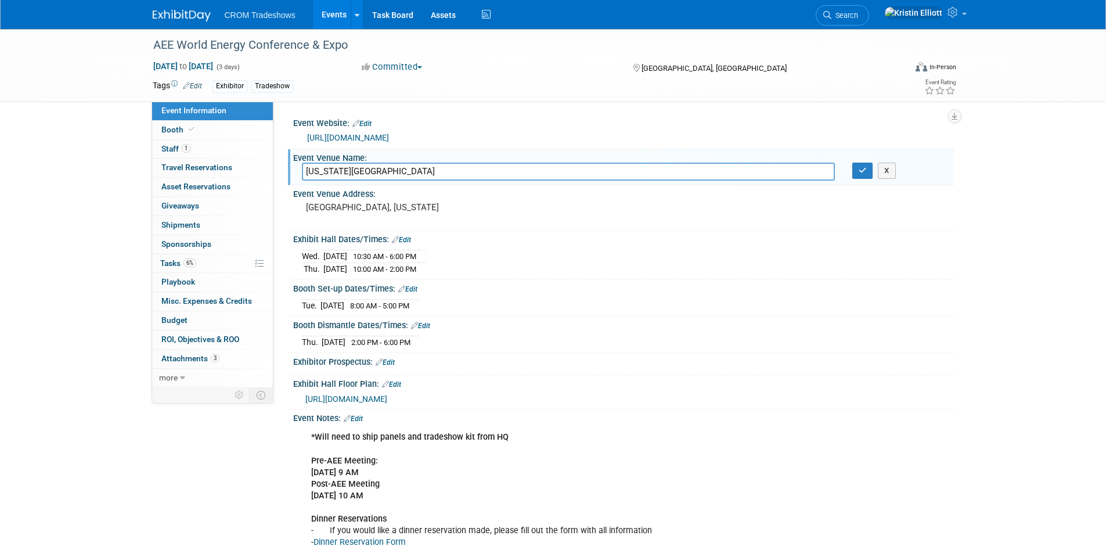
click at [377, 174] on input "Georgia World Congress Center" at bounding box center [568, 172] width 533 height 18
click at [373, 208] on pre "Atlanta, Georgia" at bounding box center [431, 207] width 250 height 10
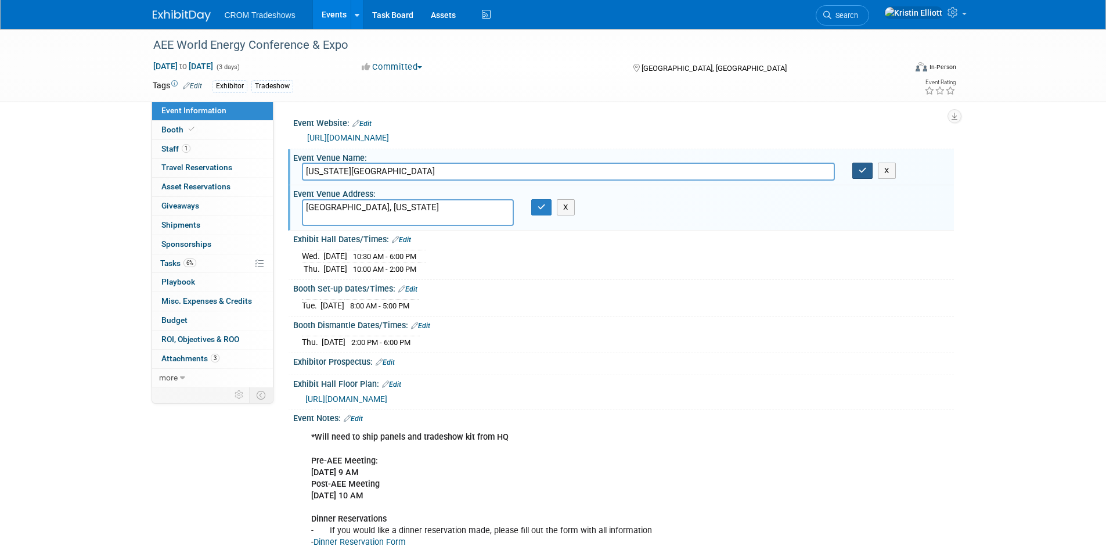
click at [860, 174] on icon "button" at bounding box center [863, 171] width 8 height 8
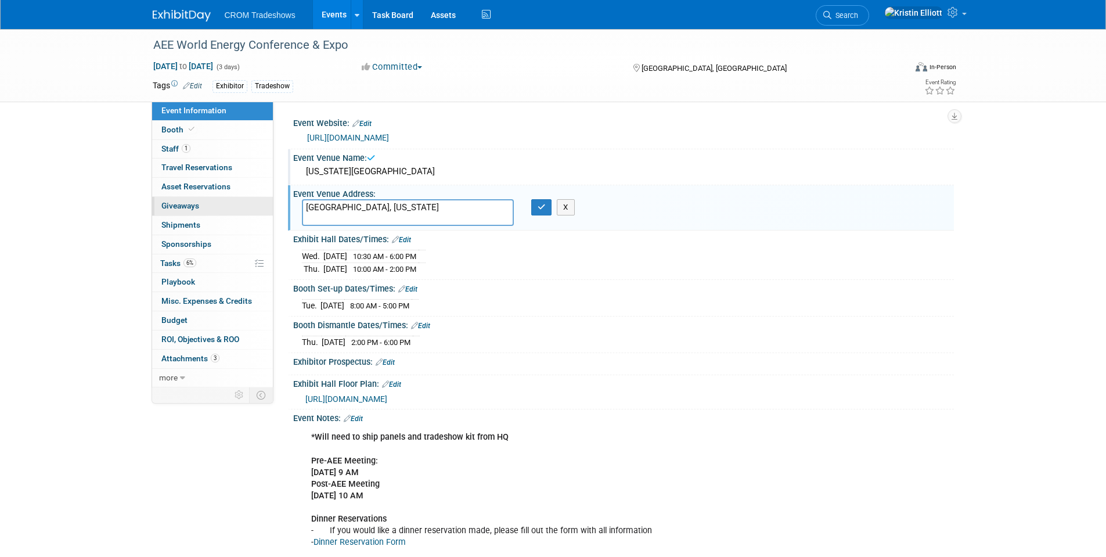
drag, startPoint x: 423, startPoint y: 201, endPoint x: 268, endPoint y: 198, distance: 155.1
click at [268, 198] on div "Event Information Event Info Booth Booth 1 Staff 1 Staff 0 Travel Reservations …" at bounding box center [553, 346] width 819 height 635
paste textarea "285 Andrew Young International Blvd NW, Atlanta, GA 30313"
type textarea "285 Andrew Young International Blvd NW, Atlanta, GA 30313"
click at [541, 207] on icon "button" at bounding box center [542, 207] width 8 height 8
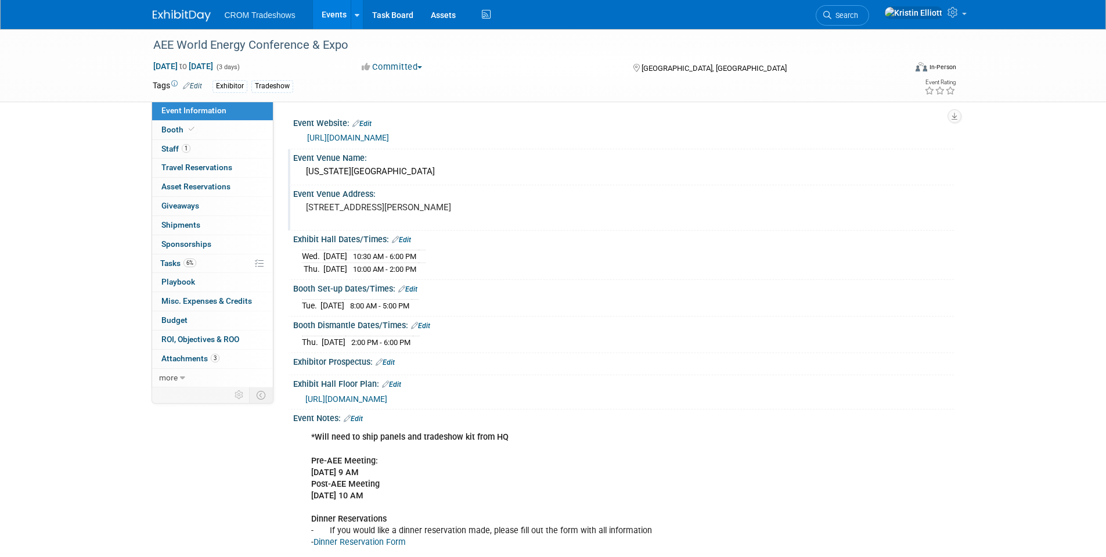
scroll to position [231, 0]
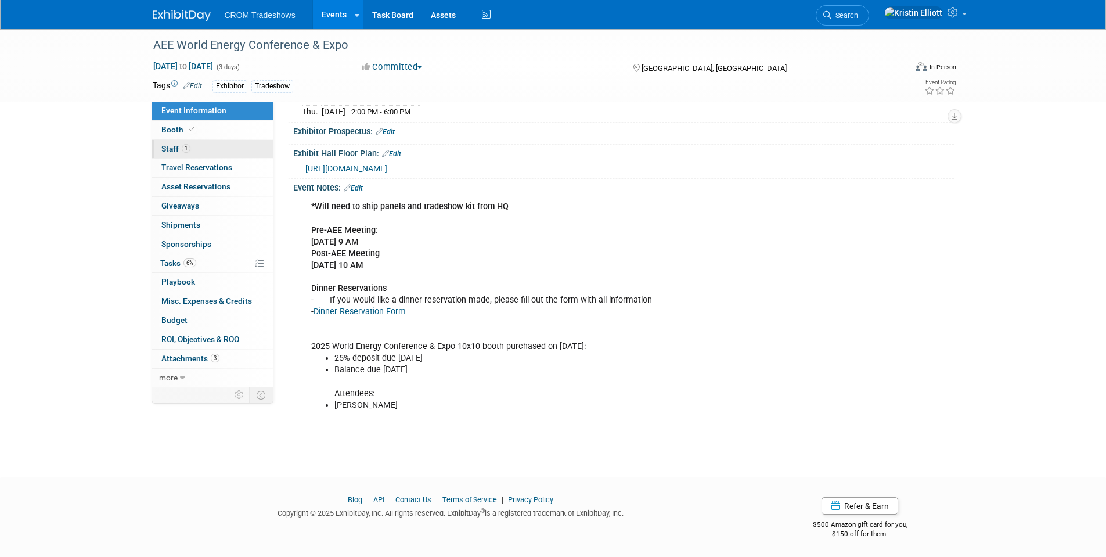
click at [184, 149] on span "1" at bounding box center [186, 148] width 9 height 9
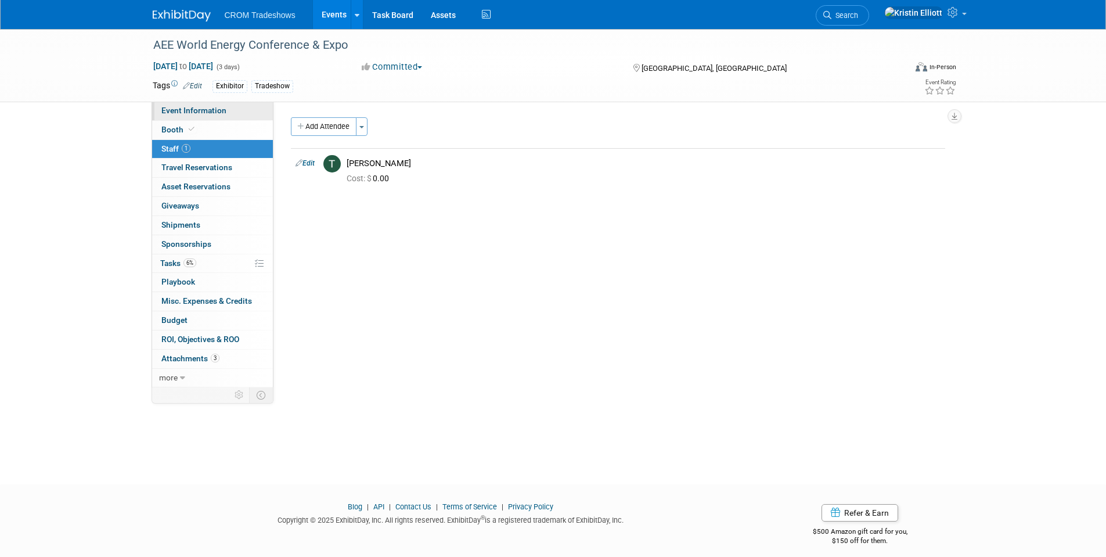
click at [192, 115] on link "Event Information" at bounding box center [212, 111] width 121 height 19
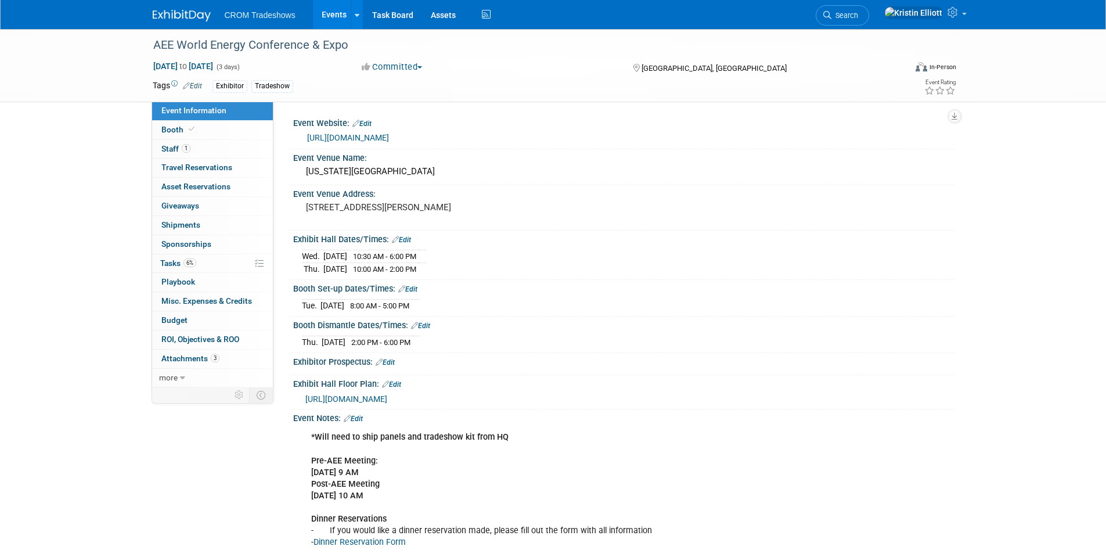
click at [1092, 178] on div "AEE World Energy Conference & Expo Sep 16, 2025 to Sep 18, 2025 (3 days) Sep 16…" at bounding box center [553, 358] width 1106 height 658
click at [205, 128] on link "Booth" at bounding box center [212, 130] width 121 height 19
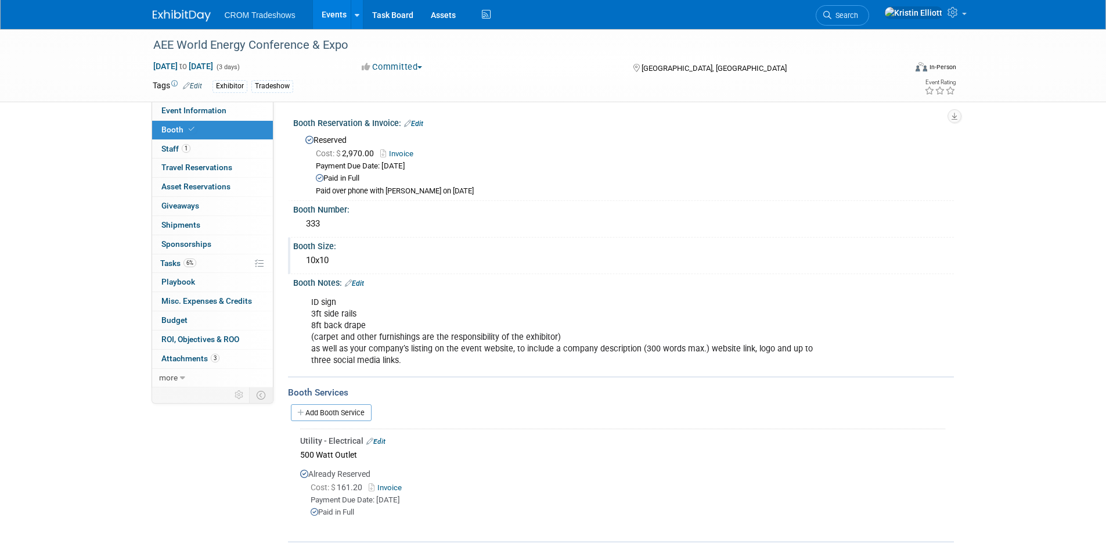
click at [915, 239] on div "Booth Size:" at bounding box center [623, 244] width 661 height 15
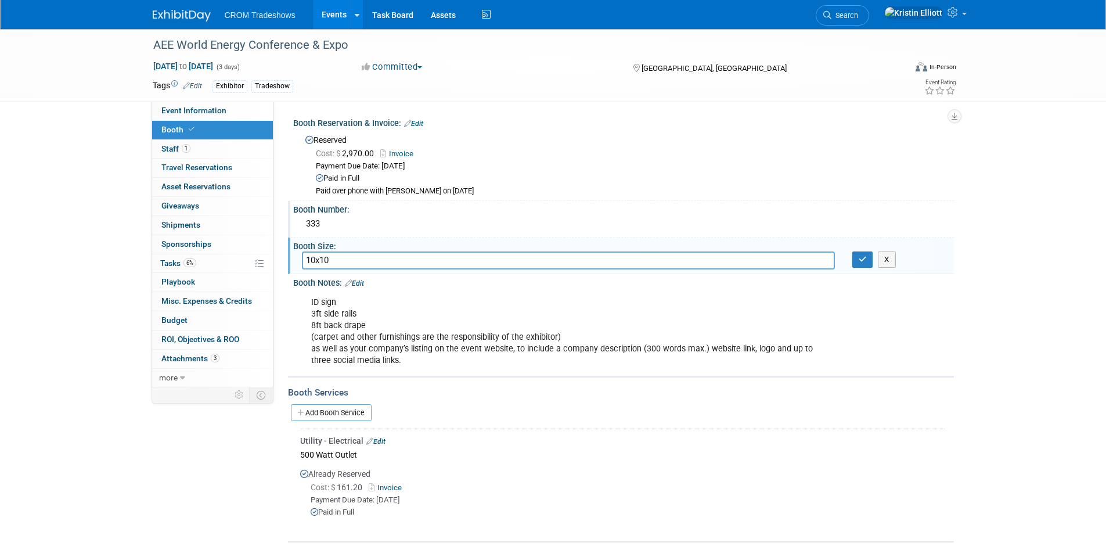
click at [411, 232] on div "333" at bounding box center [623, 224] width 643 height 18
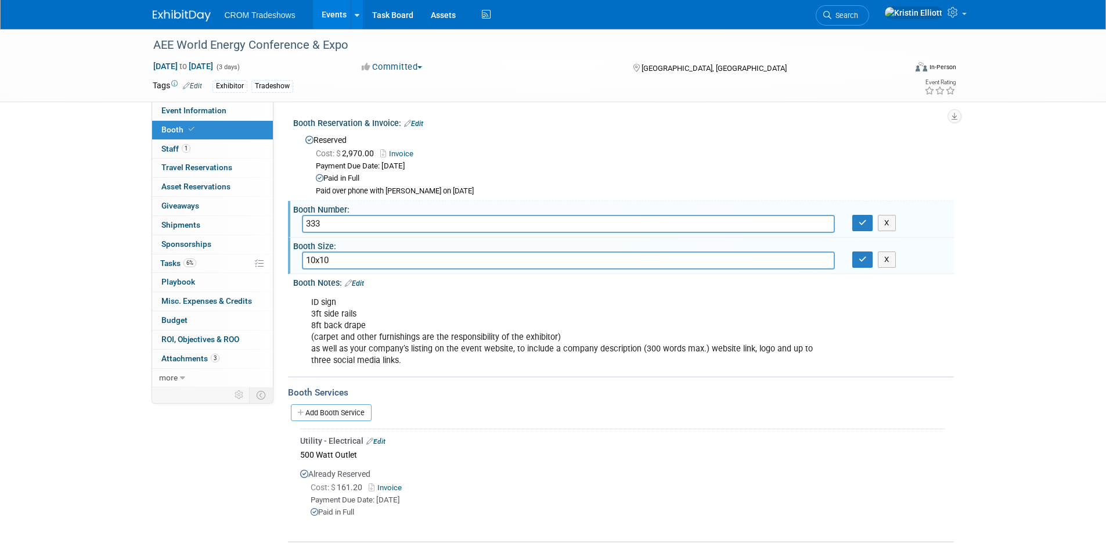
click at [539, 321] on div "ID sign 3ft side rails 8ft back drape (carpet and other furnishings are the res…" at bounding box center [564, 331] width 523 height 81
click at [607, 297] on div "ID sign 3ft side rails 8ft back drape (carpet and other furnishings are the res…" at bounding box center [564, 331] width 523 height 81
click at [859, 225] on icon "button" at bounding box center [863, 223] width 8 height 8
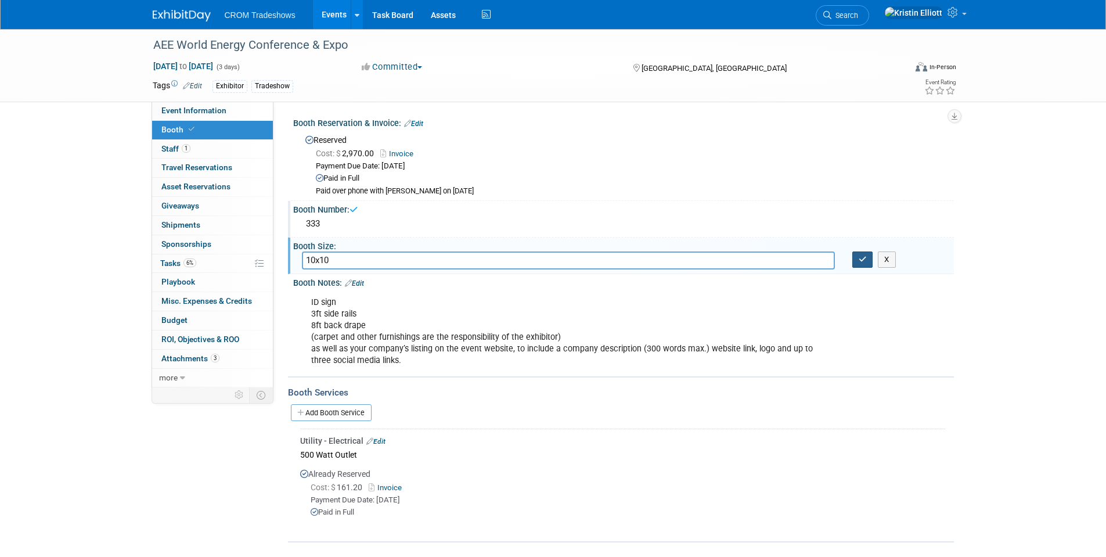
click at [862, 255] on icon "button" at bounding box center [863, 259] width 8 height 8
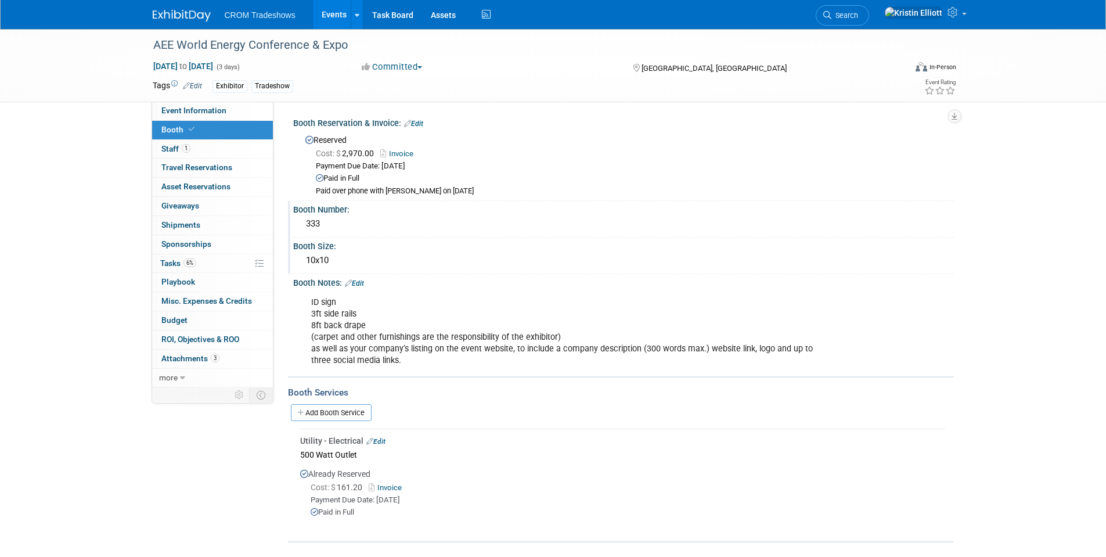
click at [337, 11] on link "Events" at bounding box center [334, 14] width 42 height 29
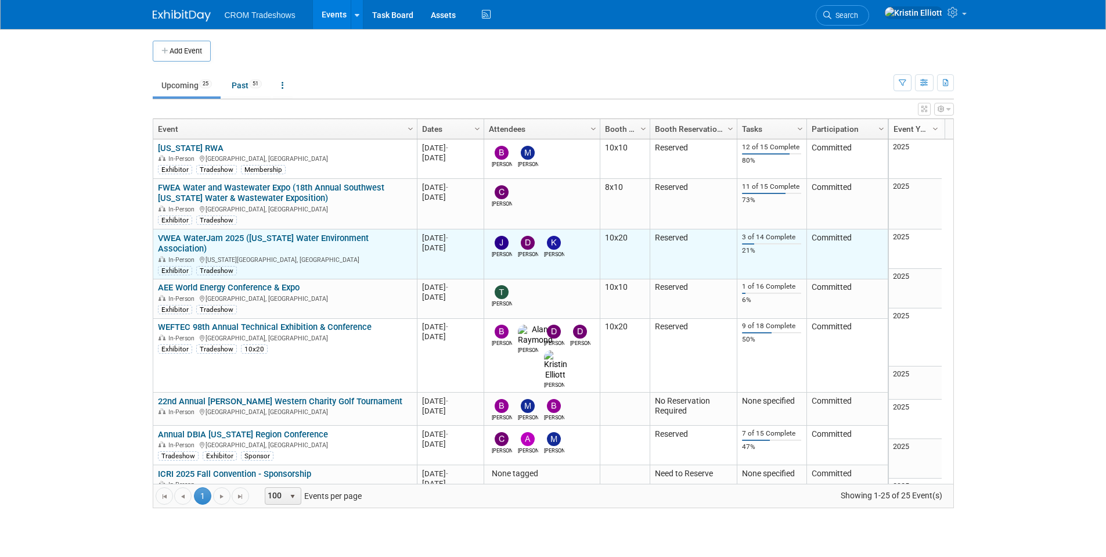
click at [217, 233] on link "VWEA WaterJam 2025 ([US_STATE] Water Environment Association)" at bounding box center [263, 243] width 211 height 21
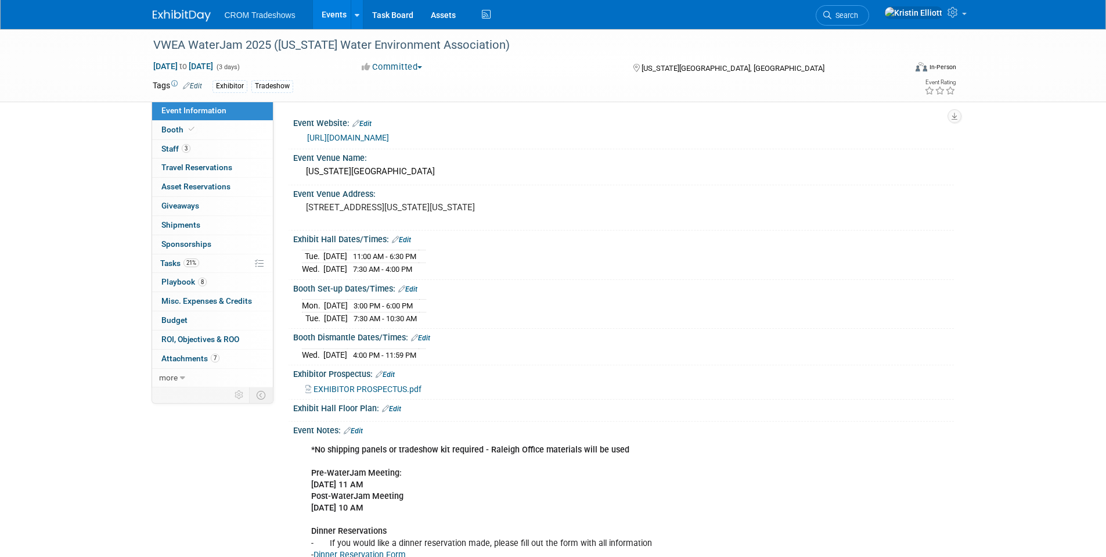
scroll to position [116, 0]
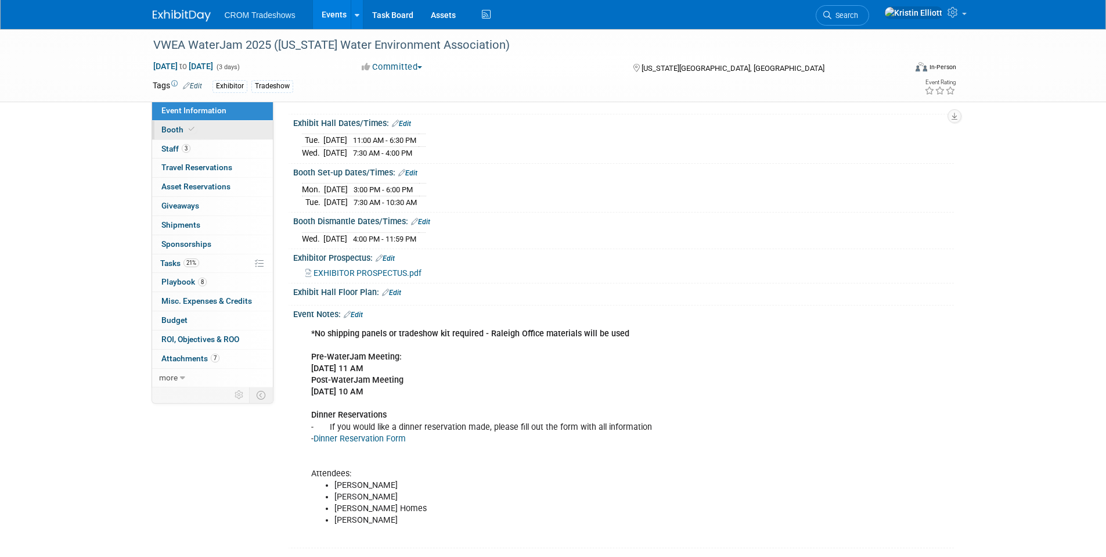
click at [203, 132] on link "Booth" at bounding box center [212, 130] width 121 height 19
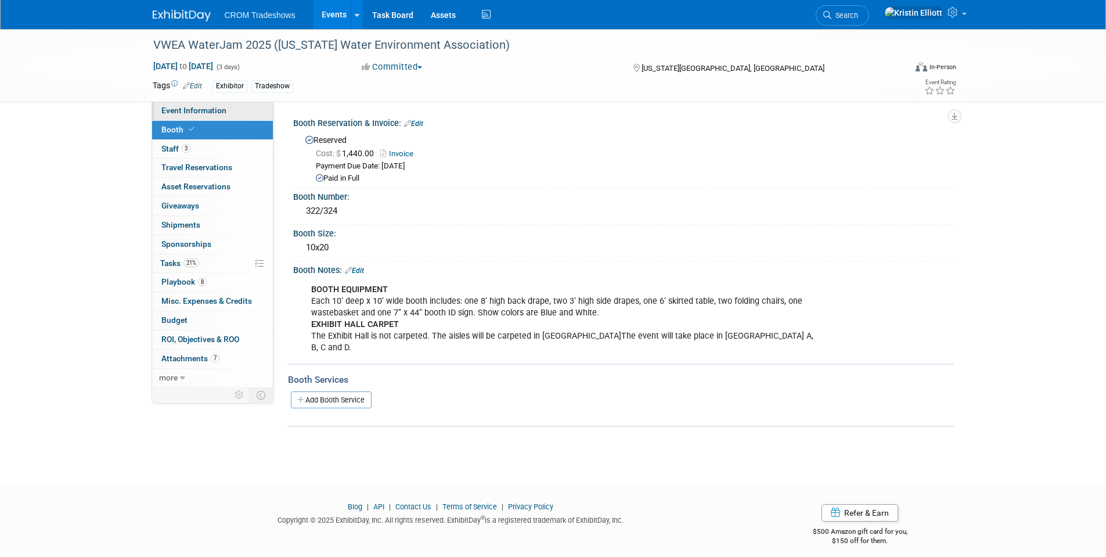
click at [228, 116] on link "Event Information" at bounding box center [212, 111] width 121 height 19
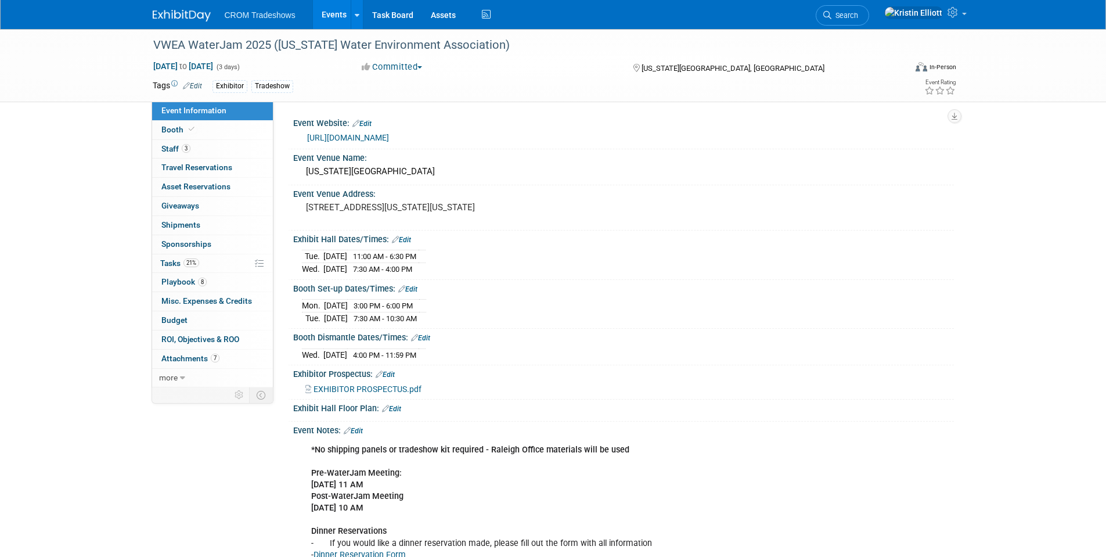
click at [325, 20] on link "Events" at bounding box center [334, 14] width 42 height 29
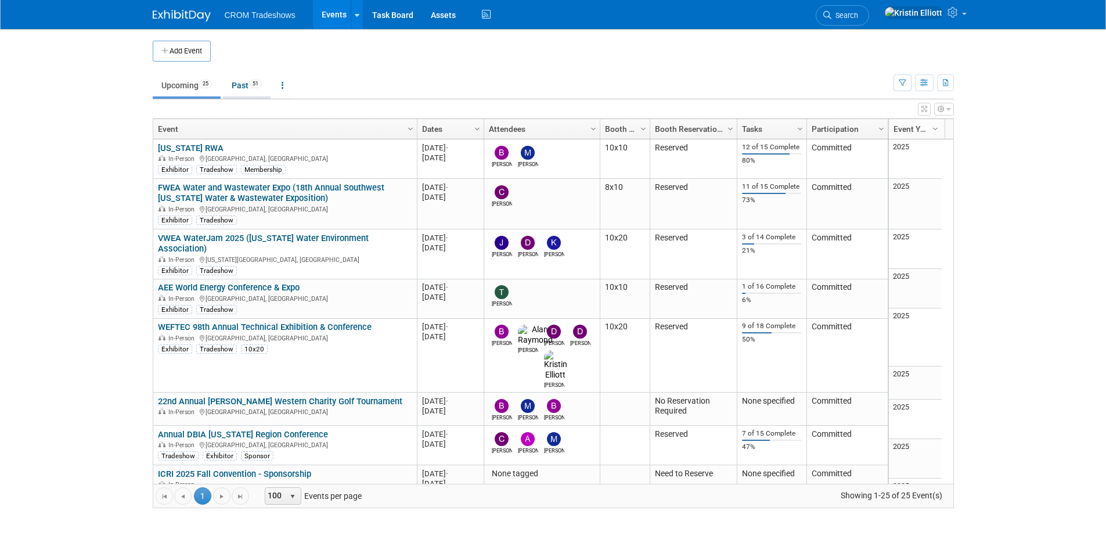
click at [246, 81] on link "Past 51" at bounding box center [247, 85] width 48 height 22
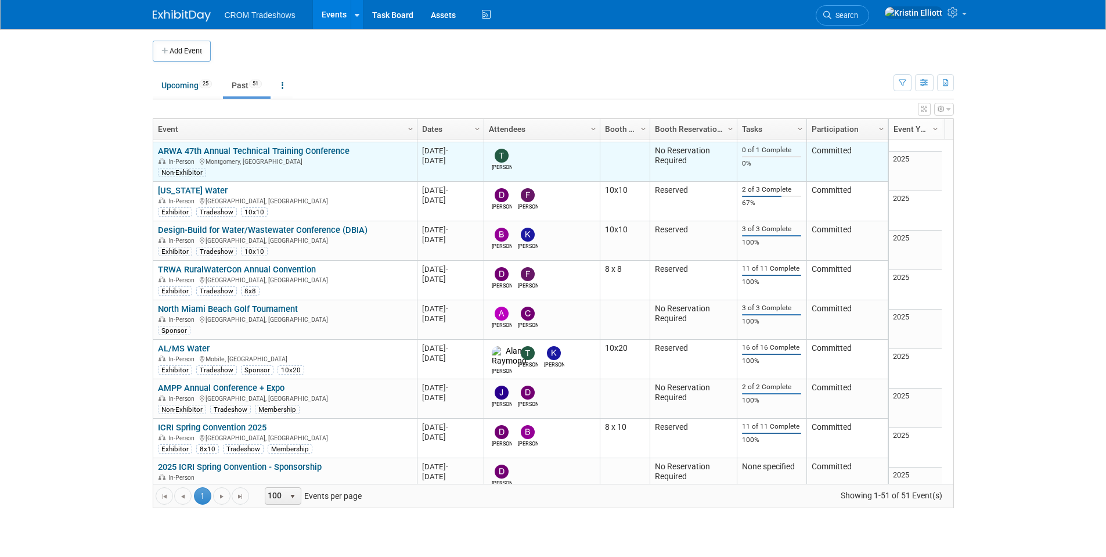
scroll to position [766, 0]
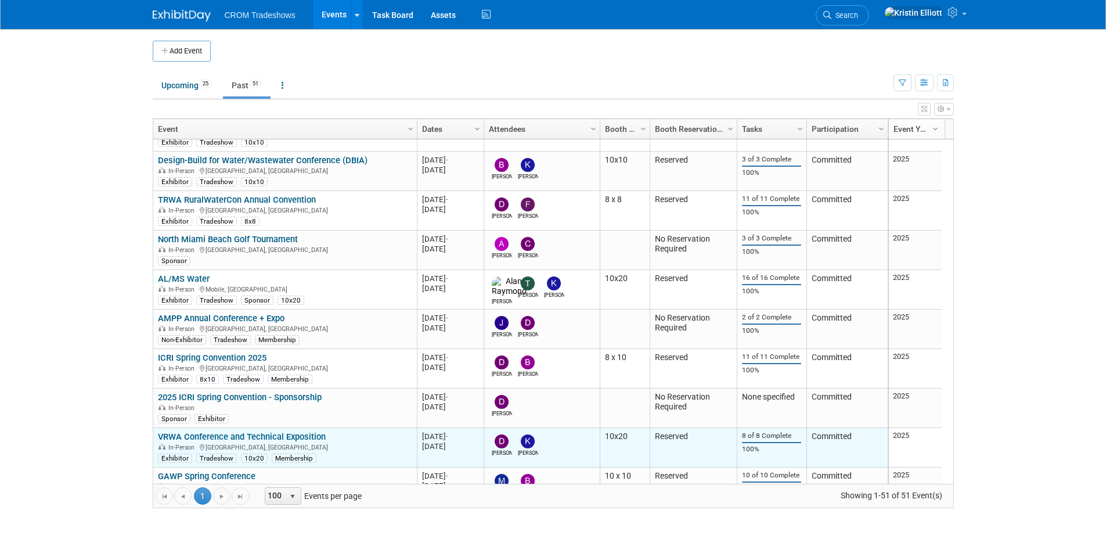
click at [298, 438] on link "VRWA Conference and Technical Exposition" at bounding box center [242, 436] width 168 height 10
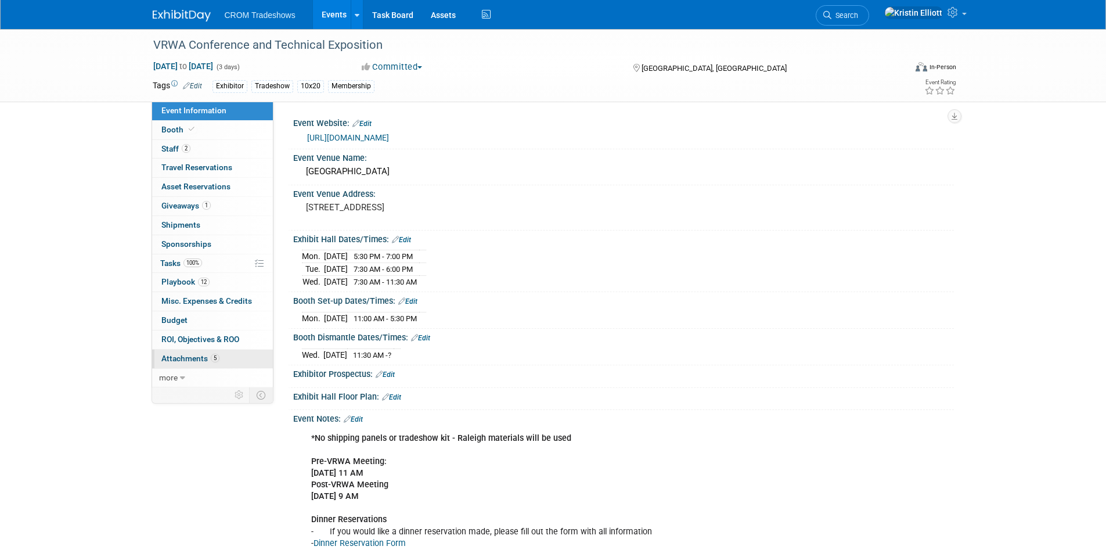
click at [224, 359] on link "5 Attachments 5" at bounding box center [212, 359] width 121 height 19
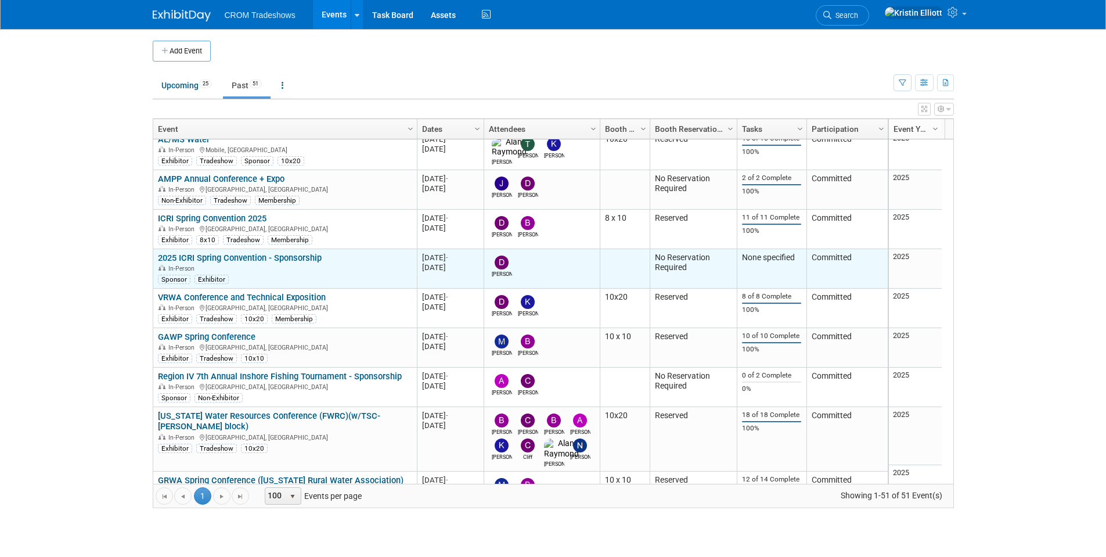
scroll to position [975, 0]
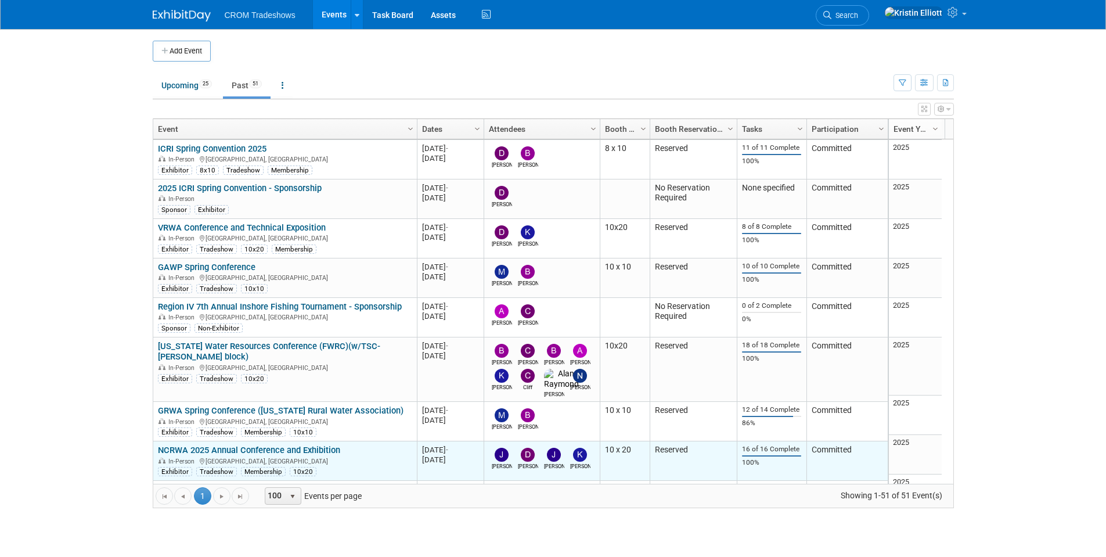
click at [314, 445] on link "NCRWA 2025 Annual Conference and Exhibition" at bounding box center [249, 450] width 182 height 10
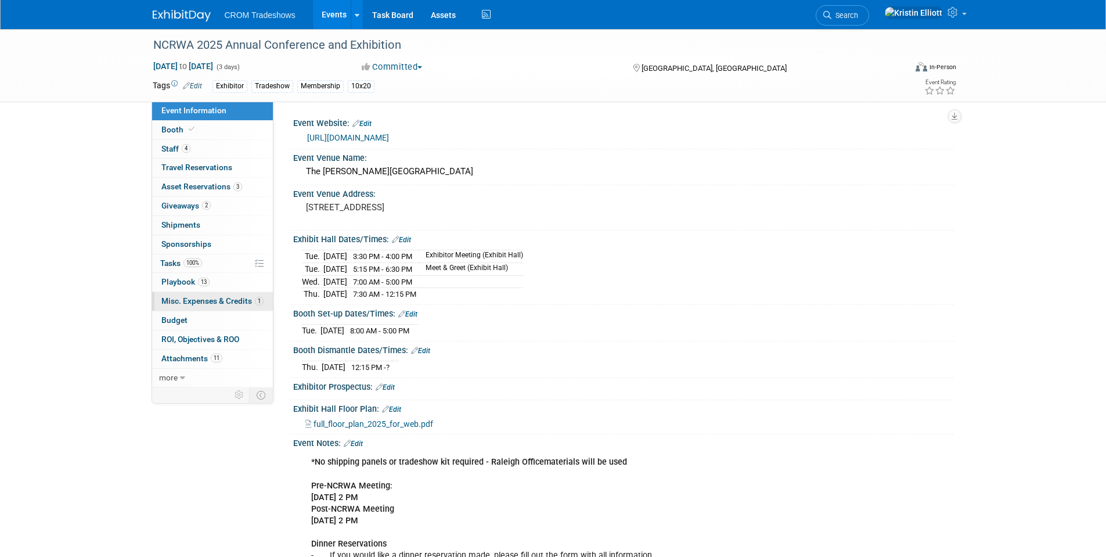
click at [218, 300] on span "Misc. Expenses & Credits 1" at bounding box center [212, 300] width 102 height 9
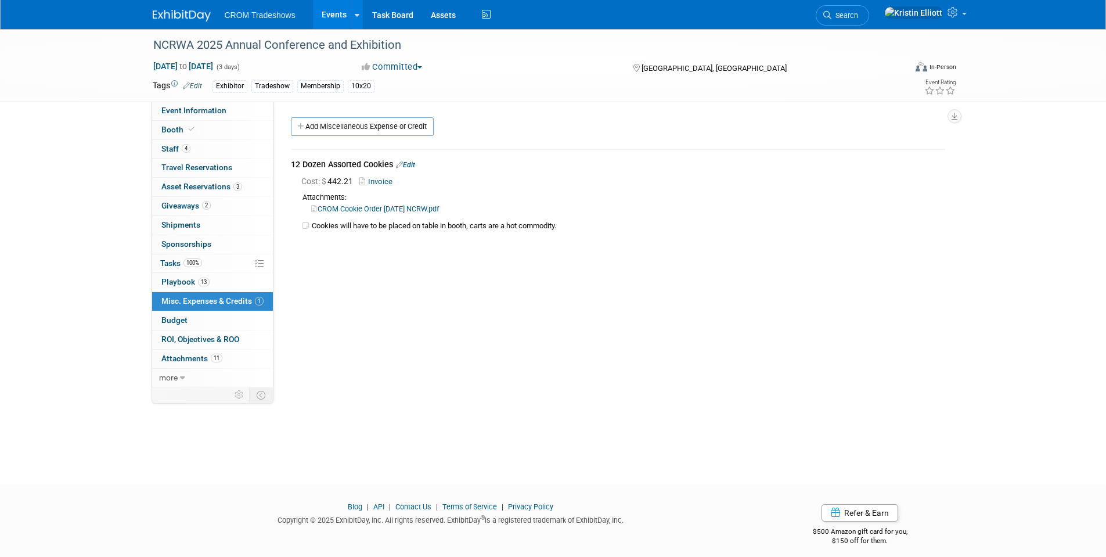
click at [379, 179] on link "Invoice" at bounding box center [378, 181] width 38 height 9
click at [318, 21] on link "Events" at bounding box center [334, 14] width 42 height 29
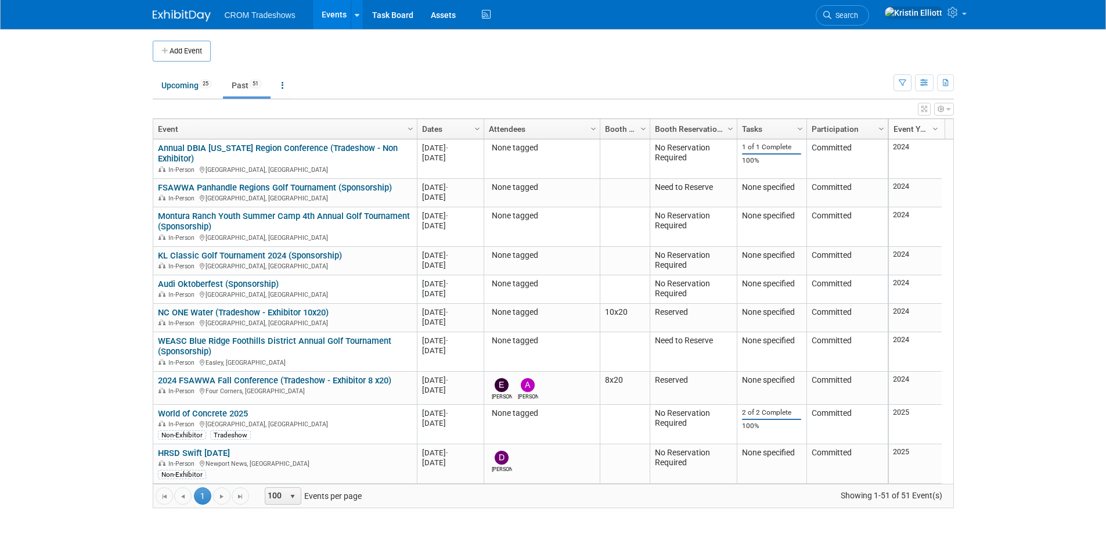
click at [182, 70] on td "Upcoming 25 Past 51 All Events 76 Past and Upcoming Grouped Annually Events gro…" at bounding box center [523, 81] width 741 height 38
click at [189, 78] on link "Upcoming 25" at bounding box center [187, 85] width 68 height 22
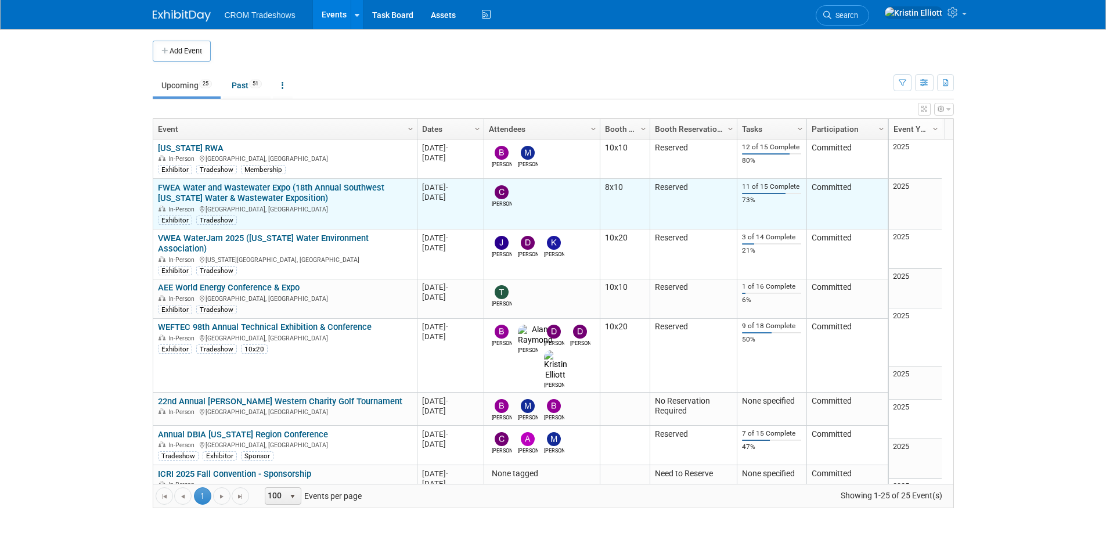
click at [217, 227] on td "FWEA Water and Wastewater Expo (18th Annual Southwest [US_STATE] Water & Wastew…" at bounding box center [285, 204] width 264 height 51
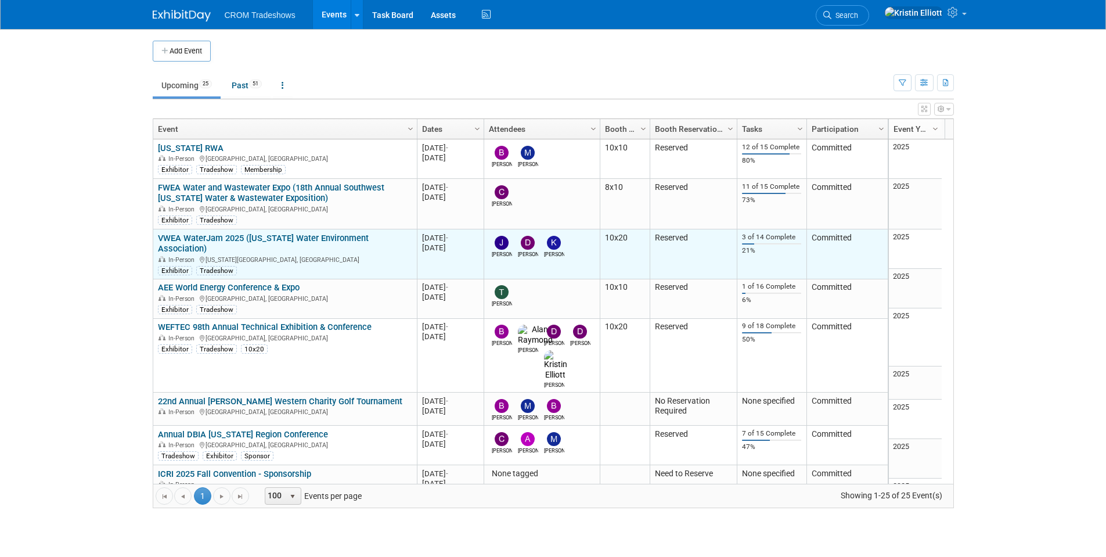
click at [216, 236] on link "VWEA WaterJam 2025 ([US_STATE] Water Environment Association)" at bounding box center [263, 243] width 211 height 21
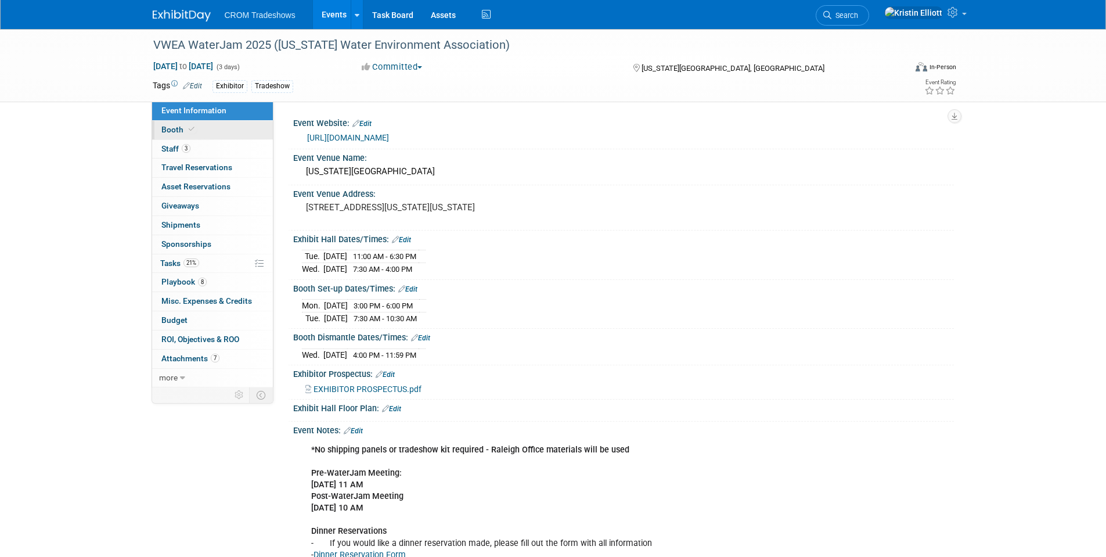
click at [201, 131] on link "Booth" at bounding box center [212, 130] width 121 height 19
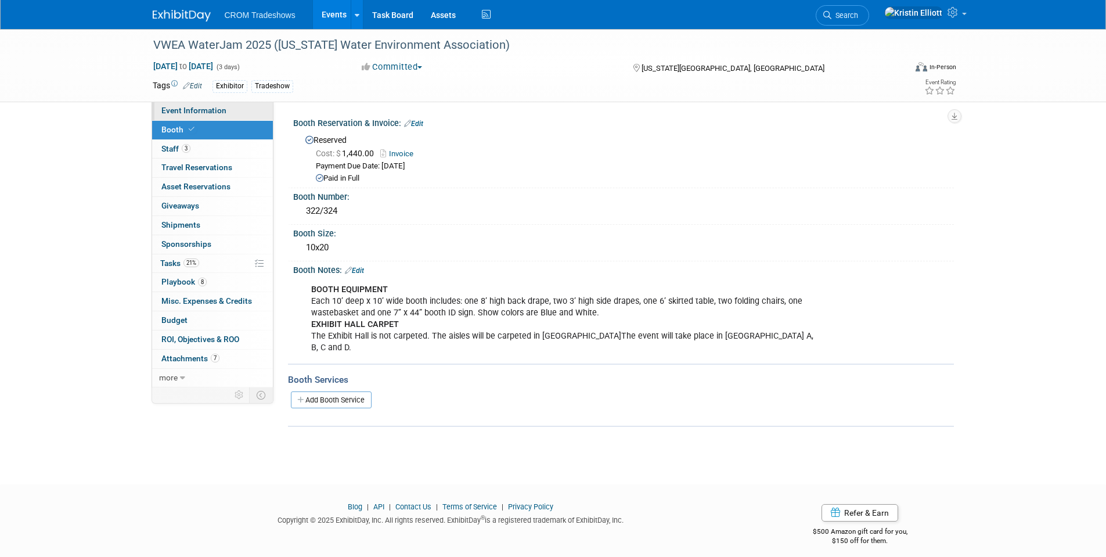
drag, startPoint x: 200, startPoint y: 110, endPoint x: 236, endPoint y: 120, distance: 37.3
click at [200, 110] on span "Event Information" at bounding box center [193, 110] width 65 height 9
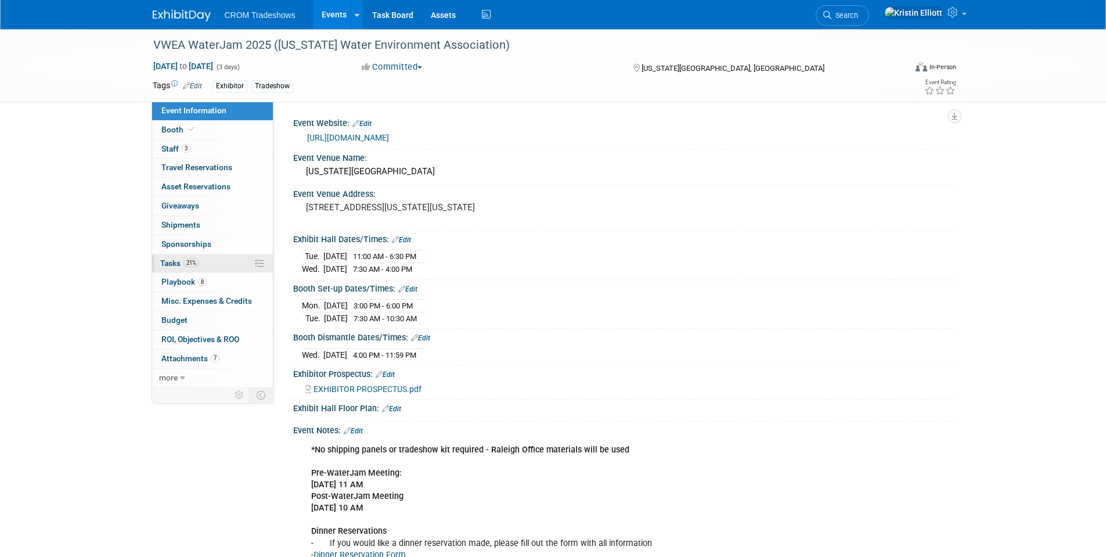
click at [186, 261] on span "21%" at bounding box center [191, 262] width 16 height 9
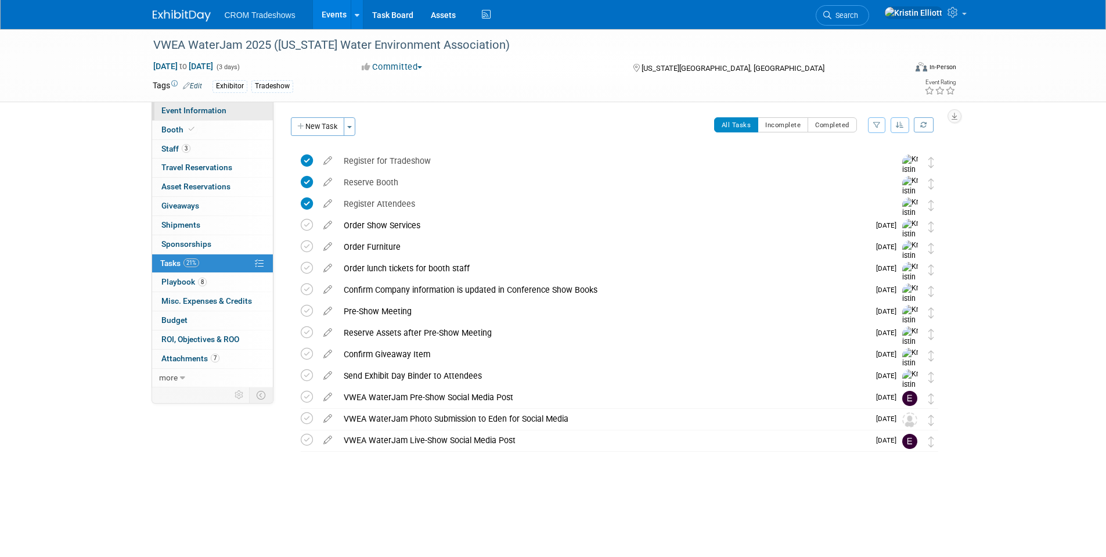
click at [213, 108] on span "Event Information" at bounding box center [193, 110] width 65 height 9
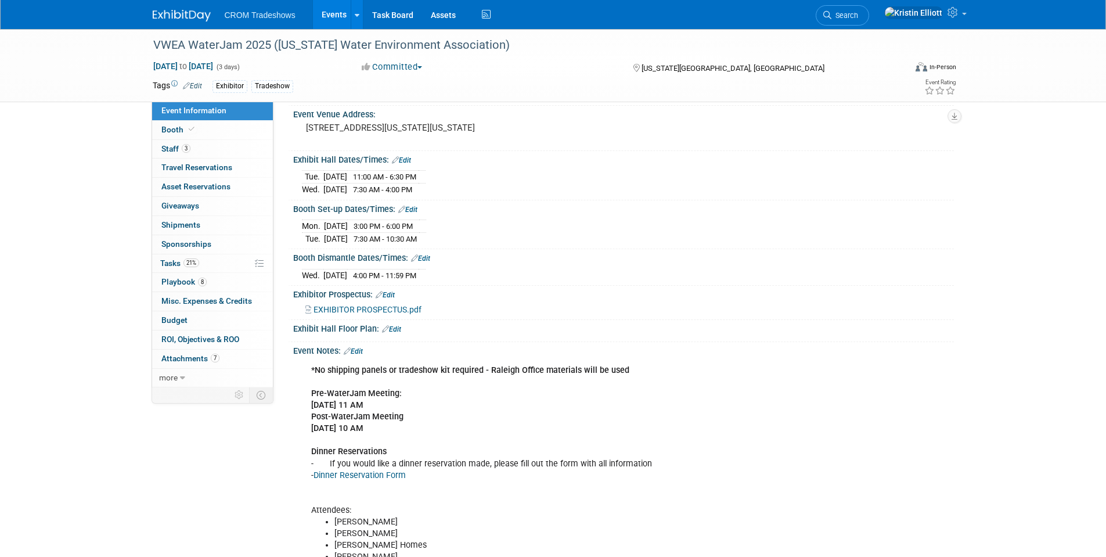
scroll to position [139, 0]
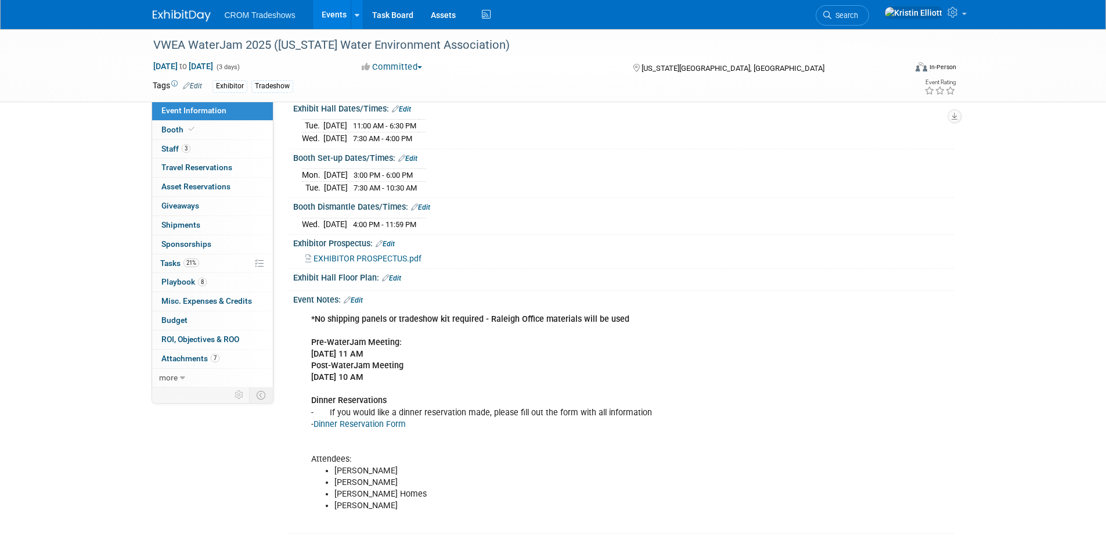
click at [363, 301] on link "Edit" at bounding box center [353, 300] width 19 height 8
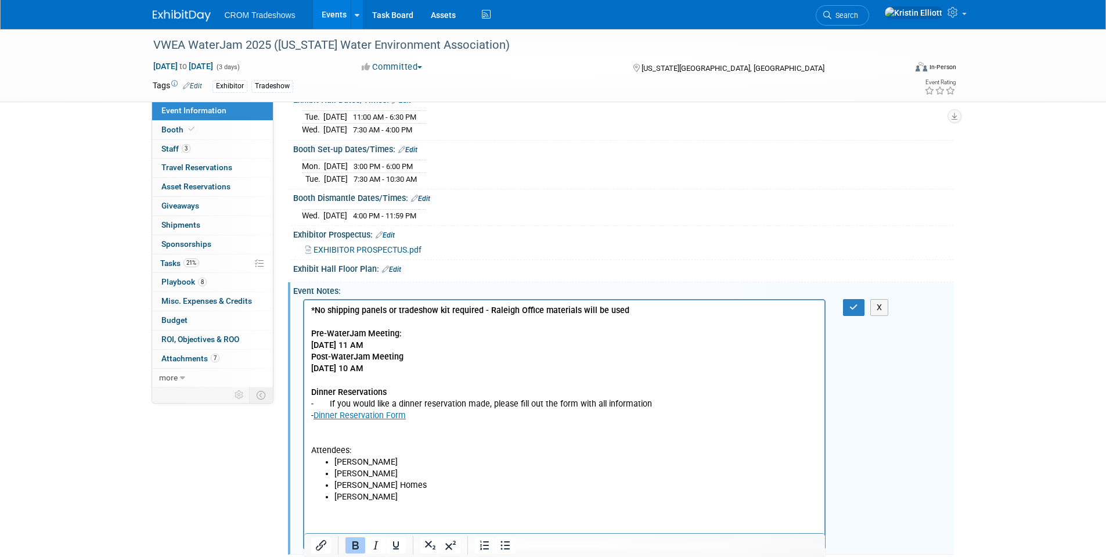
scroll to position [0, 0]
drag, startPoint x: 373, startPoint y: 463, endPoint x: 327, endPoint y: 457, distance: 46.8
click at [334, 457] on li "[PERSON_NAME]" at bounding box center [576, 462] width 484 height 12
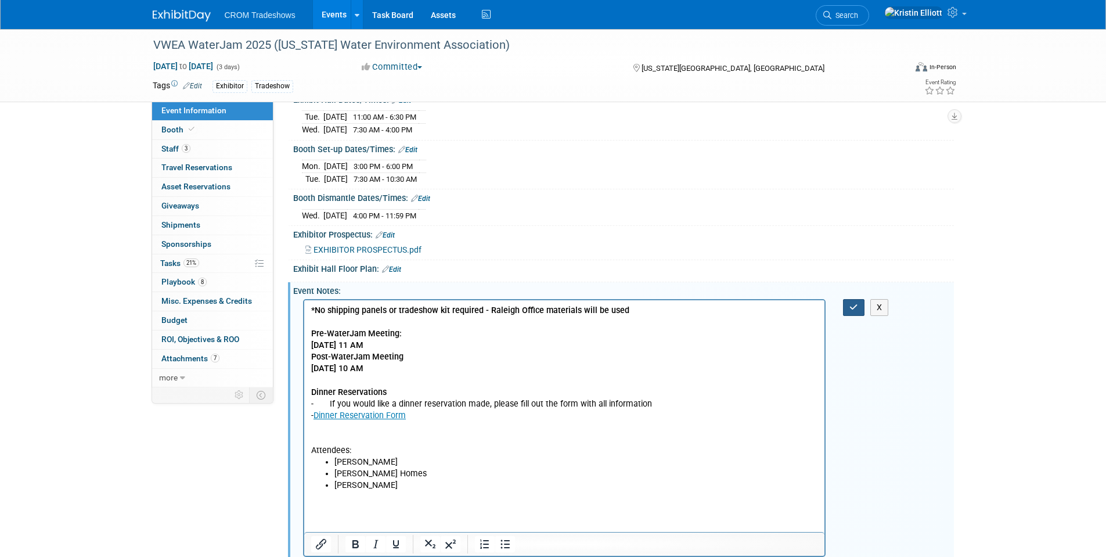
click at [857, 311] on icon "button" at bounding box center [853, 307] width 9 height 8
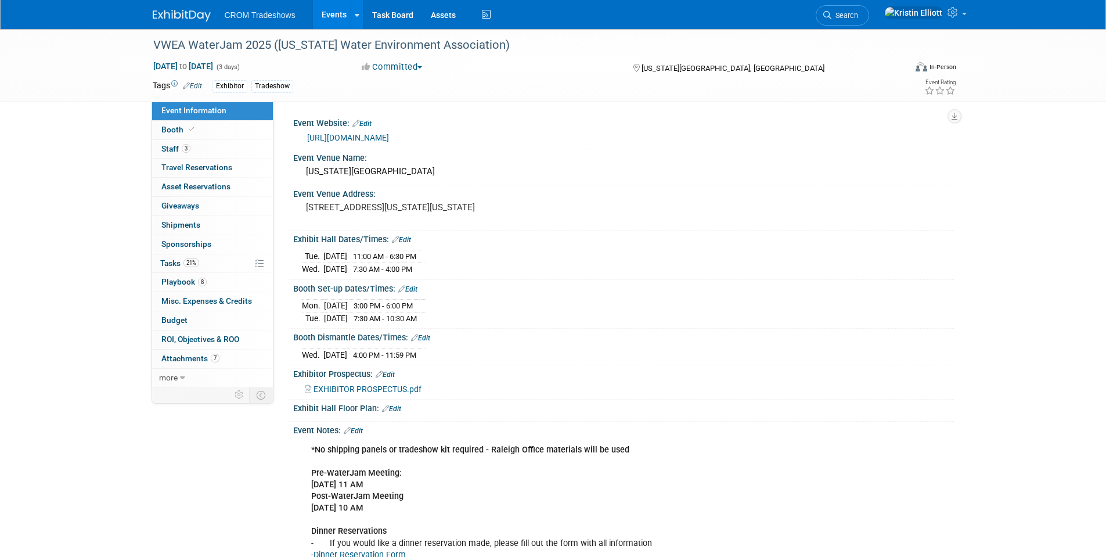
click at [193, 113] on span "Event Information" at bounding box center [193, 110] width 65 height 9
click at [333, 10] on link "Events" at bounding box center [334, 14] width 42 height 29
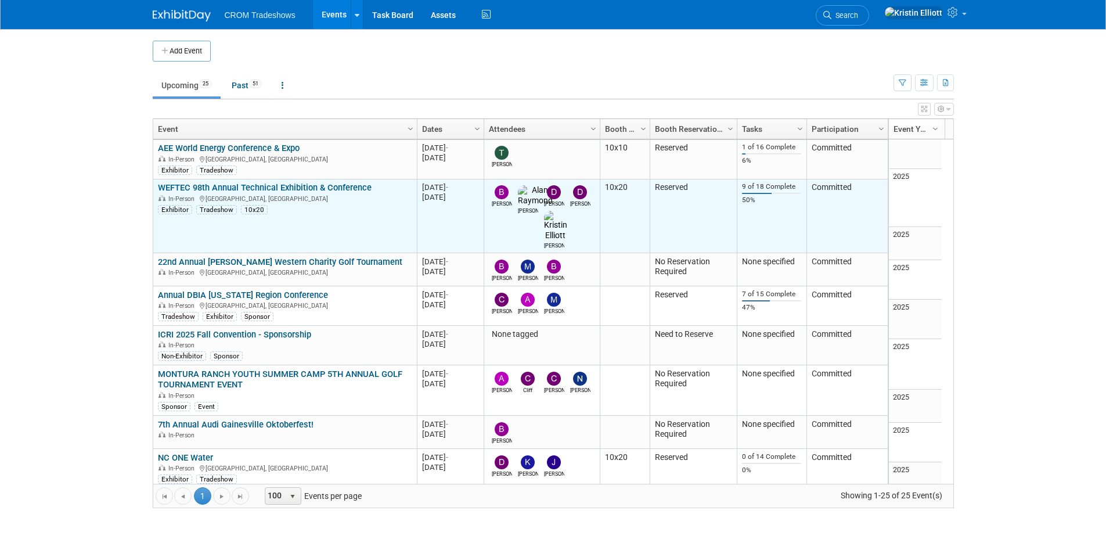
scroll to position [209, 0]
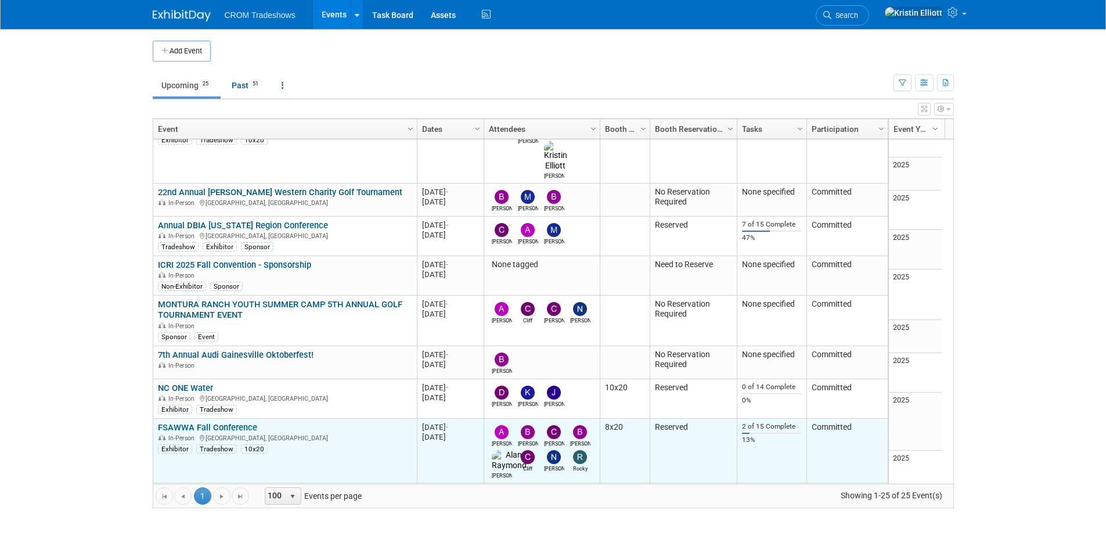
click at [231, 422] on link "FSAWWA Fall Conference" at bounding box center [207, 427] width 99 height 10
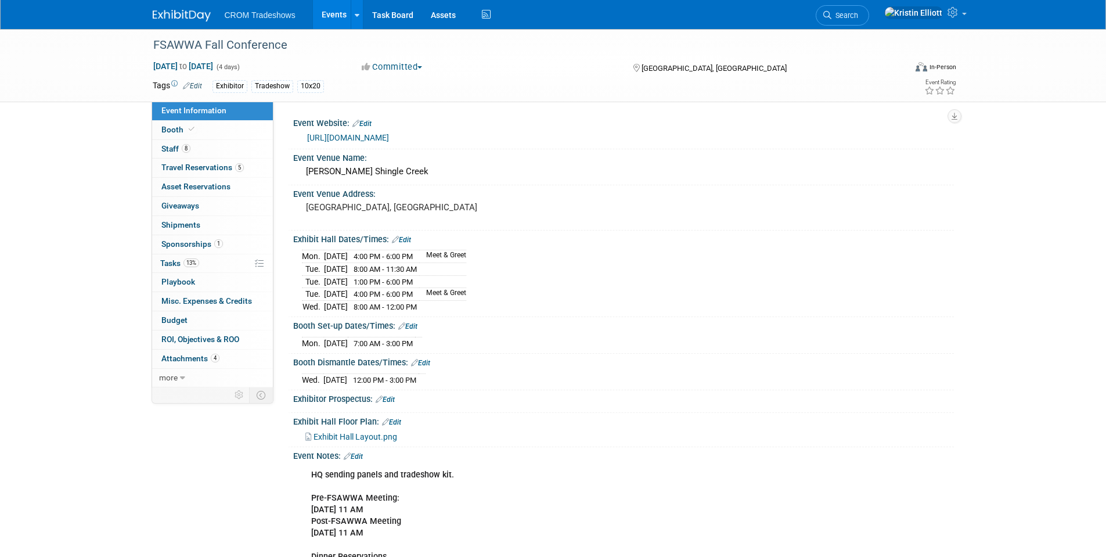
click at [389, 139] on link "[URL][DOMAIN_NAME]" at bounding box center [348, 137] width 82 height 9
click at [212, 127] on link "Booth" at bounding box center [212, 130] width 121 height 19
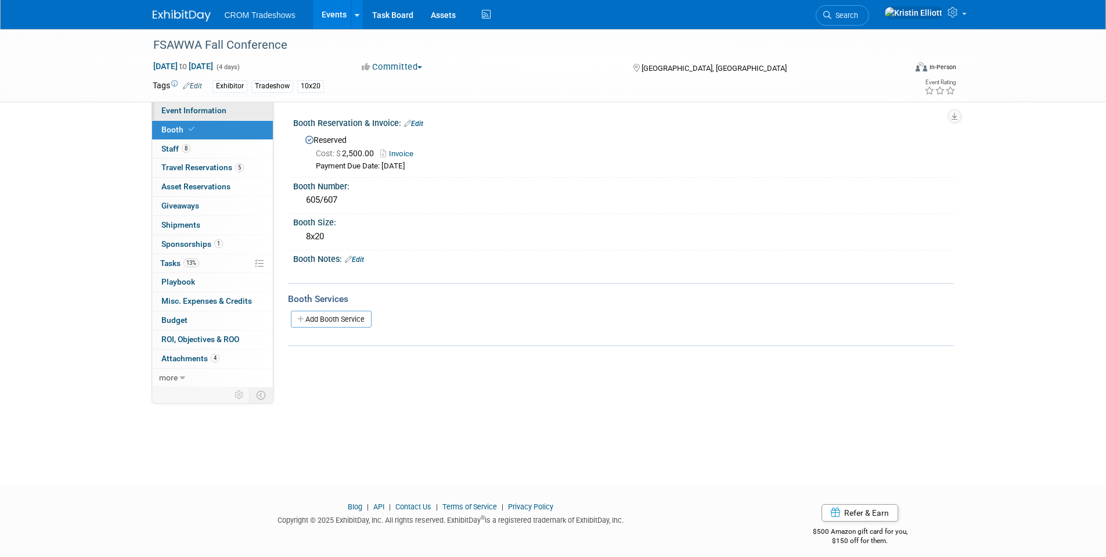
click at [185, 114] on span "Event Information" at bounding box center [193, 110] width 65 height 9
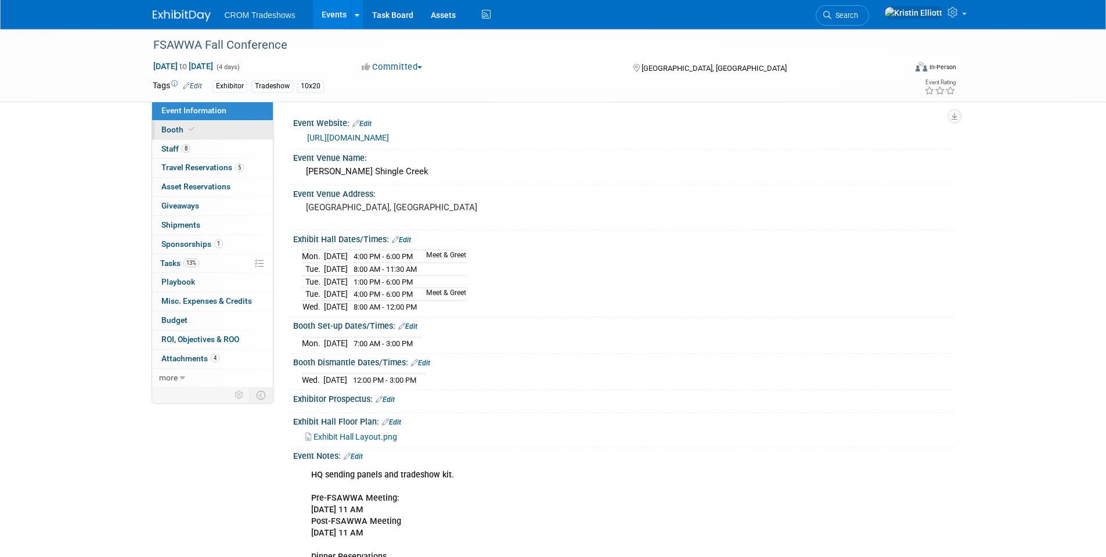
click at [180, 127] on span "Booth" at bounding box center [178, 129] width 35 height 9
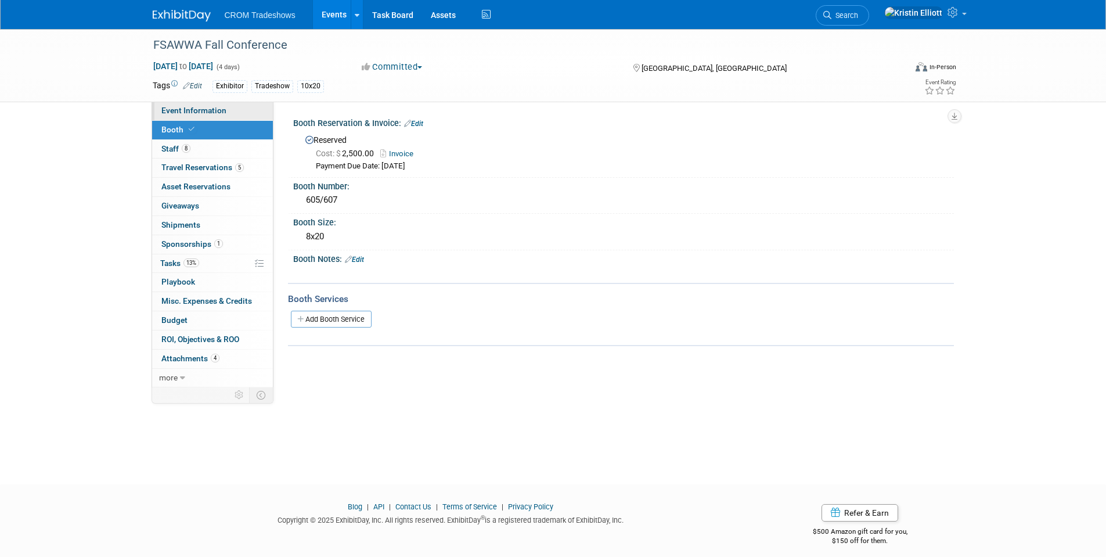
click at [189, 108] on span "Event Information" at bounding box center [193, 110] width 65 height 9
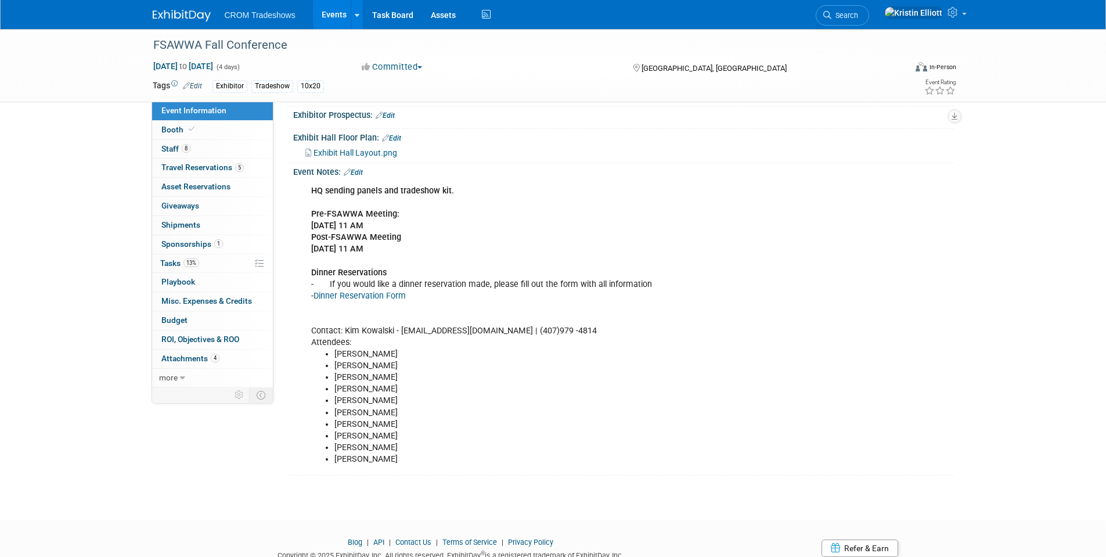
scroll to position [290, 0]
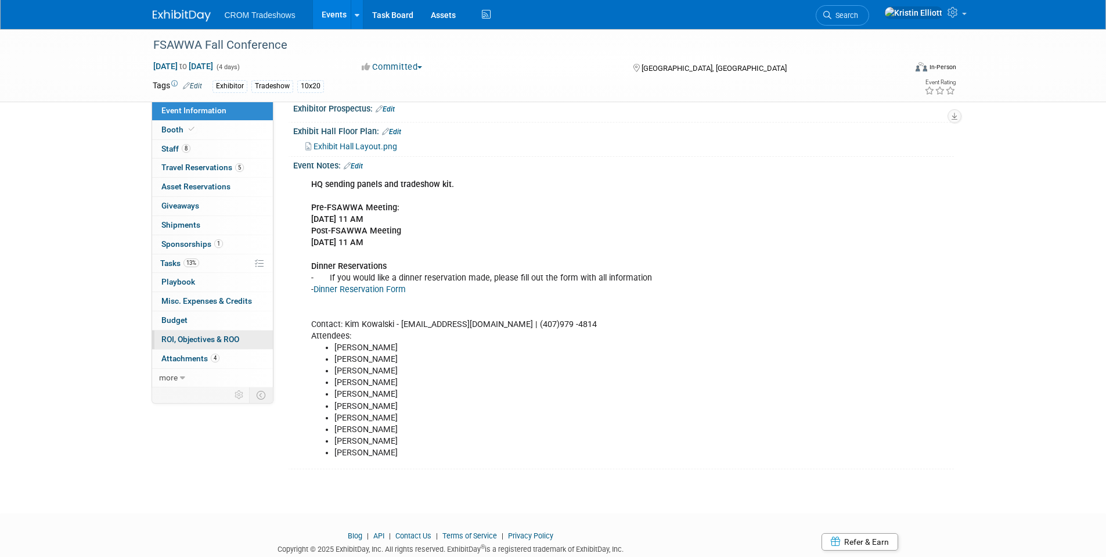
click at [224, 339] on span "ROI, Objectives & ROO 0" at bounding box center [200, 338] width 78 height 9
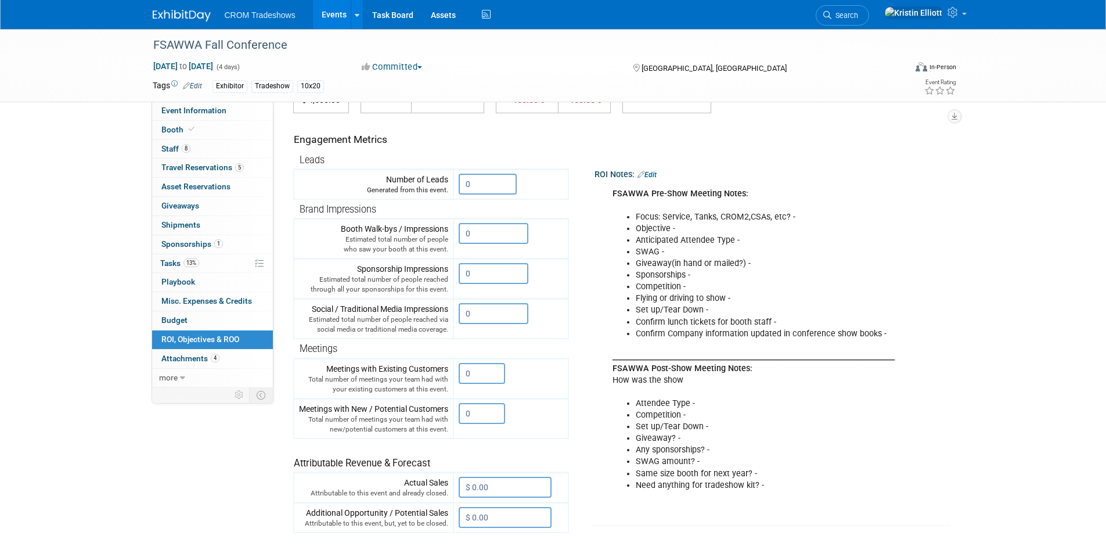
scroll to position [0, 0]
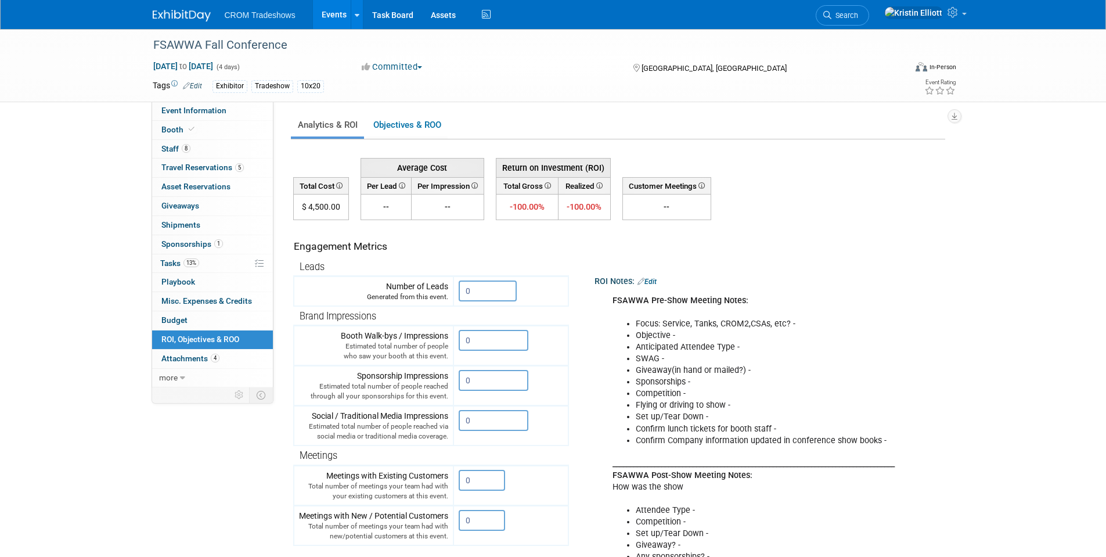
click at [657, 280] on link "Edit" at bounding box center [647, 282] width 19 height 8
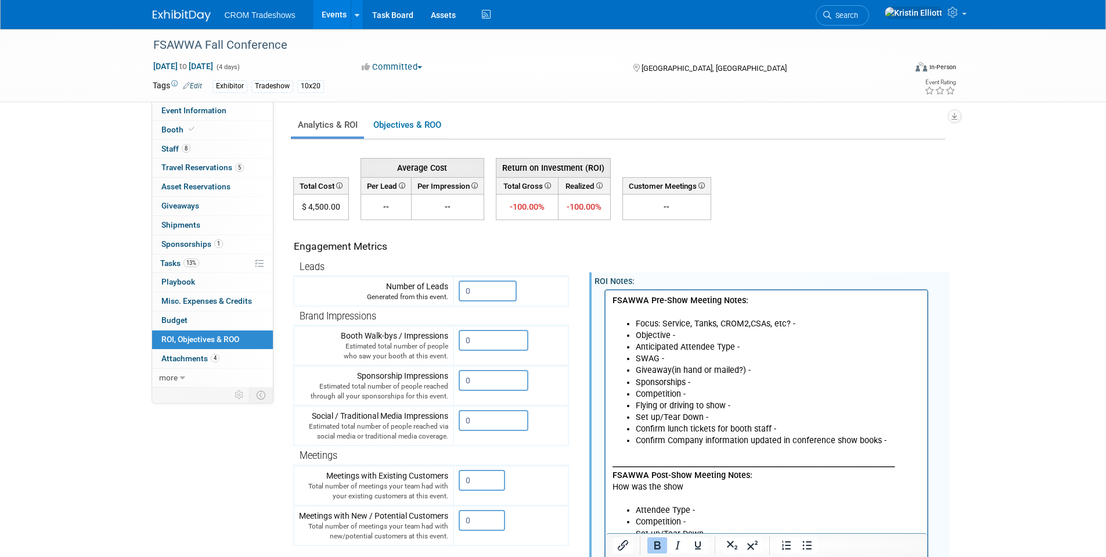
click at [694, 392] on li "Competition -" at bounding box center [778, 394] width 286 height 12
click at [339, 9] on link "Events" at bounding box center [334, 14] width 42 height 29
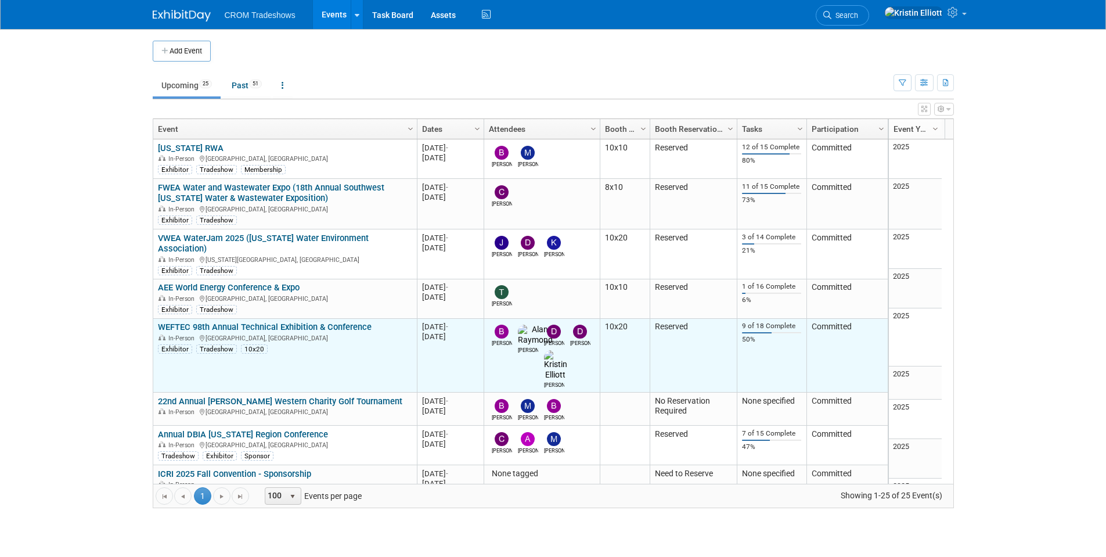
click at [276, 322] on link "WEFTEC 98th Annual Technical Exhibition & Conference" at bounding box center [265, 327] width 214 height 10
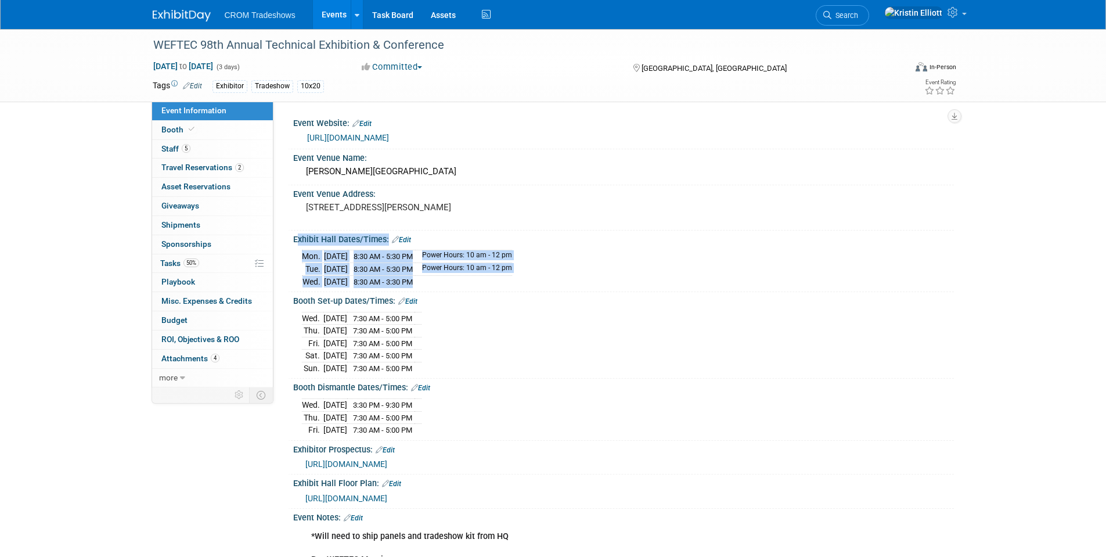
drag, startPoint x: 449, startPoint y: 282, endPoint x: 289, endPoint y: 236, distance: 166.7
click at [289, 236] on div "Exhibit Hall Dates/Times: Edit [DATE] 8:30 AM - 5:30 PM Power Hours: 10 am - 12…" at bounding box center [621, 262] width 666 height 62
copy div "Exhibit Hall Dates/Times: Edit [DATE] 8:30 AM - 5:30 PM Power Hours: 10 am - 12…"
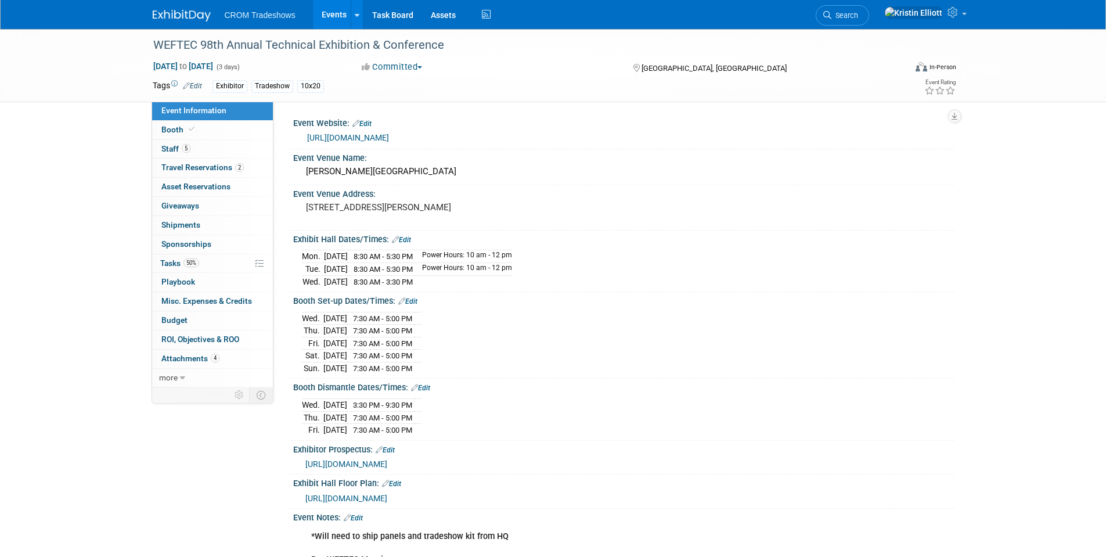
click at [511, 355] on div "[DATE] 7:30 AM - 5:00 PM [DATE] 7:30 AM - 5:00 PM [DATE] 7:30 AM - 5:00 PM [DAT…" at bounding box center [623, 342] width 643 height 66
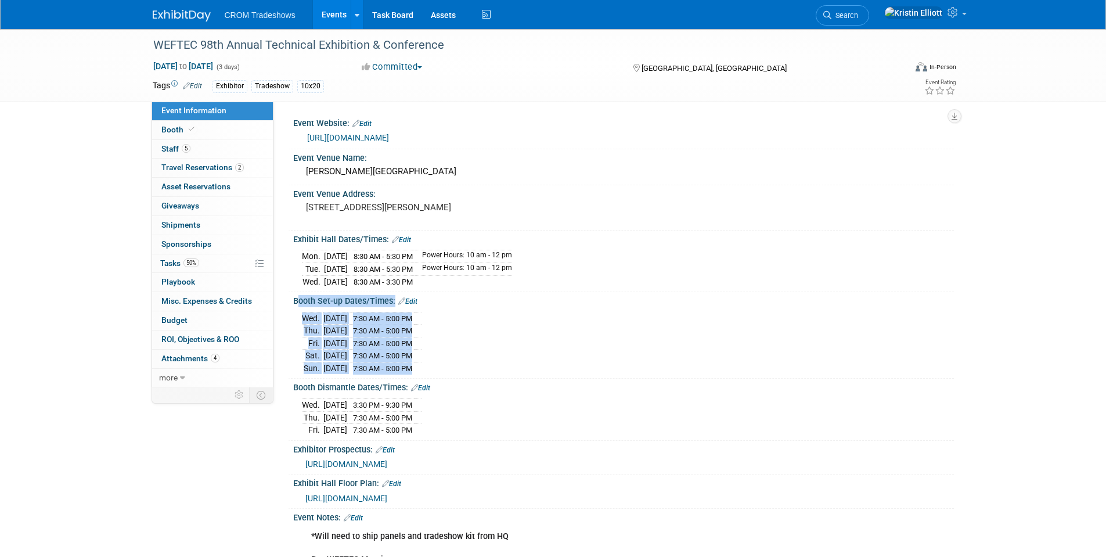
drag, startPoint x: 441, startPoint y: 362, endPoint x: 295, endPoint y: 299, distance: 159.4
click at [295, 299] on div "Booth Set-up Dates/Times: Edit [DATE] 7:30 AM - 5:00 PM [DATE] 7:30 AM - 5:00 P…" at bounding box center [621, 335] width 666 height 87
copy div "Booth Set-up Dates/Times: Edit [DATE] 7:30 AM - 5:00 PM [DATE] 7:30 AM - 5:00 P…"
click at [510, 329] on div "[DATE] 7:30 AM - 5:00 PM [DATE] 7:30 AM - 5:00 PM [DATE] 7:30 AM - 5:00 PM [DAT…" at bounding box center [623, 342] width 643 height 66
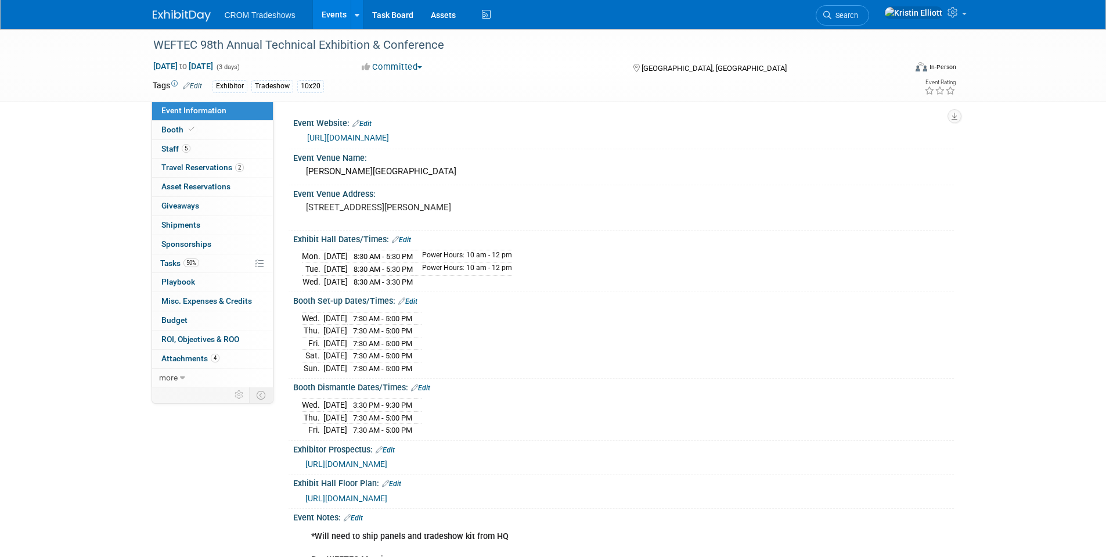
click at [289, 237] on div "Exhibit Hall Dates/Times: Edit [DATE] 8:30 AM - 5:30 PM Power Hours: 10 am - 12…" at bounding box center [621, 262] width 666 height 62
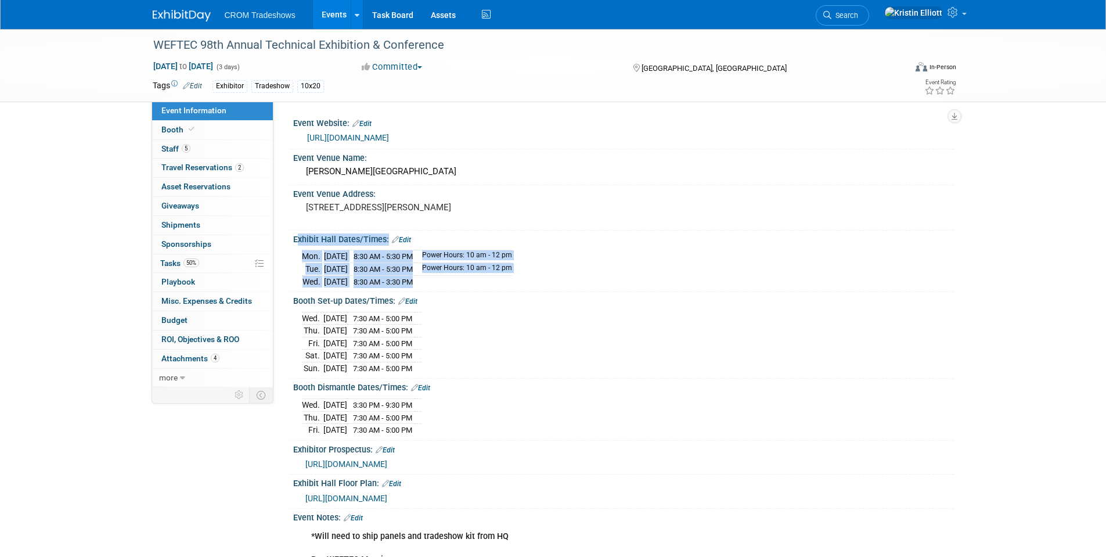
drag, startPoint x: 291, startPoint y: 237, endPoint x: 458, endPoint y: 280, distance: 171.4
click at [458, 280] on div "Exhibit Hall Dates/Times: Edit [DATE] 8:30 AM - 5:30 PM Power Hours: 10 am - 12…" at bounding box center [621, 262] width 666 height 62
copy div "Exhibit Hall Dates/Times: Edit [DATE] 8:30 AM - 5:30 PM Power Hours: 10 am - 12…"
click at [472, 348] on div "[DATE] 7:30 AM - 5:00 PM [DATE] 7:30 AM - 5:00 PM [DATE] 7:30 AM - 5:00 PM [DAT…" at bounding box center [623, 342] width 643 height 66
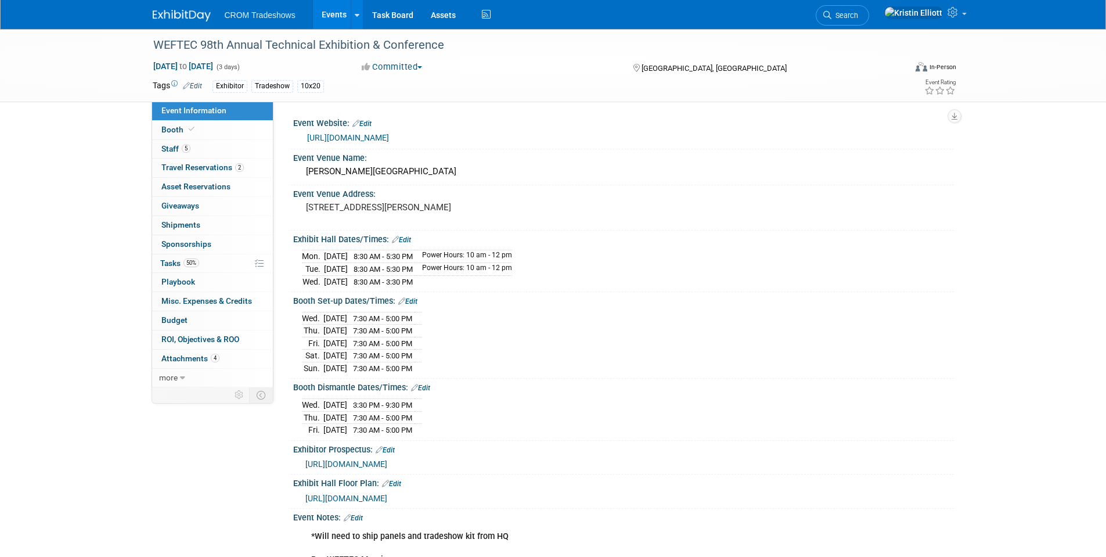
click at [422, 365] on td at bounding box center [418, 368] width 7 height 12
drag, startPoint x: 435, startPoint y: 401, endPoint x: 291, endPoint y: 379, distance: 145.1
click at [291, 379] on div "Booth Dismantle Dates/Times: Edit [DATE] 3:30 PM - 9:30 PM [DATE] 7:30 AM - 5:0…" at bounding box center [621, 410] width 666 height 62
copy div "Booth Dismantle Dates/Times: Edit [DATE] 3:30 PM - 9:30 PM"
click at [332, 8] on link "Events" at bounding box center [334, 14] width 42 height 29
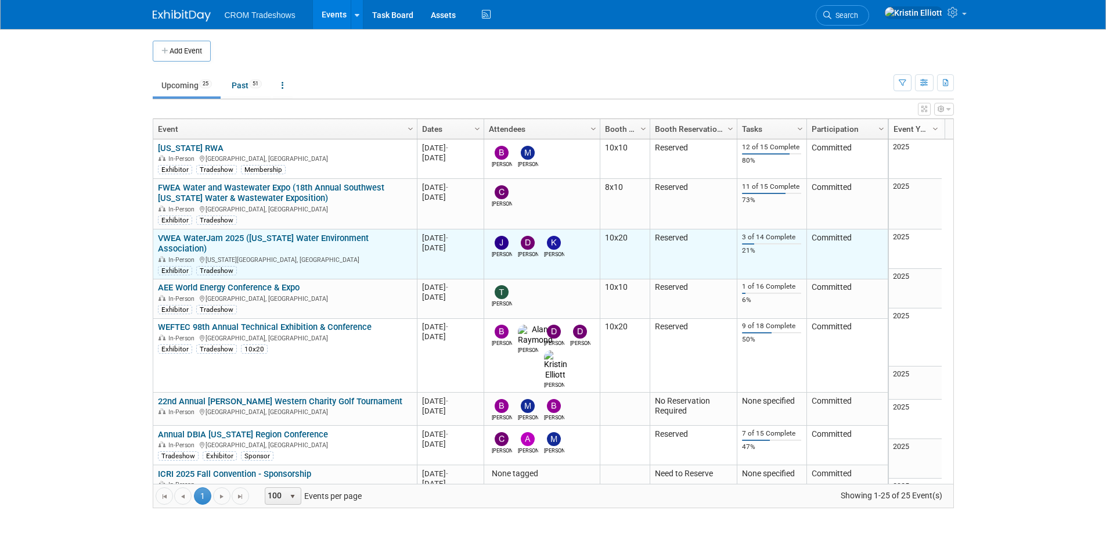
click at [231, 237] on link "VWEA WaterJam 2025 ([US_STATE] Water Environment Association)" at bounding box center [263, 243] width 211 height 21
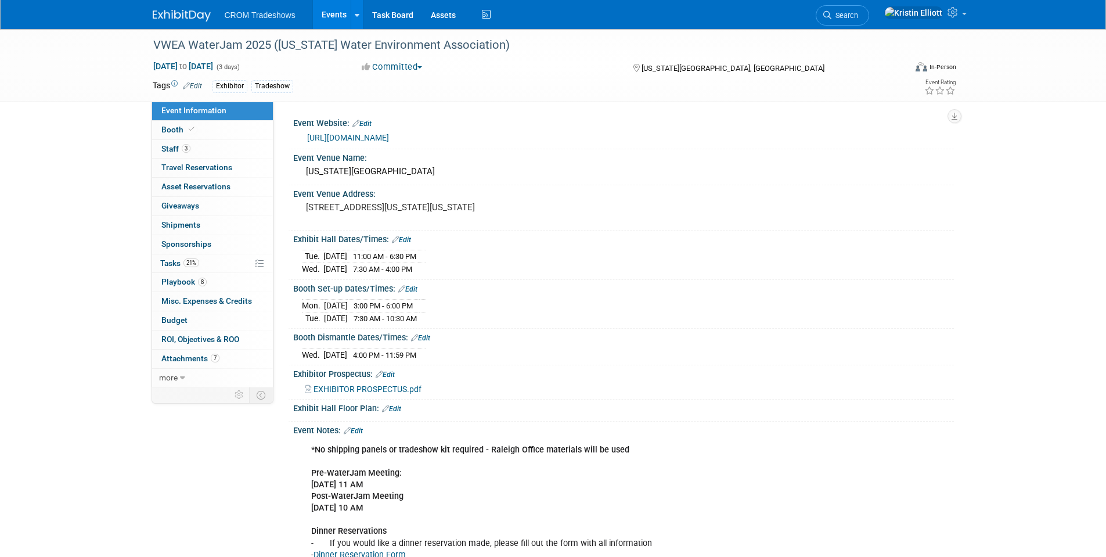
click at [99, 260] on div "VWEA WaterJam 2025 ([US_STATE] Water Environment Association) [DATE] to [DATE] …" at bounding box center [553, 352] width 1106 height 647
click at [198, 141] on link "3 Staff 3" at bounding box center [212, 149] width 121 height 19
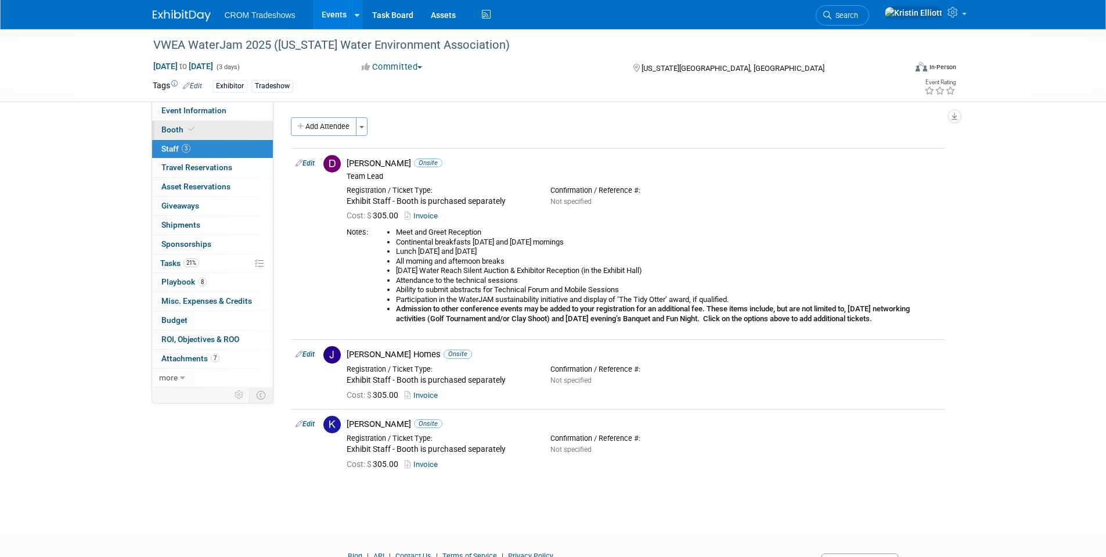
click at [198, 128] on link "Booth" at bounding box center [212, 130] width 121 height 19
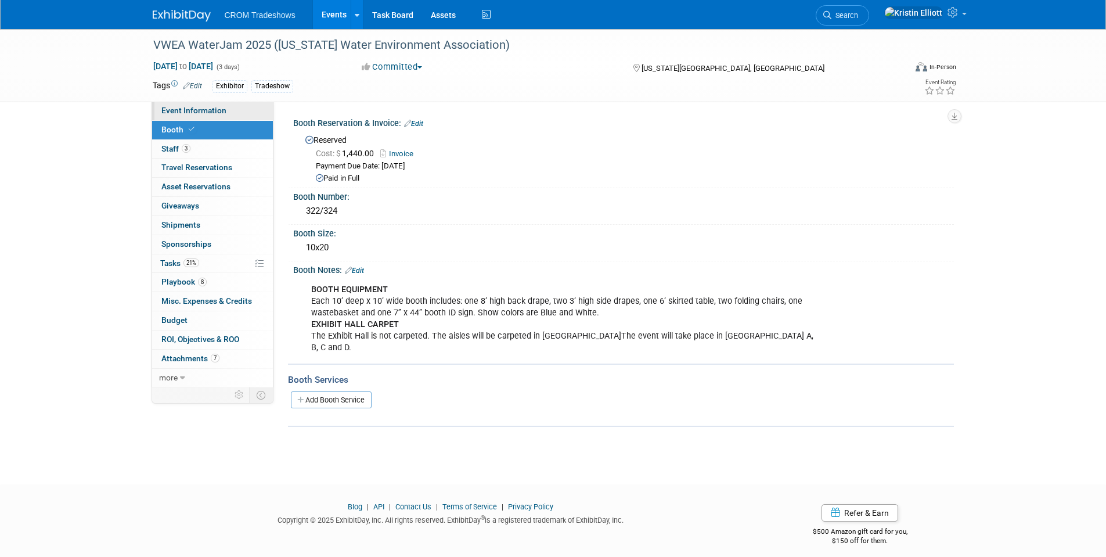
click at [201, 112] on span "Event Information" at bounding box center [193, 110] width 65 height 9
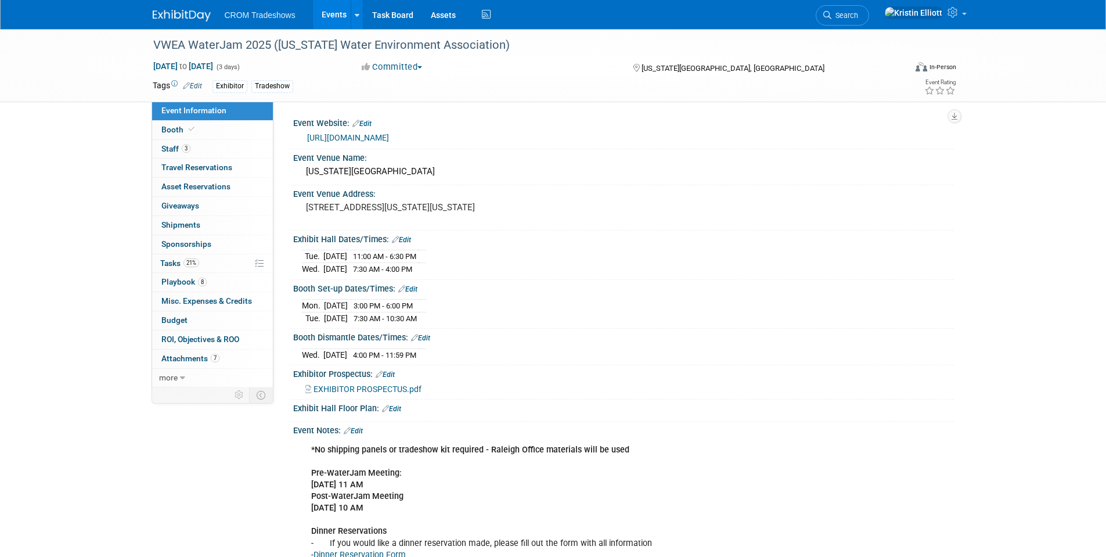
click at [320, 12] on link "Events" at bounding box center [334, 14] width 42 height 29
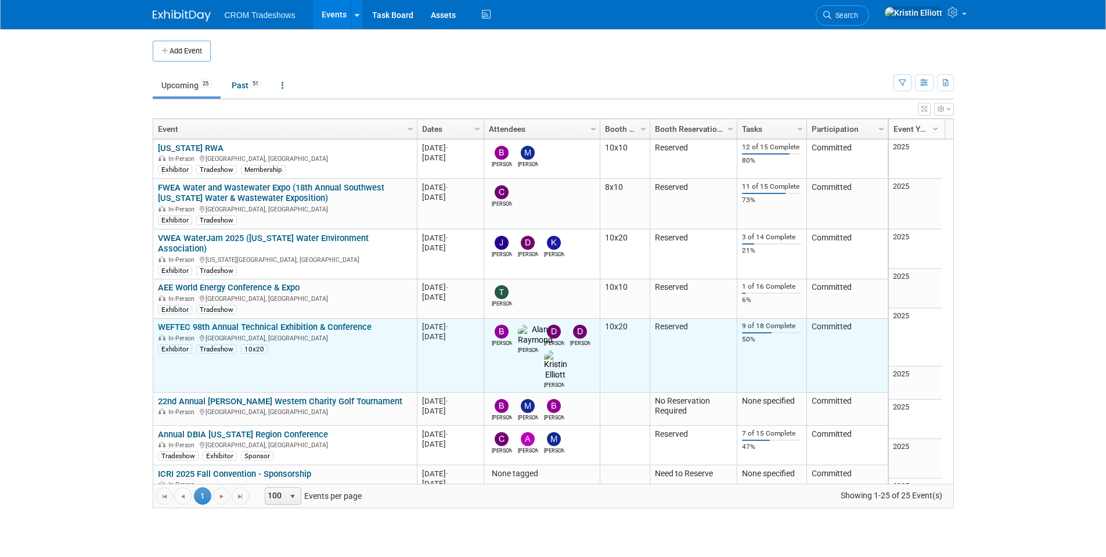
scroll to position [70, 0]
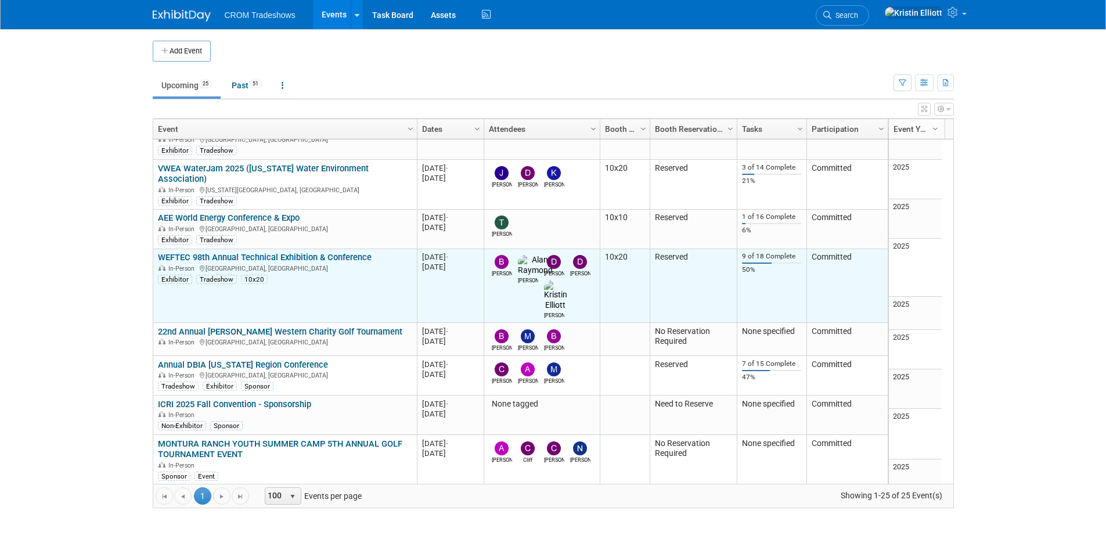
click at [237, 252] on link "WEFTEC 98th Annual Technical Exhibition & Conference" at bounding box center [265, 257] width 214 height 10
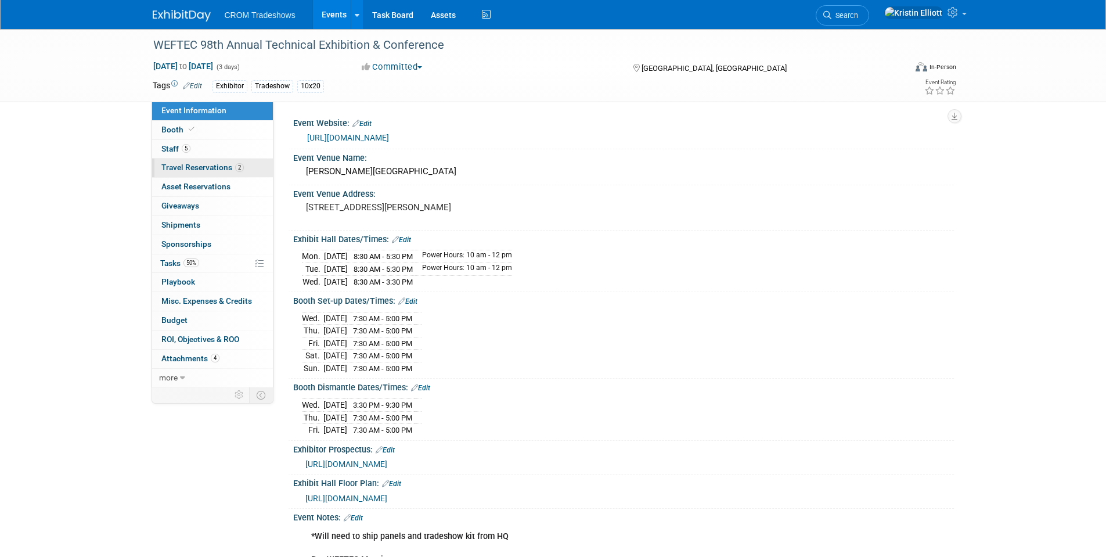
click at [189, 164] on span "Travel Reservations 2" at bounding box center [202, 167] width 82 height 9
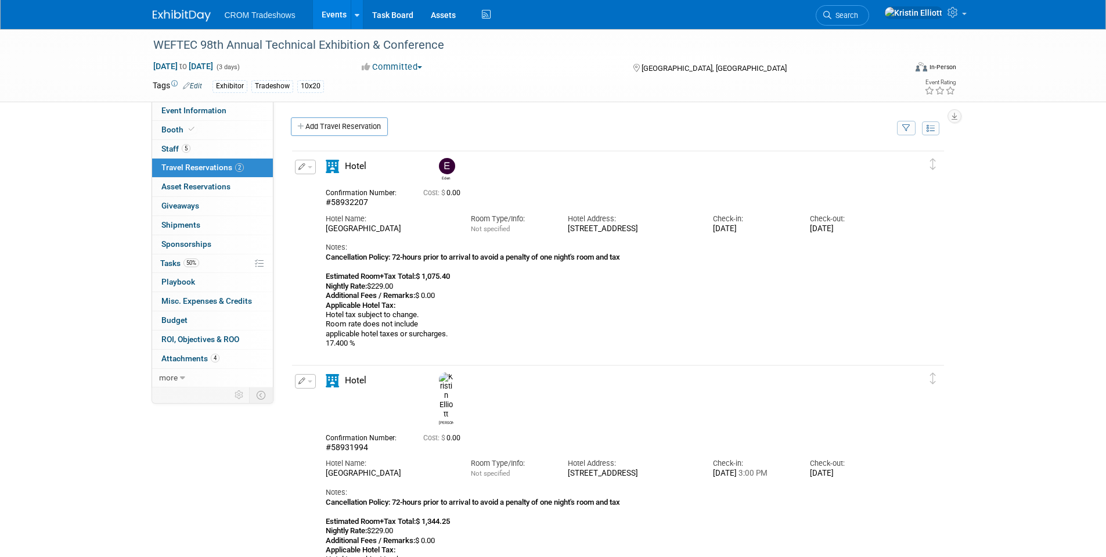
drag, startPoint x: 596, startPoint y: 236, endPoint x: 565, endPoint y: 232, distance: 31.1
click at [565, 232] on div "Hotel Address: [STREET_ADDRESS]" at bounding box center [631, 221] width 145 height 26
copy div "[STREET_ADDRESS]"
click at [575, 315] on div "Cancellation Policy: 72-hours prior to arrival to avoid a penalty of one night'…" at bounding box center [608, 301] width 564 height 96
